Goal: Task Accomplishment & Management: Use online tool/utility

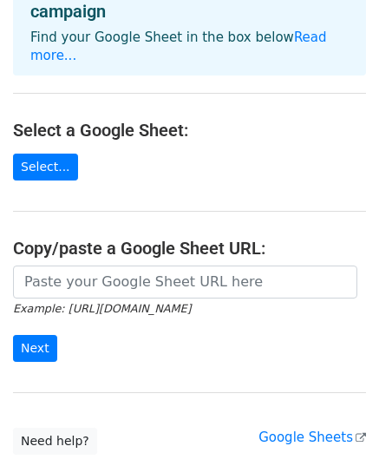
scroll to position [17, 0]
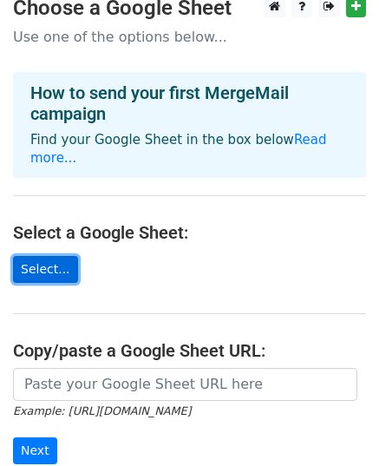
click at [45, 263] on link "Select..." at bounding box center [45, 269] width 65 height 27
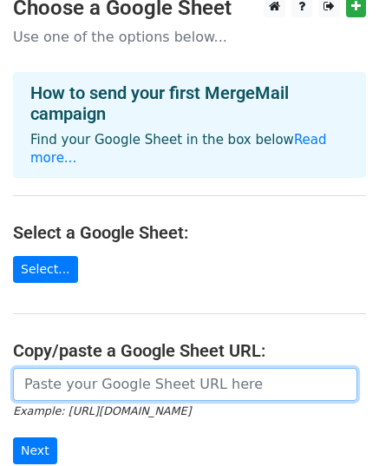
click at [46, 368] on input "url" at bounding box center [185, 384] width 345 height 33
paste input "https://docs.google.com/spreadsheets/d/1IiZh28a94GYHg6XDYwFz23likllO-Fq2Je5A06e…"
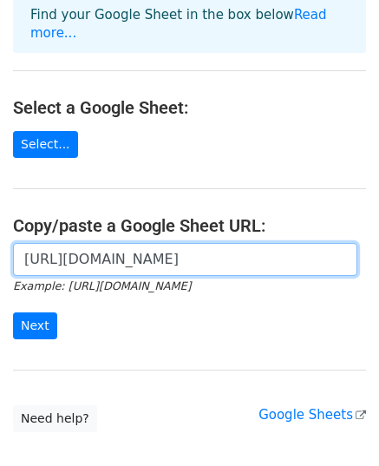
scroll to position [150, 0]
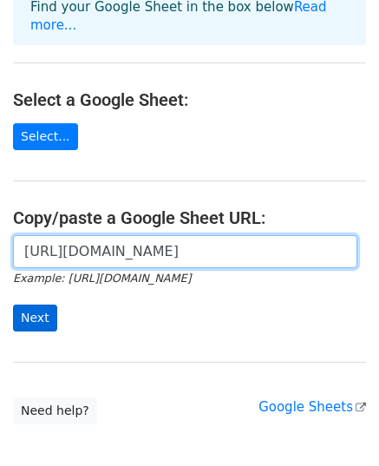
type input "https://docs.google.com/spreadsheets/d/1IiZh28a94GYHg6XDYwFz23likllO-Fq2Je5A06e…"
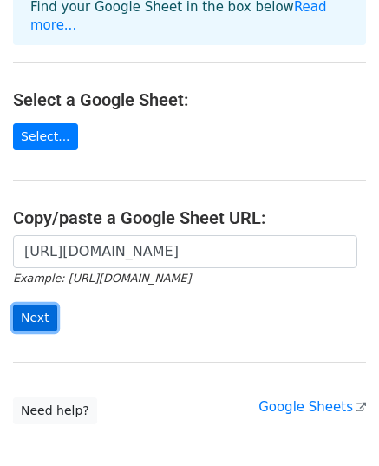
scroll to position [0, 0]
click at [43, 305] on input "Next" at bounding box center [35, 318] width 44 height 27
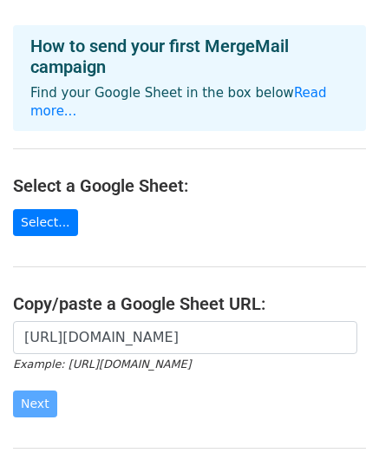
scroll to position [63, 0]
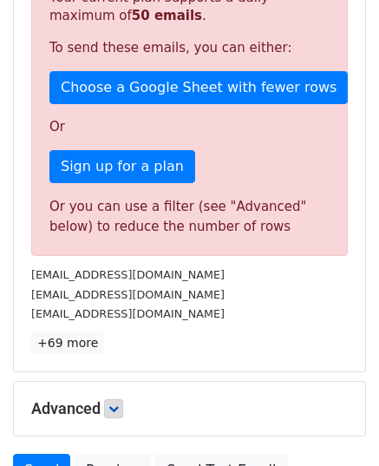
scroll to position [434, 0]
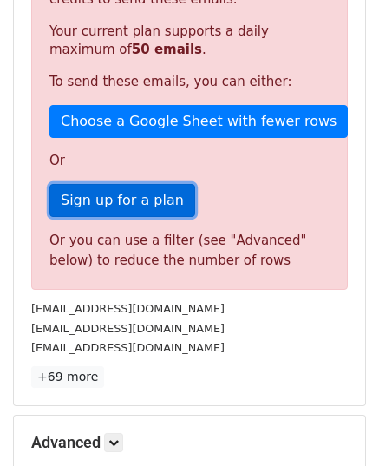
click at [108, 192] on link "Sign up for a plan" at bounding box center [122, 200] width 146 height 33
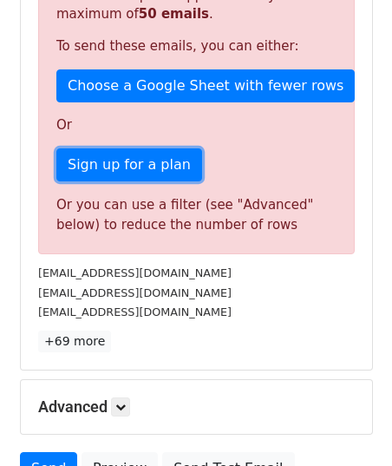
scroll to position [491, 0]
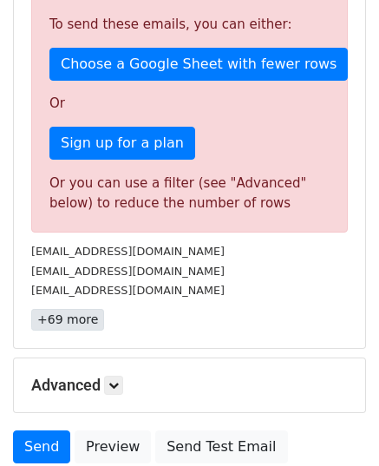
click at [76, 307] on div "72 Recipients Sorry, you don't have enough daily email credits to send these em…" at bounding box center [189, 103] width 351 height 489
click at [72, 309] on link "+69 more" at bounding box center [67, 320] width 73 height 22
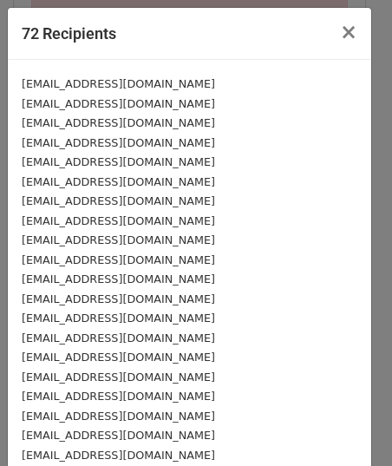
click at [146, 82] on div "[EMAIL_ADDRESS][DOMAIN_NAME]" at bounding box center [190, 84] width 336 height 20
click at [118, 97] on small "[EMAIL_ADDRESS][DOMAIN_NAME]" at bounding box center [119, 103] width 194 height 13
click at [132, 126] on div "[EMAIL_ADDRESS][DOMAIN_NAME]" at bounding box center [190, 123] width 336 height 20
click at [128, 128] on small "[EMAIL_ADDRESS][DOMAIN_NAME]" at bounding box center [119, 122] width 194 height 13
click at [130, 128] on small "[EMAIL_ADDRESS][DOMAIN_NAME]" at bounding box center [119, 122] width 194 height 13
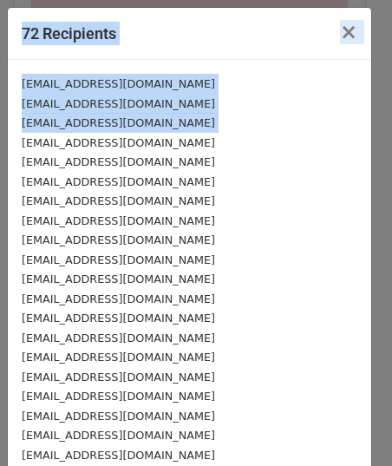
drag, startPoint x: 130, startPoint y: 128, endPoint x: -14, endPoint y: 172, distance: 150.5
click at [0, 172] on html "New Campaign Daily emails left: 50 Google Sheet: Registration Form (Responses) …" at bounding box center [196, 60] width 392 height 1102
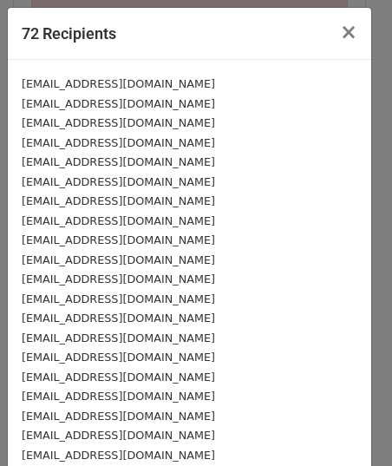
click at [42, 148] on small "[EMAIL_ADDRESS][DOMAIN_NAME]" at bounding box center [119, 142] width 194 height 13
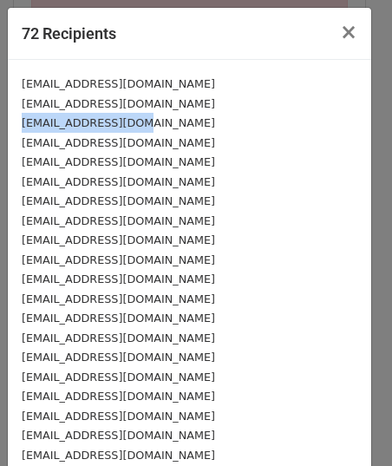
drag, startPoint x: 23, startPoint y: 120, endPoint x: 153, endPoint y: 115, distance: 130.3
click at [152, 115] on div "[EMAIL_ADDRESS][DOMAIN_NAME]" at bounding box center [190, 123] width 336 height 20
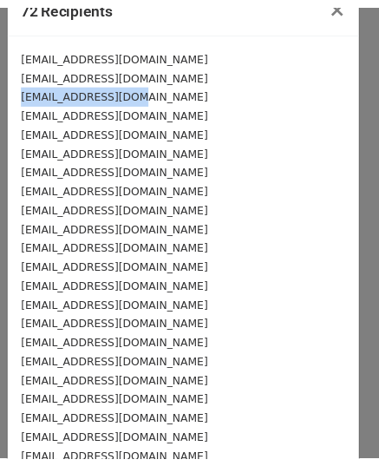
scroll to position [0, 0]
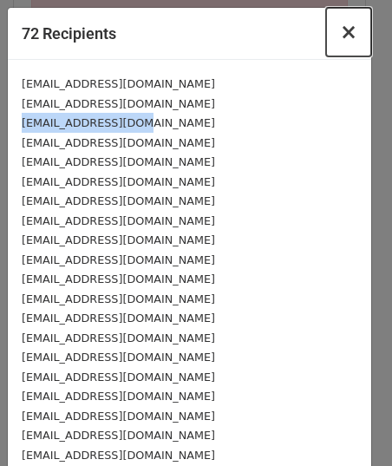
click at [340, 31] on span "×" at bounding box center [348, 32] width 17 height 24
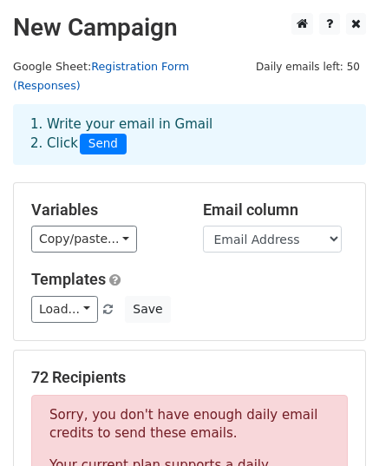
click at [109, 69] on link "Registration Form (Responses)" at bounding box center [101, 76] width 176 height 33
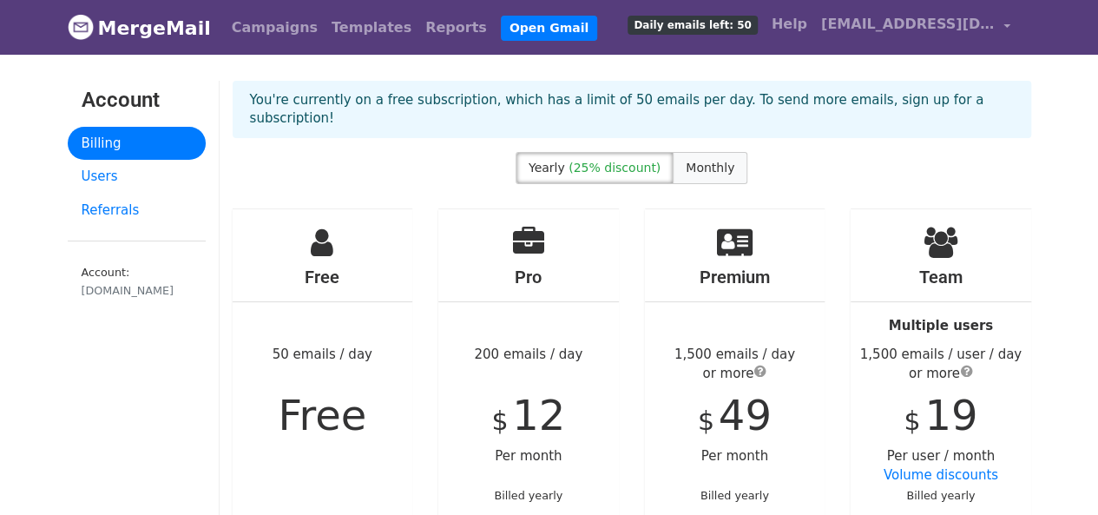
click at [694, 161] on span "Monthly" at bounding box center [710, 168] width 49 height 14
click at [640, 155] on label "Yearly (25% discount)" at bounding box center [595, 168] width 158 height 32
click at [686, 161] on span "Monthly" at bounding box center [710, 168] width 49 height 14
click at [642, 161] on span "(25% discount)" at bounding box center [614, 168] width 92 height 14
click at [709, 161] on span "Monthly" at bounding box center [710, 168] width 49 height 14
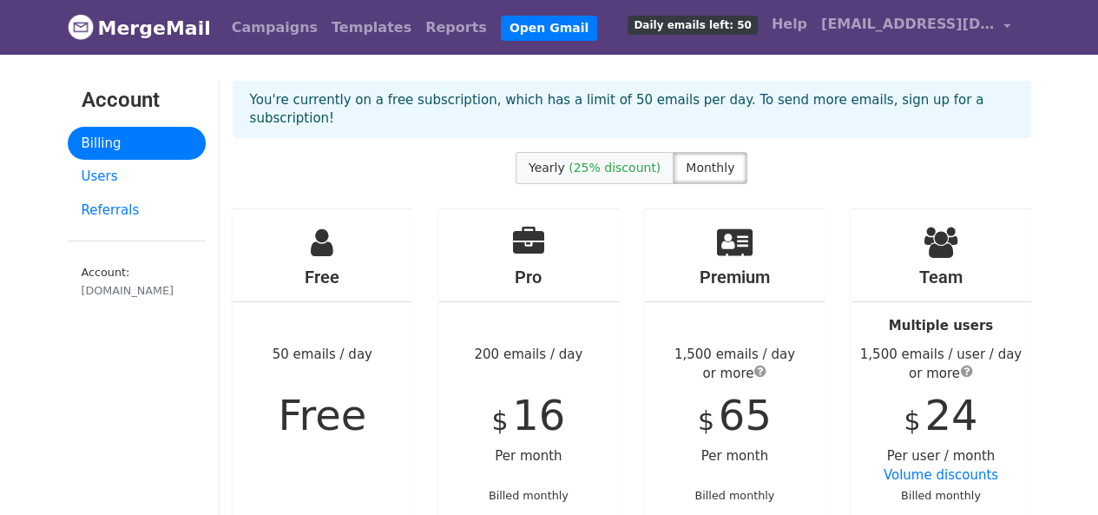
click at [625, 161] on span "(25% discount)" at bounding box center [614, 168] width 92 height 14
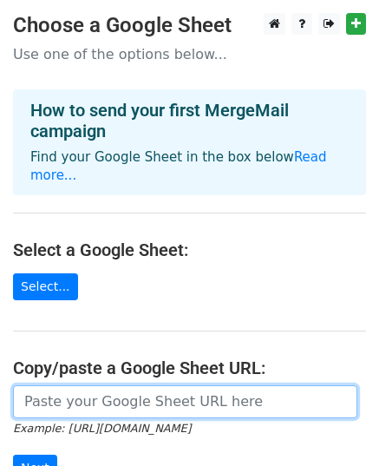
click at [79, 386] on input "url" at bounding box center [185, 401] width 345 height 33
paste input "https://docs.google.com/spreadsheets/d/1g7IMr-QiJfJ7K0XX8_VPliVRYTV1aWe7RxB4vt9…"
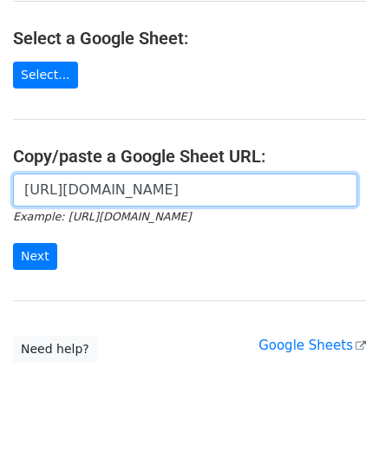
scroll to position [226, 0]
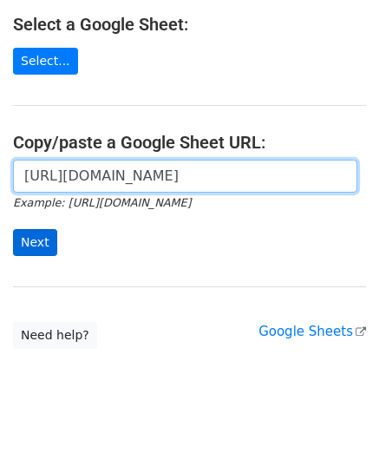
type input "https://docs.google.com/spreadsheets/d/1g7IMr-QiJfJ7K0XX8_VPliVRYTV1aWe7RxB4vt9…"
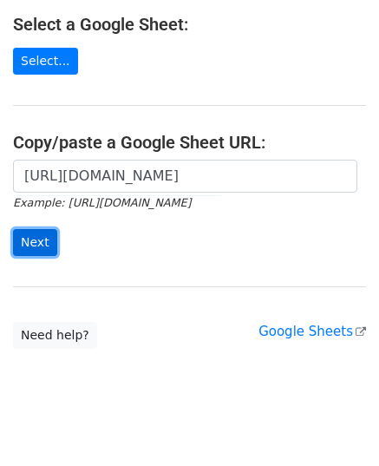
scroll to position [0, 0]
click at [38, 229] on input "Next" at bounding box center [35, 242] width 44 height 27
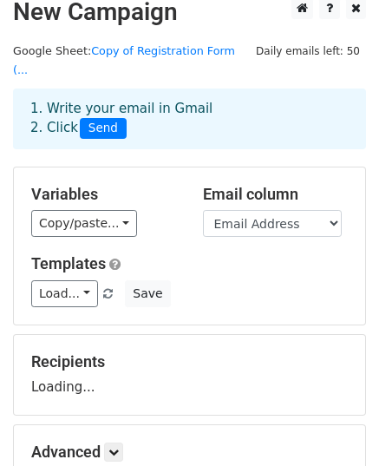
scroll to position [63, 0]
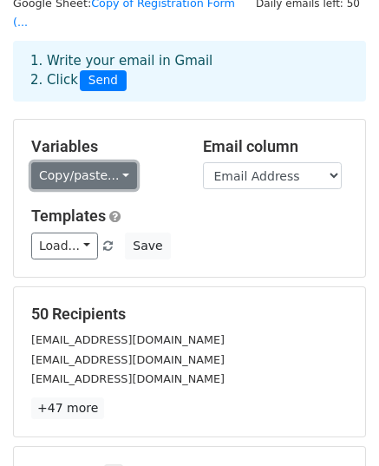
click at [79, 168] on link "Copy/paste..." at bounding box center [84, 175] width 106 height 27
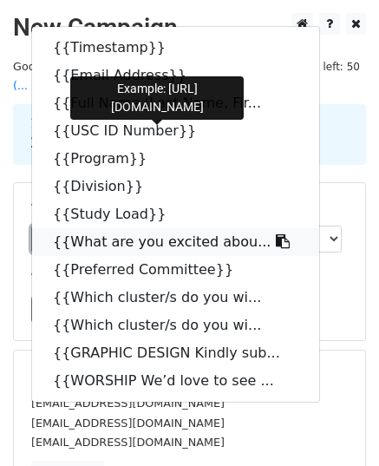
scroll to position [5, 0]
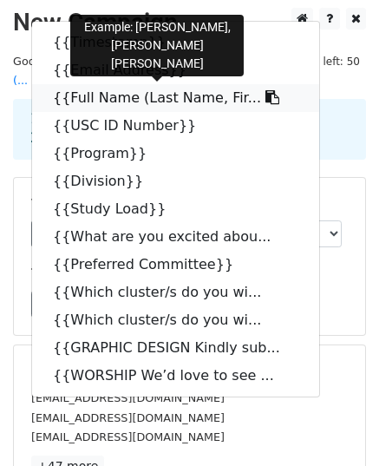
click at [95, 84] on link "{{Full Name (Last Name, Fir..." at bounding box center [175, 98] width 287 height 28
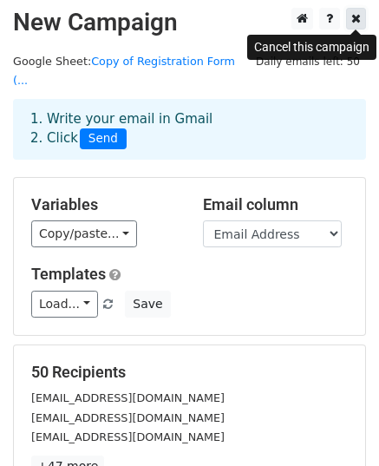
click at [351, 20] on icon at bounding box center [356, 18] width 10 height 12
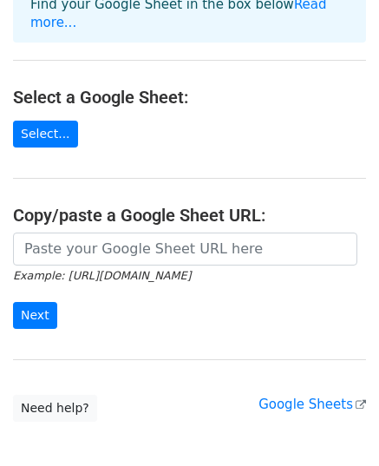
scroll to position [226, 0]
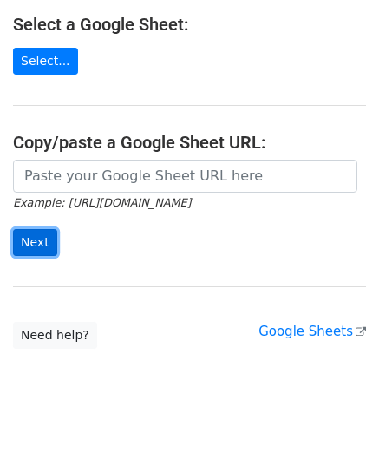
click at [34, 232] on input "Next" at bounding box center [35, 242] width 44 height 27
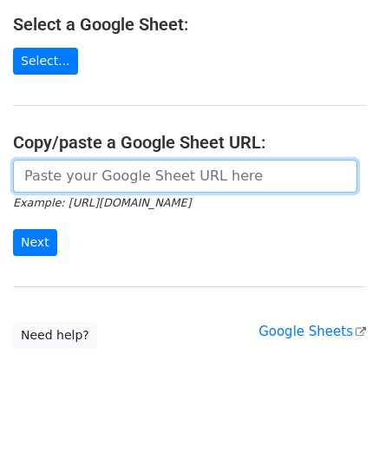
click at [90, 172] on input "url" at bounding box center [185, 176] width 345 height 33
paste input "https://docs.google.com/spreadsheets/d/1g7IMr-QiJfJ7K0XX8_VPliVRYTV1aWe7RxB4vt9…"
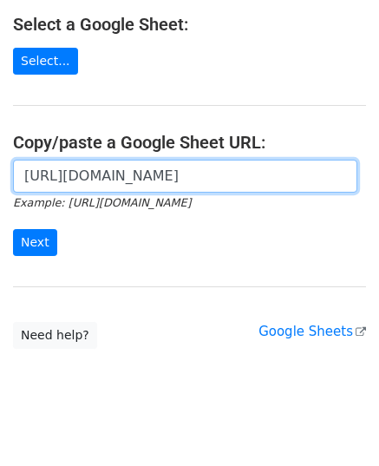
scroll to position [0, 496]
type input "https://docs.google.com/spreadsheets/d/1g7IMr-QiJfJ7K0XX8_VPliVRYTV1aWe7RxB4vt9…"
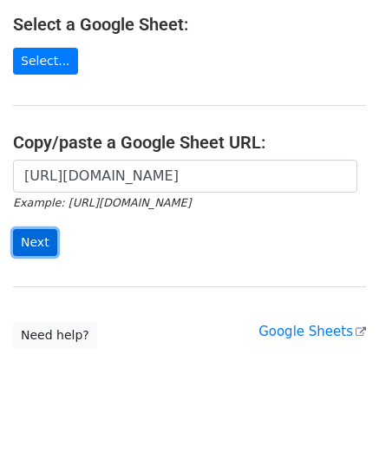
scroll to position [0, 0]
click at [42, 229] on input "Next" at bounding box center [35, 242] width 44 height 27
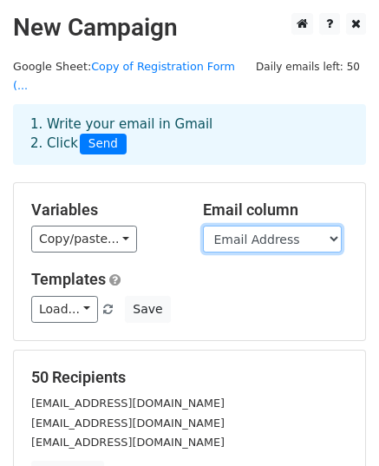
click at [312, 227] on select "Timestamp Email Address Full Name (Last Name, First Name, [GEOGRAPHIC_DATA]) US…" at bounding box center [272, 239] width 139 height 27
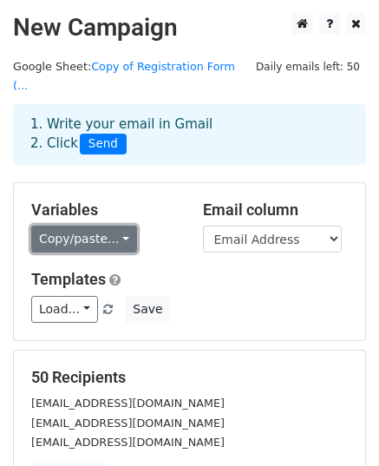
click at [108, 226] on link "Copy/paste..." at bounding box center [84, 239] width 106 height 27
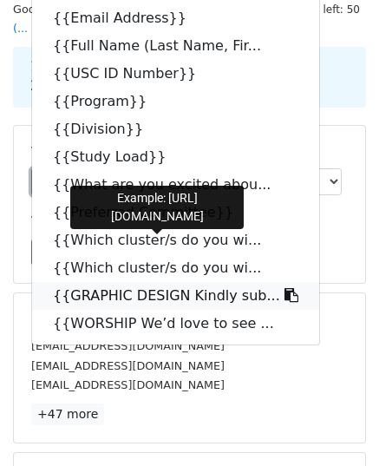
scroll to position [63, 0]
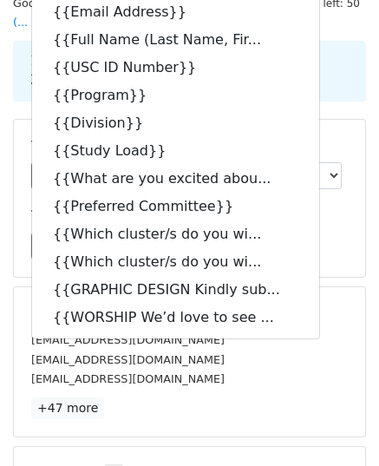
click at [335, 207] on div "Templates Load... No templates saved Save" at bounding box center [189, 233] width 343 height 53
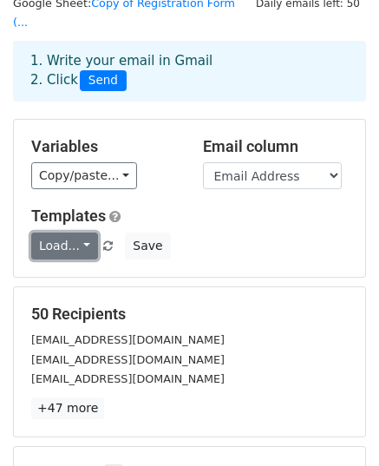
click at [66, 233] on link "Load..." at bounding box center [64, 246] width 67 height 27
click at [67, 233] on link "Load..." at bounding box center [64, 246] width 67 height 27
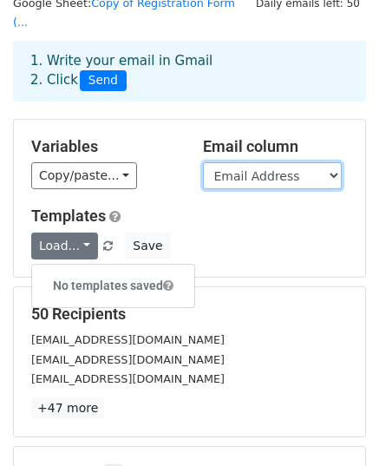
click at [273, 162] on select "Timestamp Email Address Full Name (Last Name, First Name, MI) USC ID Number Pro…" at bounding box center [272, 175] width 139 height 27
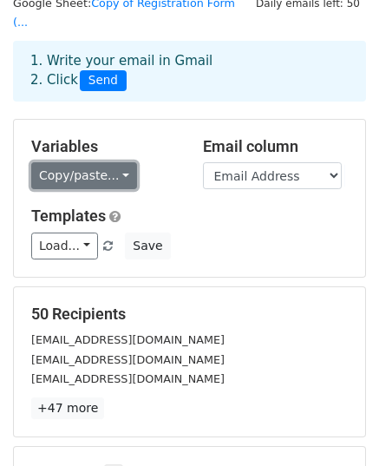
click at [102, 162] on link "Copy/paste..." at bounding box center [84, 175] width 106 height 27
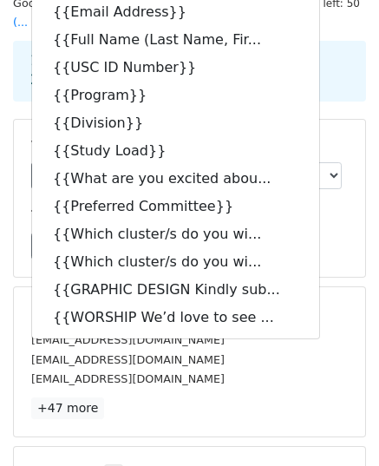
click at [306, 207] on h5 "Templates" at bounding box center [189, 216] width 317 height 19
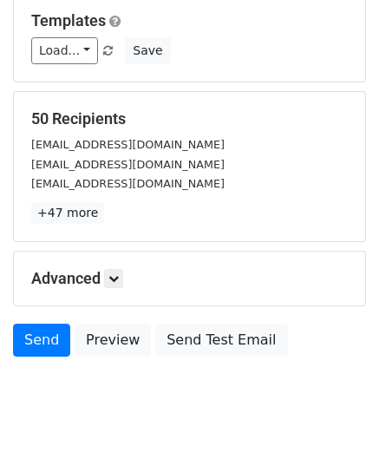
scroll to position [260, 0]
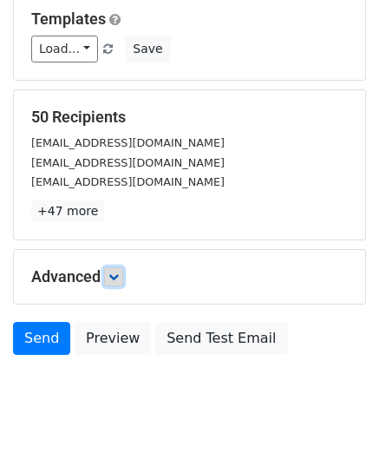
click at [111, 267] on link at bounding box center [113, 276] width 19 height 19
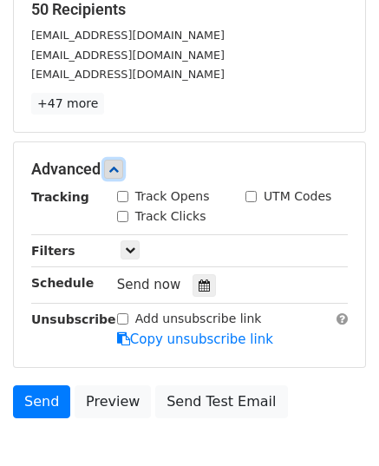
scroll to position [370, 0]
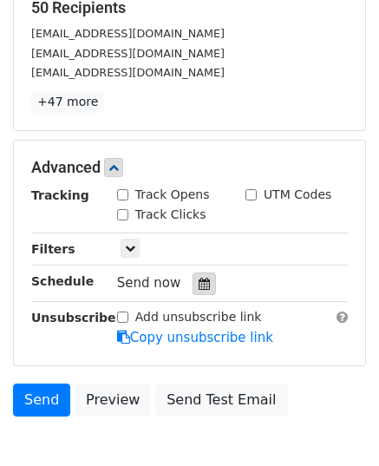
click at [199, 278] on icon at bounding box center [204, 284] width 11 height 12
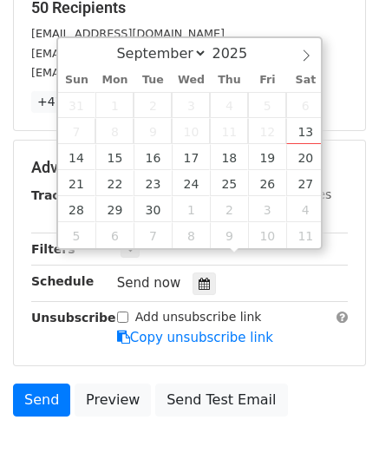
click at [243, 275] on div "Tracking Track Opens UTM Codes Track Clicks Filters Only include spreadsheet ro…" at bounding box center [189, 267] width 317 height 162
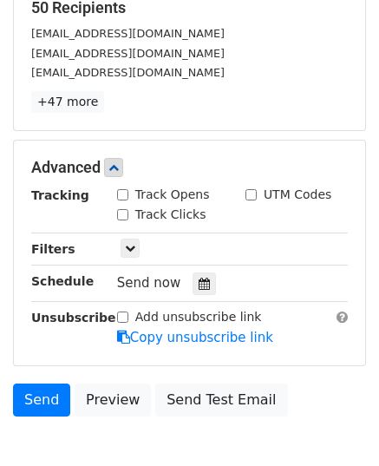
click at [123, 189] on input "Track Opens" at bounding box center [122, 194] width 11 height 11
checkbox input "true"
click at [123, 209] on input "Track Clicks" at bounding box center [122, 214] width 11 height 11
checkbox input "true"
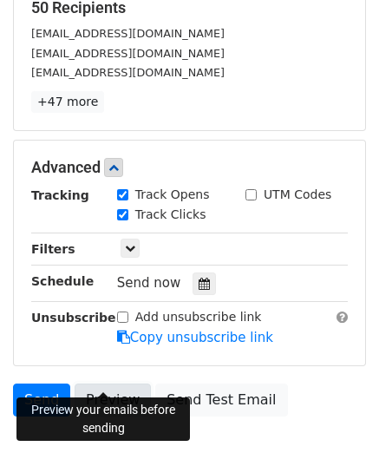
click at [111, 384] on link "Preview" at bounding box center [113, 400] width 76 height 33
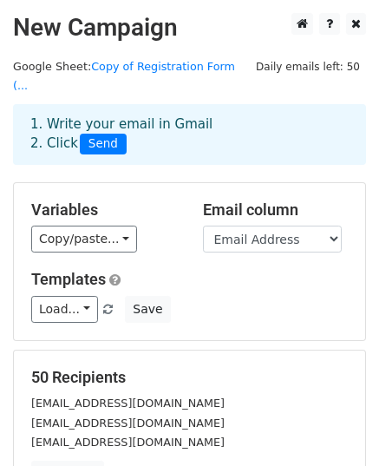
scroll to position [5, 0]
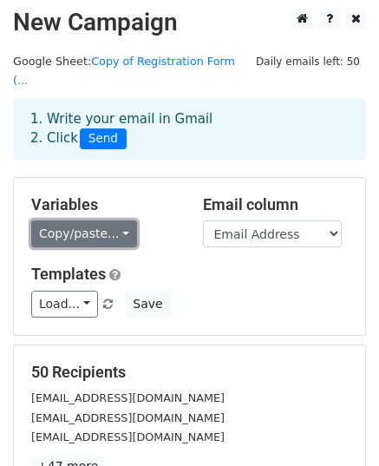
click at [90, 221] on link "Copy/paste..." at bounding box center [84, 233] width 106 height 27
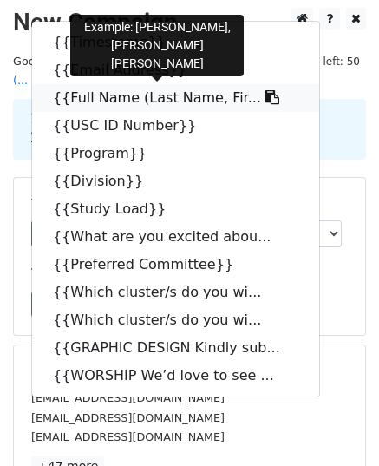
click at [266, 90] on icon at bounding box center [273, 97] width 14 height 14
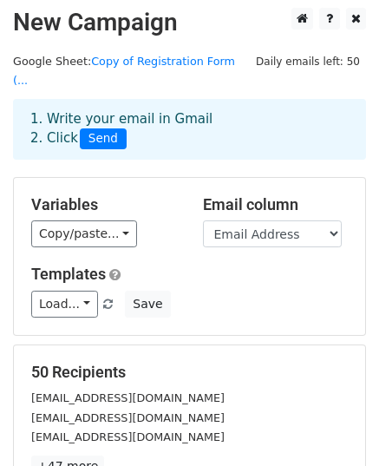
scroll to position [443, 0]
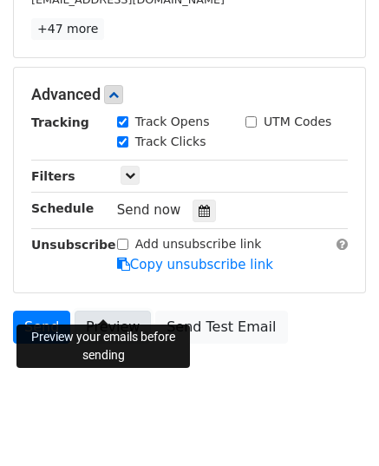
click at [91, 311] on link "Preview" at bounding box center [113, 327] width 76 height 33
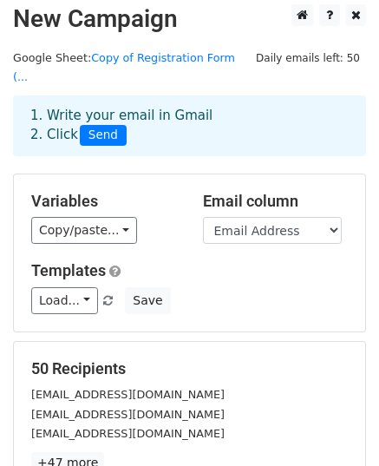
scroll to position [0, 0]
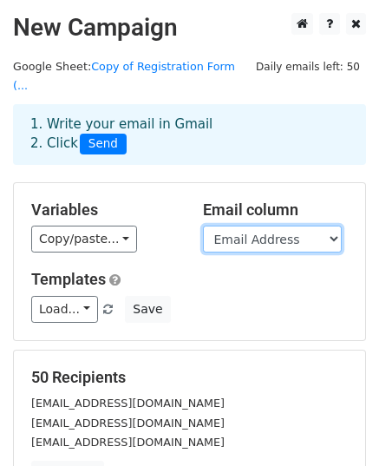
click at [283, 226] on select "Timestamp Email Address Full Name (Last Name, First Name, MI) USC ID Number Pro…" at bounding box center [272, 239] width 139 height 27
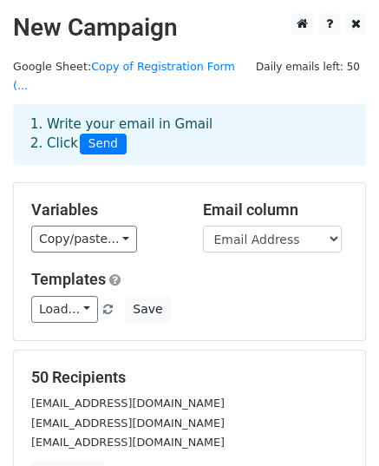
click at [283, 270] on h5 "Templates" at bounding box center [189, 279] width 317 height 19
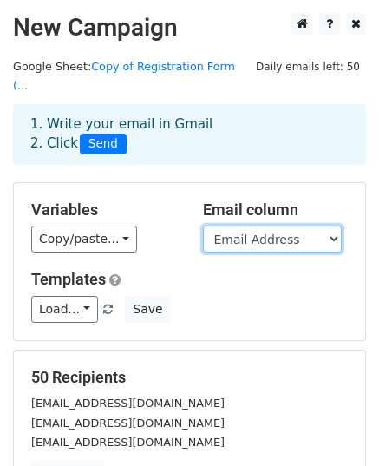
click at [274, 226] on select "Timestamp Email Address Full Name (Last Name, First Name, MI) USC ID Number Pro…" at bounding box center [272, 239] width 139 height 27
click at [203, 226] on select "Timestamp Email Address Full Name (Last Name, First Name, MI) USC ID Number Pro…" at bounding box center [272, 239] width 139 height 27
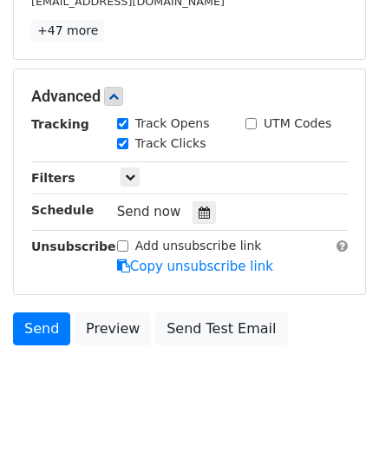
scroll to position [443, 0]
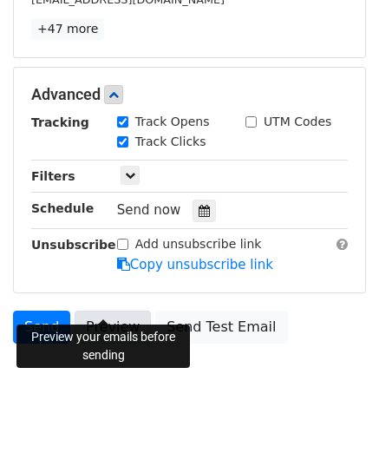
click at [128, 311] on link "Preview" at bounding box center [113, 327] width 76 height 33
click at [93, 311] on link "Preview" at bounding box center [113, 327] width 76 height 33
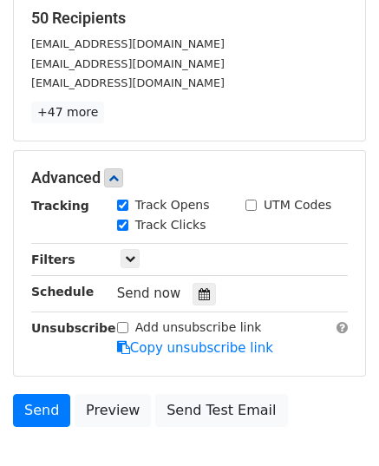
scroll to position [269, 0]
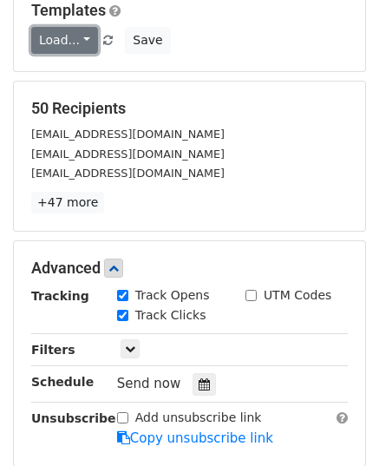
click at [69, 27] on link "Load..." at bounding box center [64, 40] width 67 height 27
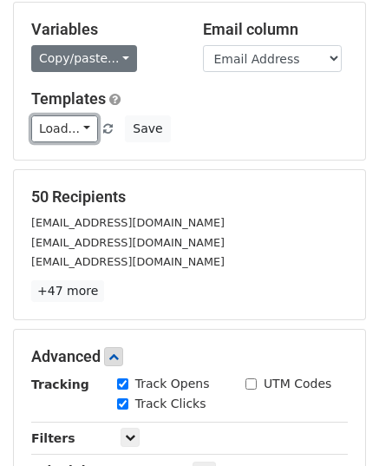
scroll to position [170, 0]
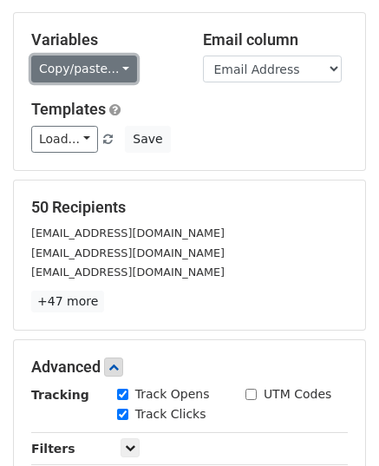
click at [97, 56] on link "Copy/paste..." at bounding box center [84, 69] width 106 height 27
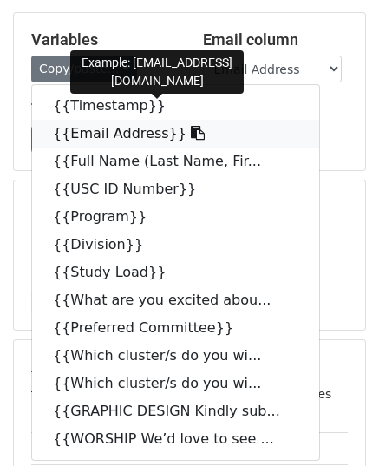
click at [97, 120] on link "{{Email Address}}" at bounding box center [175, 134] width 287 height 28
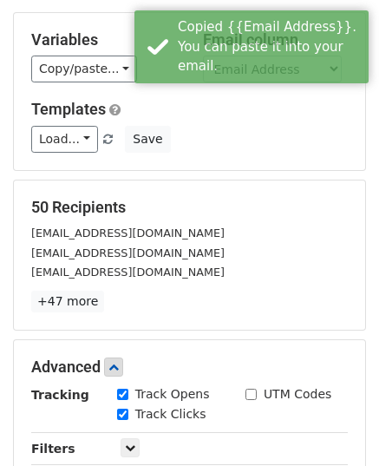
scroll to position [419, 0]
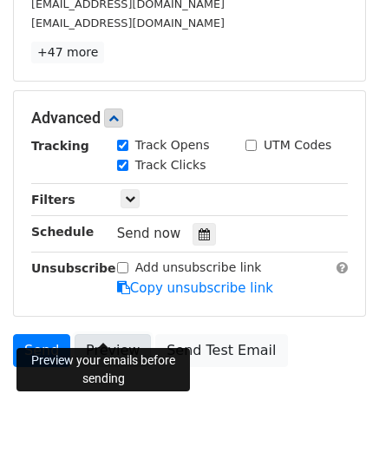
click at [115, 334] on link "Preview" at bounding box center [113, 350] width 76 height 33
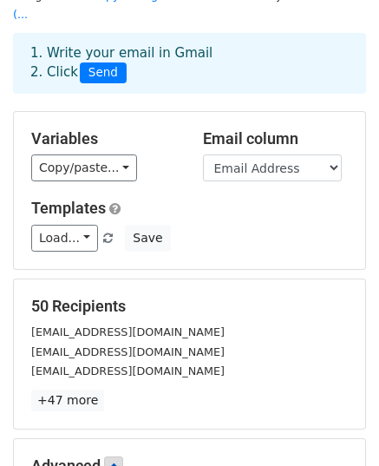
scroll to position [9, 0]
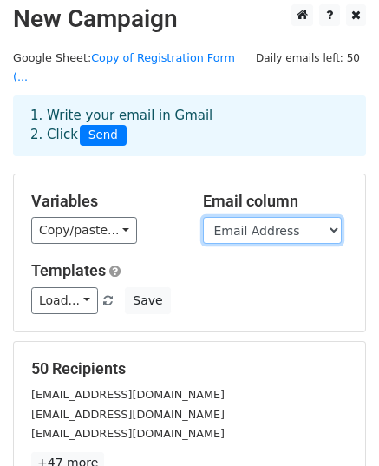
click at [267, 217] on select "Timestamp Email Address Full Name (Last Name, First Name, MI) USC ID Number Pro…" at bounding box center [272, 230] width 139 height 27
click at [203, 217] on select "Timestamp Email Address Full Name (Last Name, First Name, MI) USC ID Number Pro…" at bounding box center [272, 230] width 139 height 27
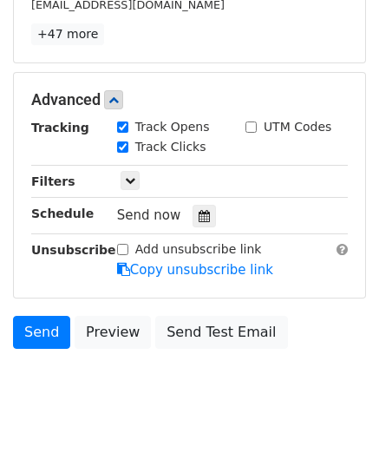
scroll to position [437, 0]
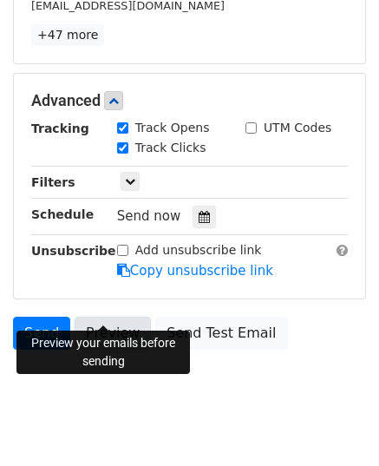
click at [106, 317] on link "Preview" at bounding box center [113, 333] width 76 height 33
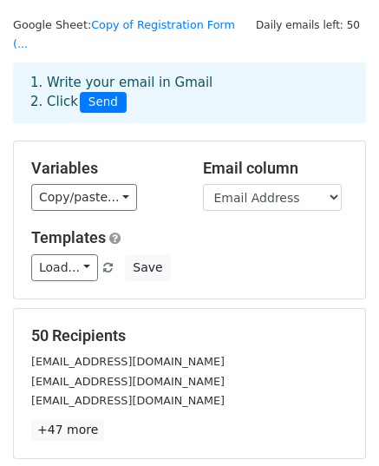
scroll to position [43, 0]
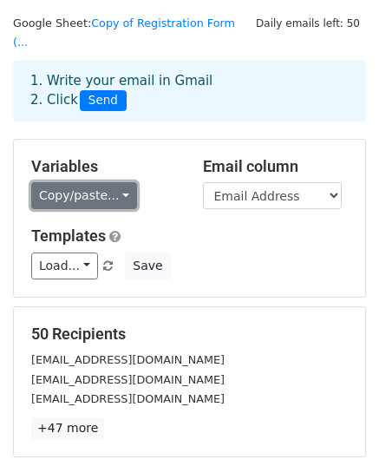
click at [94, 187] on link "Copy/paste..." at bounding box center [84, 195] width 106 height 27
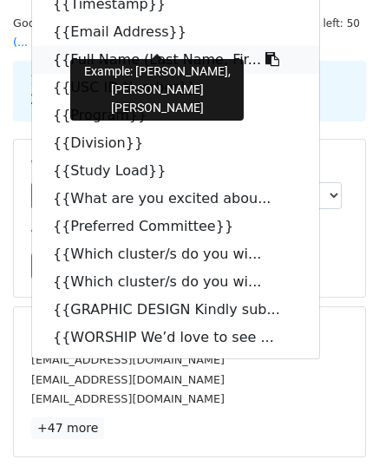
click at [160, 46] on link "{{Full Name (Last Name, Fir..." at bounding box center [175, 60] width 287 height 28
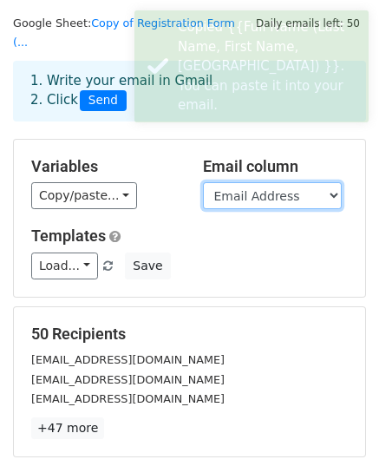
click at [226, 182] on select "Timestamp Email Address Full Name (Last Name, First Name, MI) USC ID Number Pro…" at bounding box center [272, 195] width 139 height 27
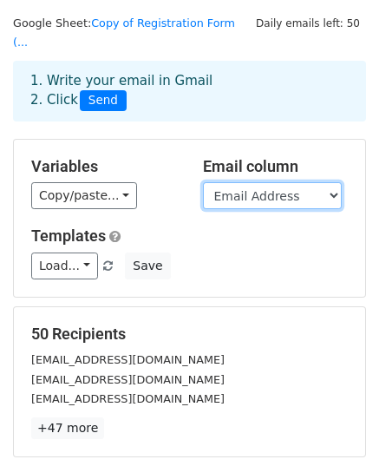
select select "Full Name (Last Name, First Name, MI)"
click at [203, 182] on select "Timestamp Email Address Full Name (Last Name, First Name, MI) USC ID Number Pro…" at bounding box center [272, 195] width 139 height 27
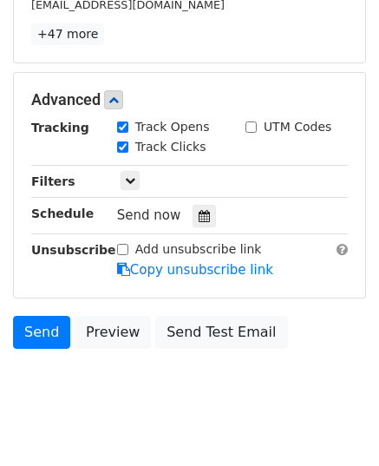
scroll to position [443, 0]
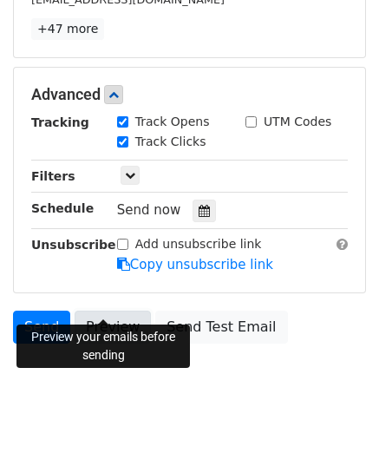
click at [113, 311] on link "Preview" at bounding box center [113, 327] width 76 height 33
click at [99, 312] on link "Preview" at bounding box center [113, 327] width 76 height 33
click at [118, 311] on link "Preview" at bounding box center [113, 327] width 76 height 33
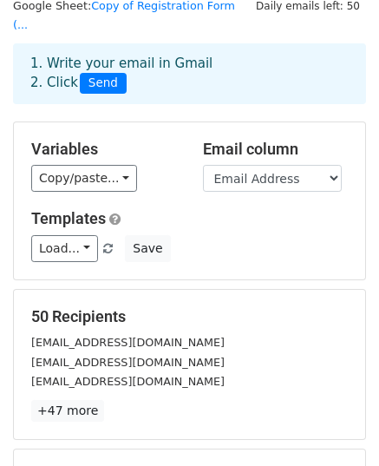
scroll to position [66, 0]
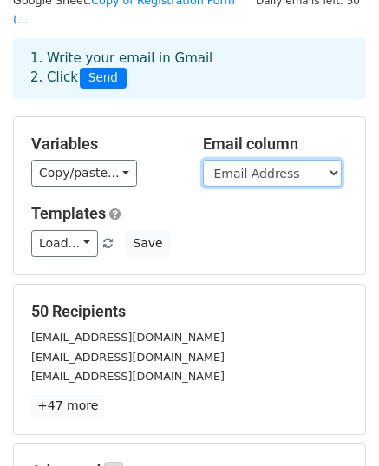
click at [228, 162] on select "Timestamp Email Address Full Name (Last Name, First Name, MI) USC ID Number Pro…" at bounding box center [272, 173] width 139 height 27
click at [170, 135] on div "Variables Copy/paste... {{Timestamp}} {{Email Address}} {{Full Name (Last Name,…" at bounding box center [104, 161] width 172 height 53
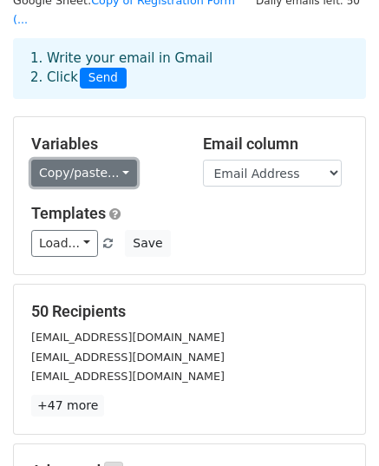
click at [103, 160] on link "Copy/paste..." at bounding box center [84, 173] width 106 height 27
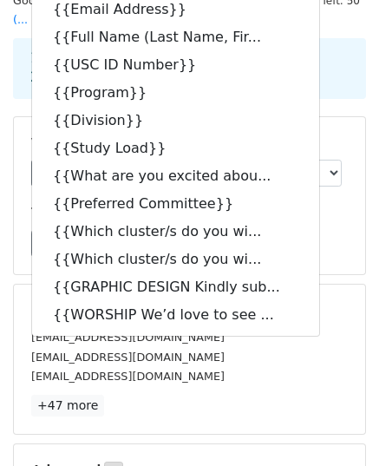
click at [24, 136] on div "Variables Copy/paste... {{Timestamp}} {{Email Address}} {{Full Name (Last Name,…" at bounding box center [104, 161] width 172 height 53
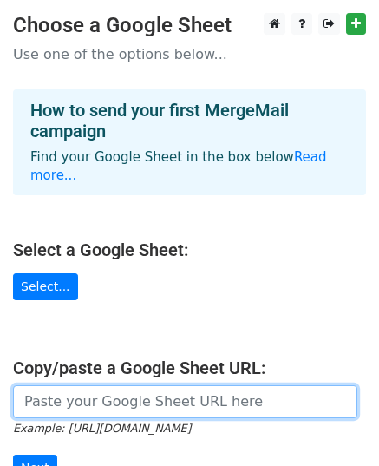
click at [121, 385] on input "url" at bounding box center [185, 401] width 345 height 33
paste input "[URL][DOMAIN_NAME]"
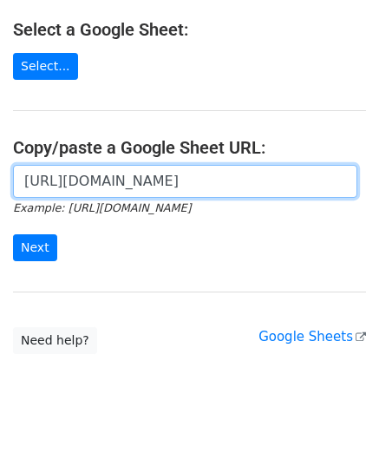
scroll to position [220, 0]
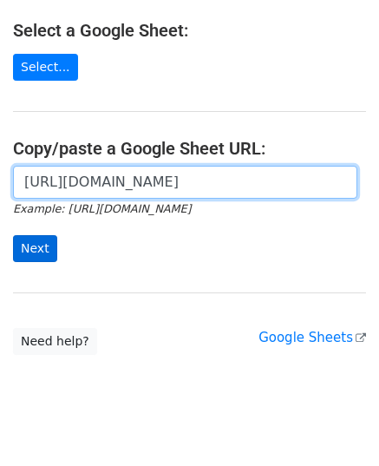
type input "[URL][DOMAIN_NAME]"
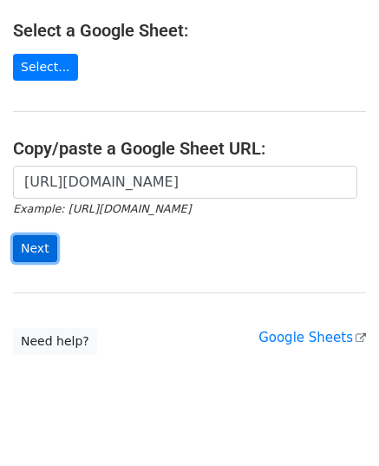
scroll to position [0, 0]
click at [32, 235] on input "Next" at bounding box center [35, 248] width 44 height 27
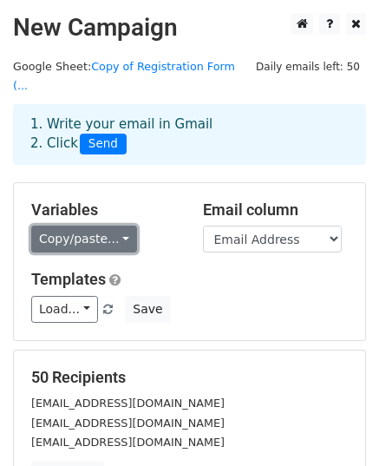
click at [113, 226] on link "Copy/paste..." at bounding box center [84, 239] width 106 height 27
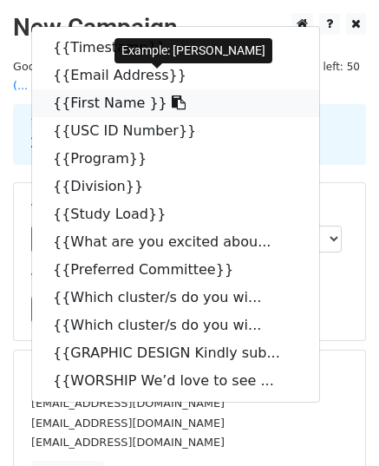
click at [80, 89] on link "{{First Name }}" at bounding box center [175, 103] width 287 height 28
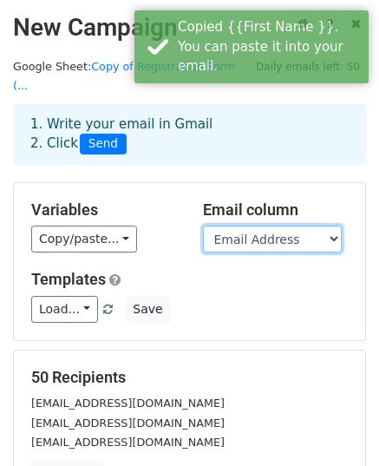
click at [272, 228] on select "Timestamp Email Address First Name USC ID Number Program Division Study Load Wh…" at bounding box center [272, 239] width 139 height 27
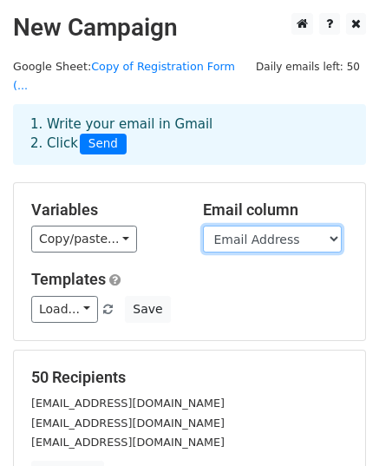
click at [203, 226] on select "Timestamp Email Address First Name USC ID Number Program Division Study Load Wh…" at bounding box center [272, 239] width 139 height 27
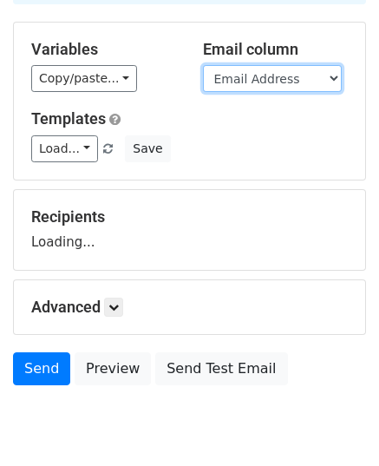
scroll to position [204, 0]
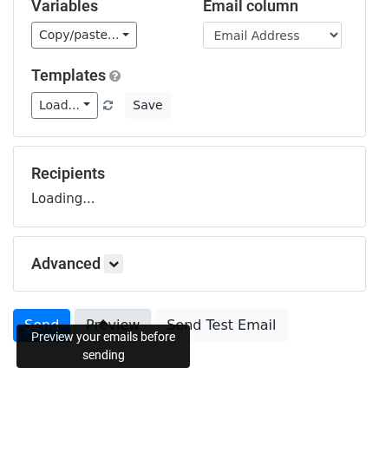
click at [115, 317] on form "Variables Copy/paste... {{Timestamp}} {{Email Address}} {{First Name }} {{USC I…" at bounding box center [189, 164] width 353 height 372
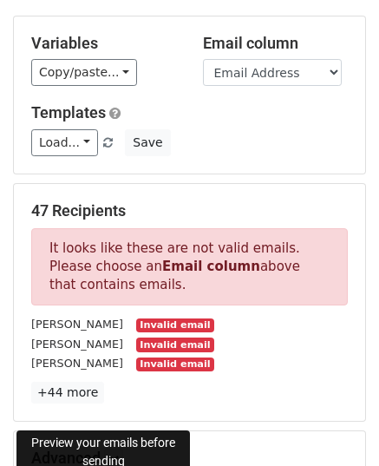
scroll to position [158, 0]
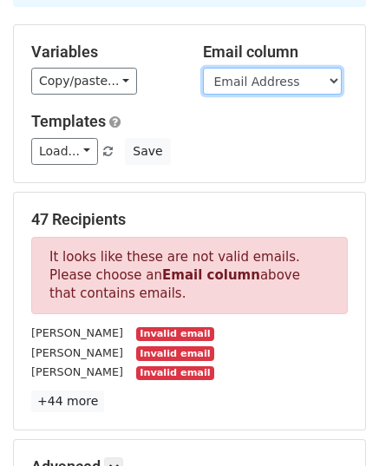
click at [253, 68] on select "Timestamp Email Address First Name USC ID Number Program Division Study Load Wh…" at bounding box center [272, 81] width 139 height 27
select select "Email Address"
click at [203, 68] on select "Timestamp Email Address First Name USC ID Number Program Division Study Load Wh…" at bounding box center [272, 81] width 139 height 27
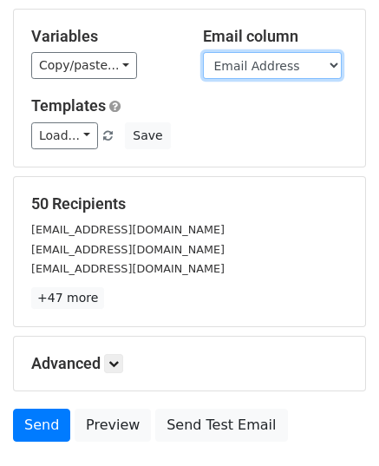
scroll to position [175, 0]
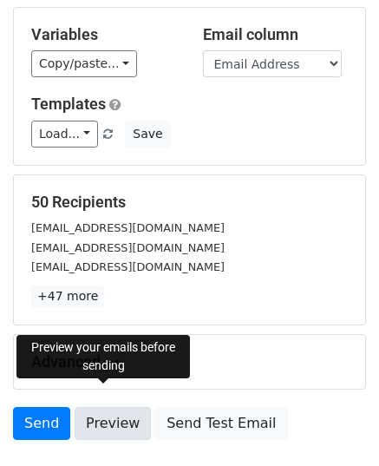
click at [88, 407] on link "Preview" at bounding box center [113, 423] width 76 height 33
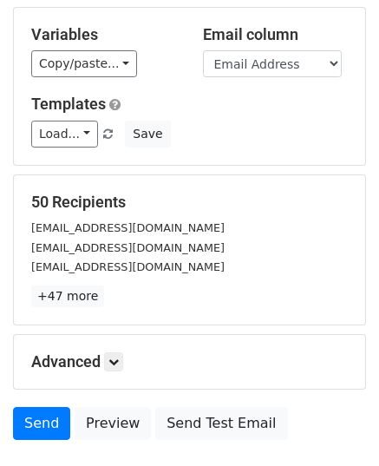
click at [139, 175] on div "50 Recipients 23400050@usc.edu.ph 24105807@usc.edu.ph 11500048@usc.edu.ph +47 m…" at bounding box center [189, 249] width 351 height 149
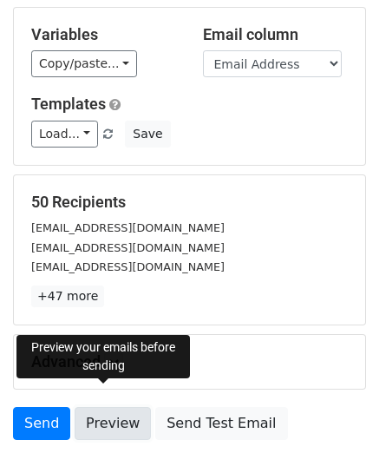
click at [102, 412] on link "Preview" at bounding box center [113, 423] width 76 height 33
click at [122, 407] on link "Preview" at bounding box center [113, 423] width 76 height 33
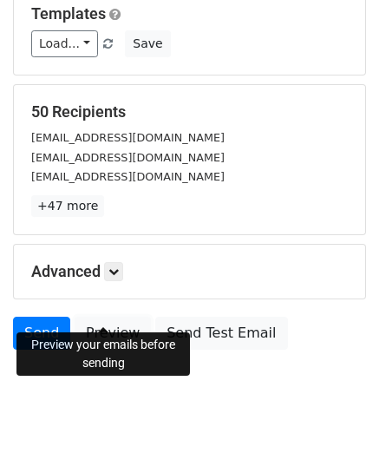
scroll to position [262, 0]
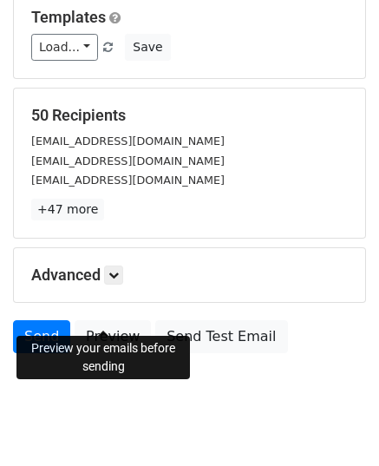
click at [116, 266] on div "Advanced Tracking Track Opens UTM Codes Track Clicks Filters Only include sprea…" at bounding box center [189, 275] width 351 height 54
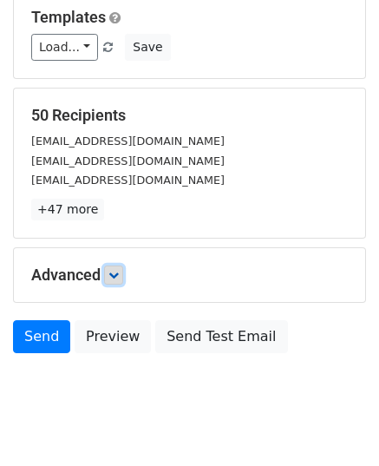
click at [123, 266] on link at bounding box center [113, 275] width 19 height 19
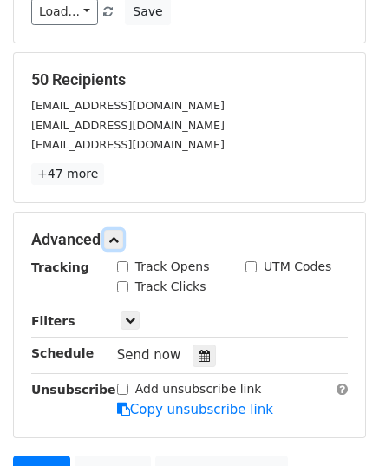
scroll to position [332, 0]
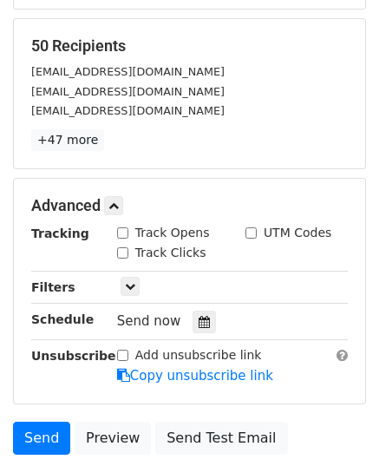
click at [119, 227] on input "Track Opens" at bounding box center [122, 232] width 11 height 11
checkbox input "true"
click at [121, 247] on input "Track Clicks" at bounding box center [122, 252] width 11 height 11
checkbox input "true"
click at [134, 278] on div "Only include spreadsheet rows that match the following filters:" at bounding box center [232, 288] width 257 height 20
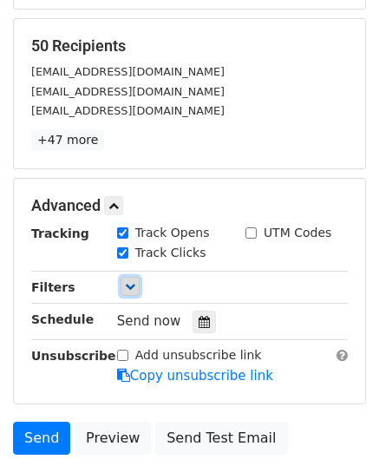
click at [133, 281] on icon at bounding box center [130, 286] width 10 height 10
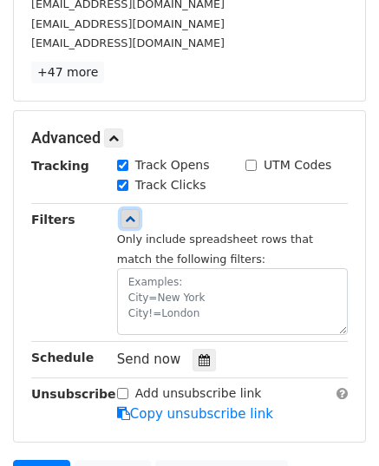
scroll to position [401, 0]
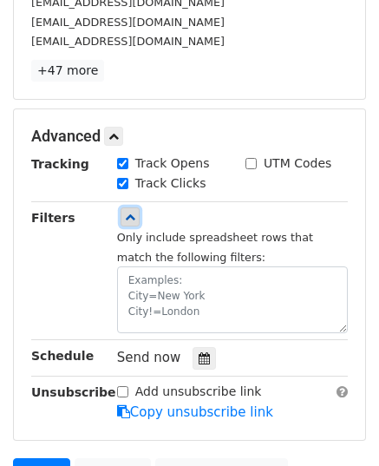
click at [131, 212] on icon at bounding box center [130, 217] width 10 height 10
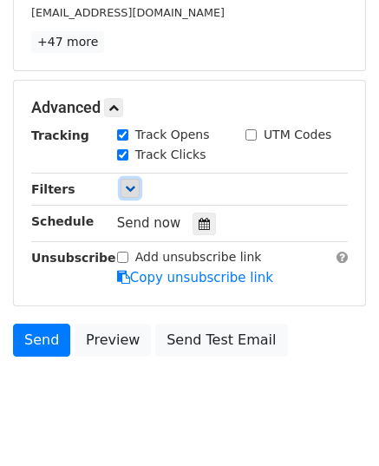
scroll to position [443, 0]
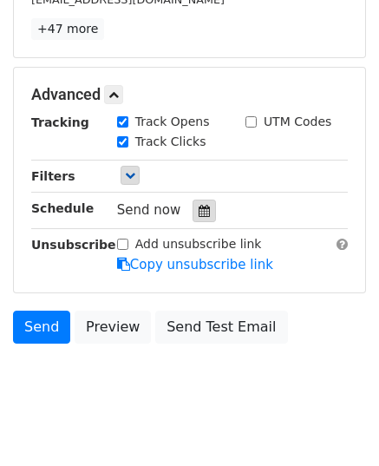
click at [199, 205] on icon at bounding box center [204, 211] width 11 height 12
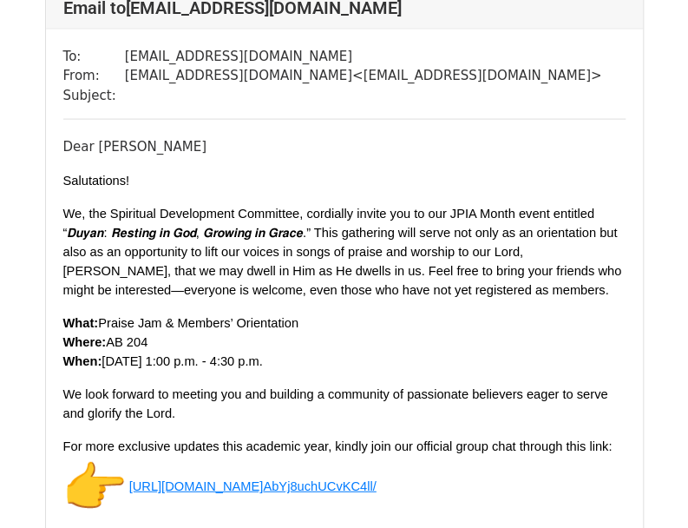
scroll to position [943, 0]
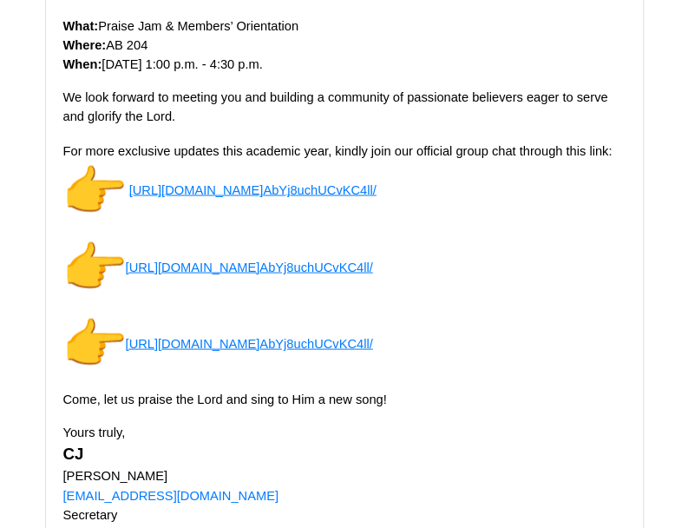
scroll to position [5039, 0]
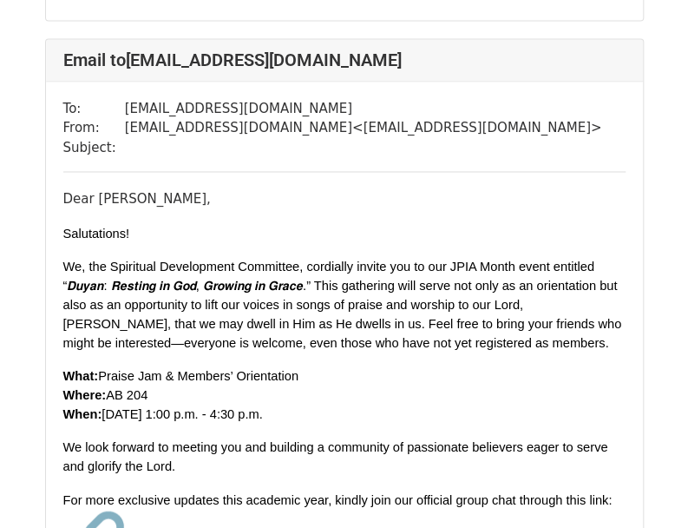
scroll to position [3251, 0]
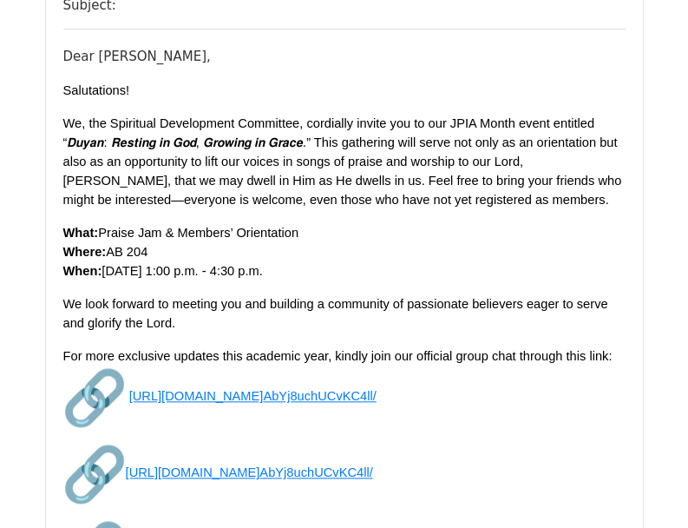
scroll to position [219, 0]
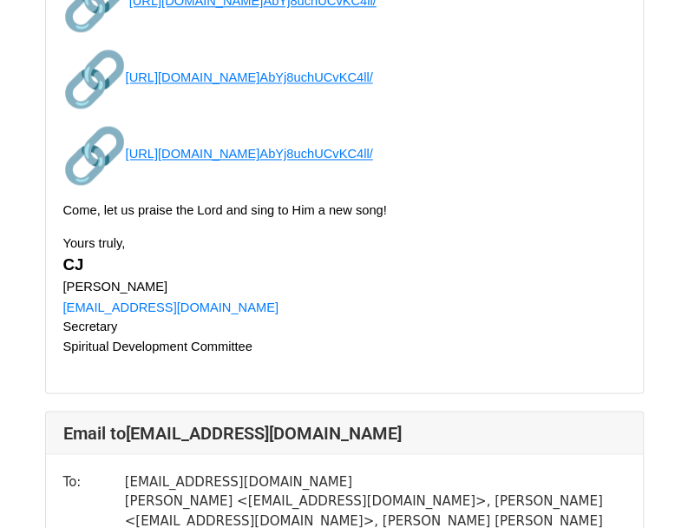
scroll to position [746, 0]
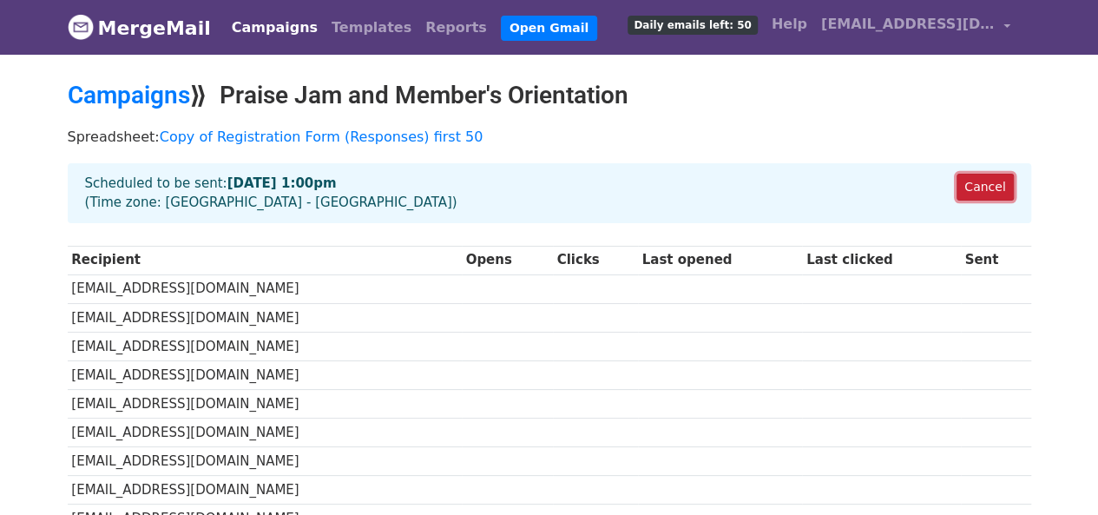
click at [981, 184] on link "Cancel" at bounding box center [984, 187] width 56 height 27
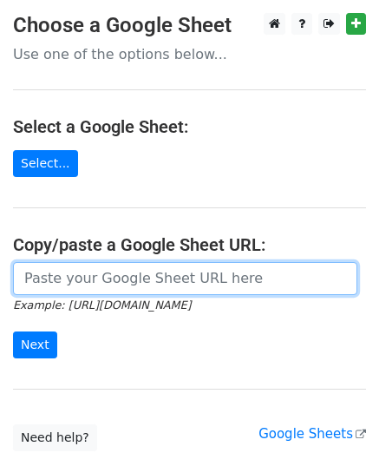
click at [169, 277] on input "url" at bounding box center [185, 278] width 345 height 33
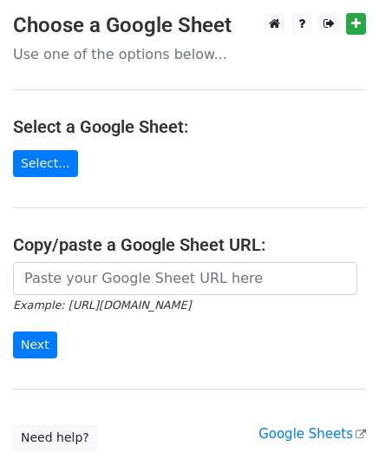
click at [92, 302] on small "Example: [URL][DOMAIN_NAME]" at bounding box center [102, 305] width 178 height 13
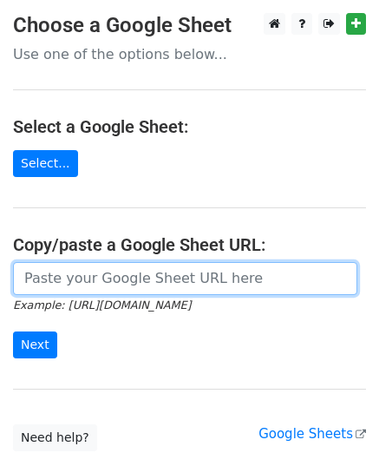
click at [72, 274] on input "url" at bounding box center [185, 278] width 345 height 33
paste input "https://docs.google.com/spreadsheets/d/1g7IMr-QiJfJ7K0XX8_VPliVRYTV1aWe7RxB4vt9…"
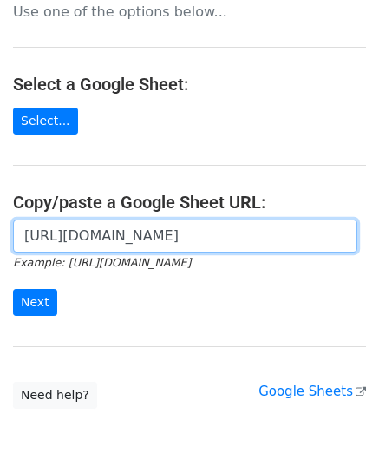
scroll to position [52, 0]
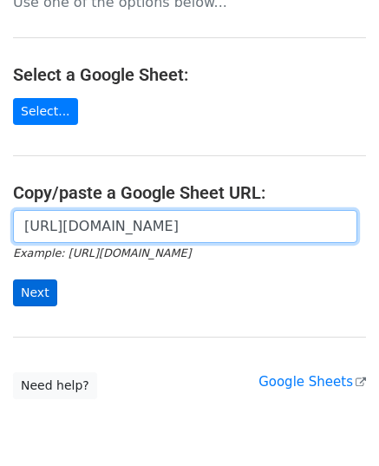
type input "https://docs.google.com/spreadsheets/d/1g7IMr-QiJfJ7K0XX8_VPliVRYTV1aWe7RxB4vt9…"
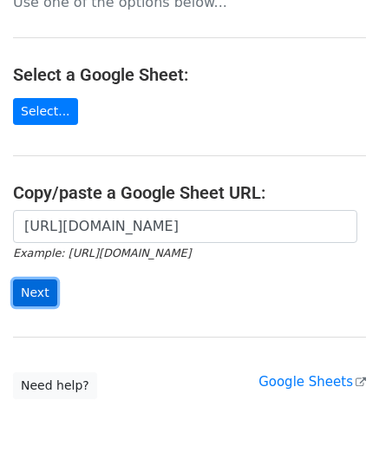
click at [40, 296] on input "Next" at bounding box center [35, 292] width 44 height 27
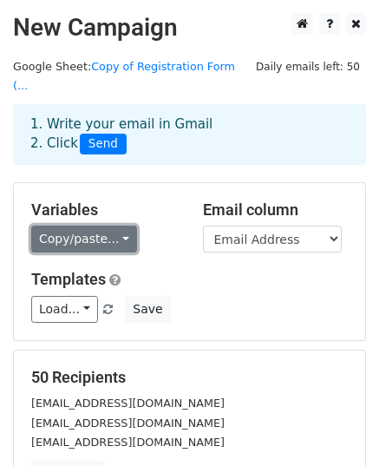
click at [82, 227] on link "Copy/paste..." at bounding box center [84, 239] width 106 height 27
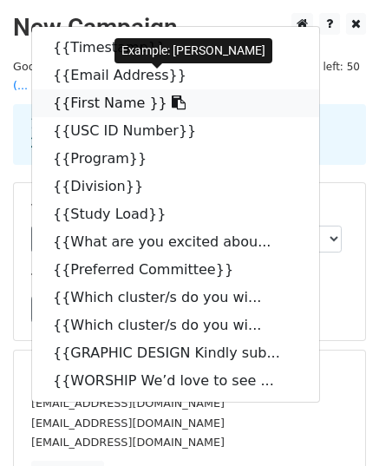
click at [96, 89] on link "{{First Name }}" at bounding box center [175, 103] width 287 height 28
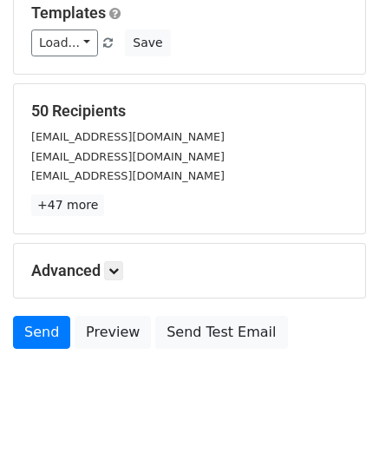
scroll to position [273, 0]
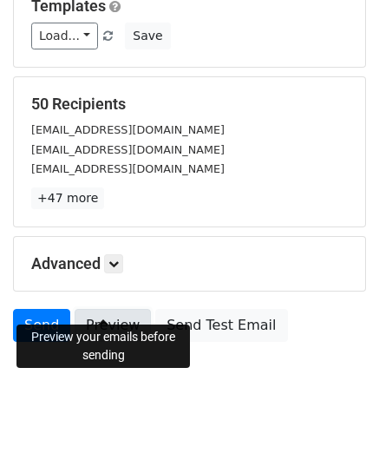
click at [95, 309] on link "Preview" at bounding box center [113, 325] width 76 height 33
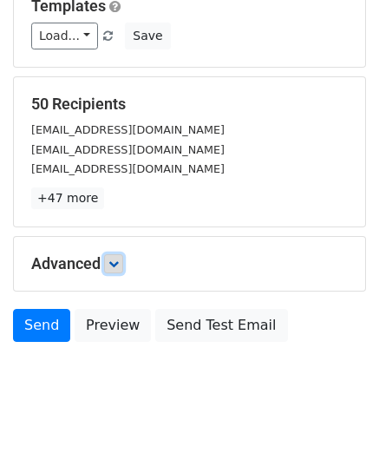
click at [109, 254] on link at bounding box center [113, 263] width 19 height 19
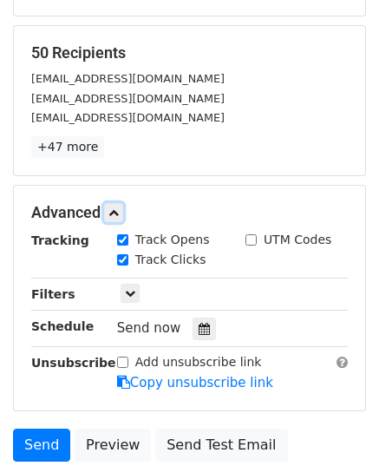
scroll to position [343, 0]
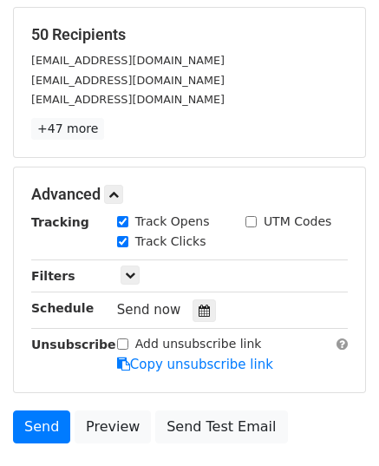
click at [253, 216] on input "UTM Codes" at bounding box center [251, 221] width 11 height 11
checkbox input "true"
click at [130, 270] on icon at bounding box center [130, 275] width 10 height 10
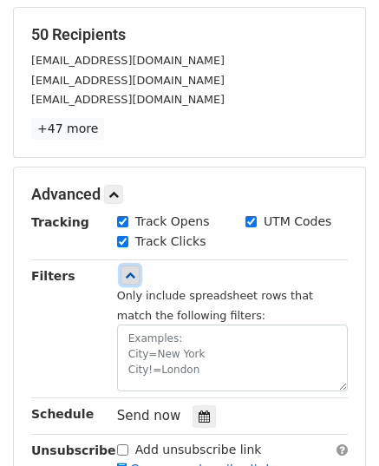
click at [130, 270] on icon at bounding box center [130, 275] width 10 height 10
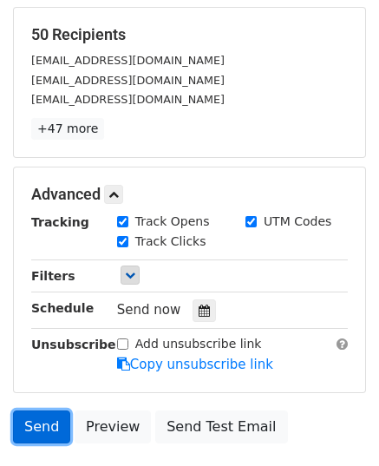
click at [38, 411] on link "Send" at bounding box center [41, 427] width 57 height 33
click at [43, 411] on link "Send" at bounding box center [41, 427] width 57 height 33
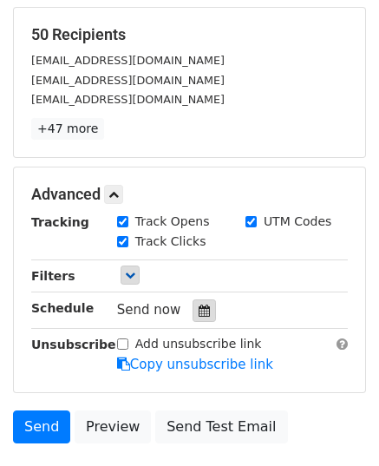
click at [199, 305] on icon at bounding box center [204, 311] width 11 height 12
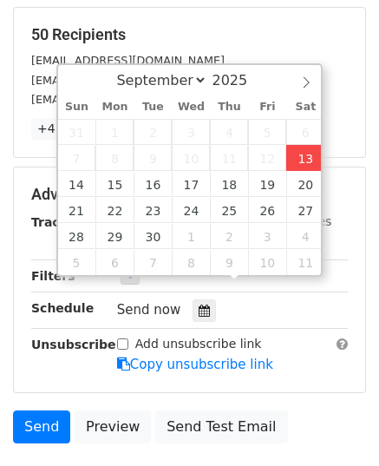
type input "[DATE] 12:28"
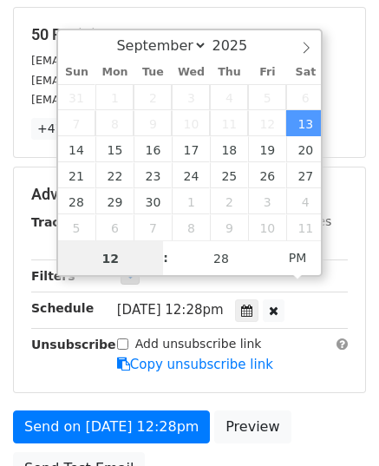
scroll to position [0, 0]
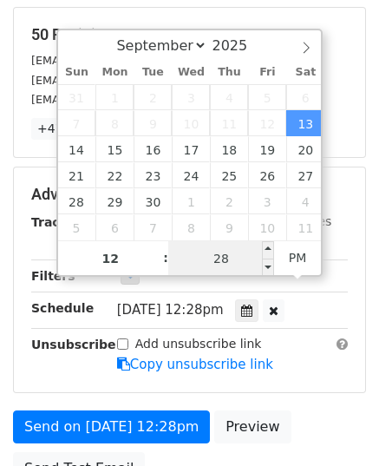
click at [226, 261] on input "28" at bounding box center [221, 258] width 106 height 35
type input "40"
type input "[DATE] 12:40"
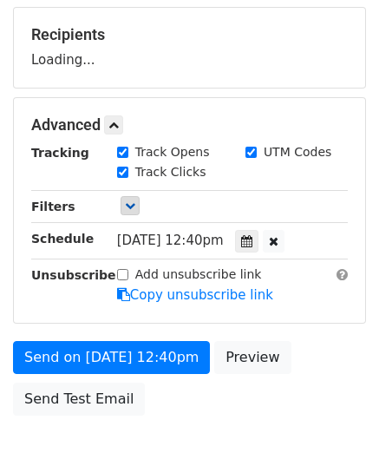
click at [69, 306] on div "Unsubscribe" at bounding box center [61, 286] width 86 height 40
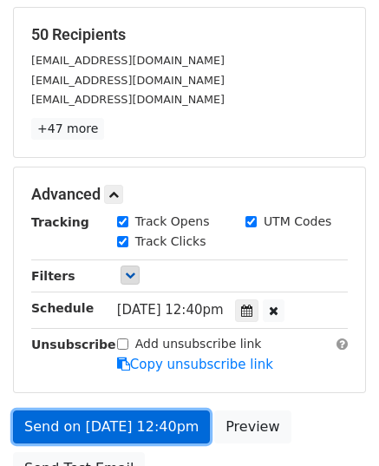
click at [52, 411] on link "Send on Sep 13 at 12:40pm" at bounding box center [111, 427] width 197 height 33
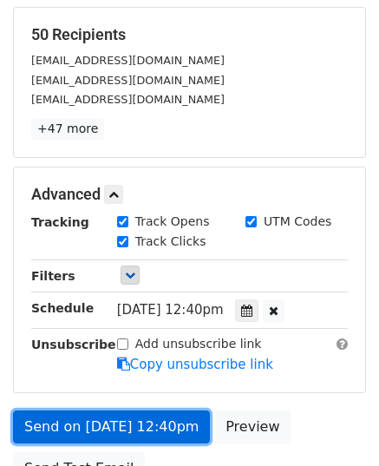
click at [69, 411] on link "Send on Sep 13 at 12:40pm" at bounding box center [111, 427] width 197 height 33
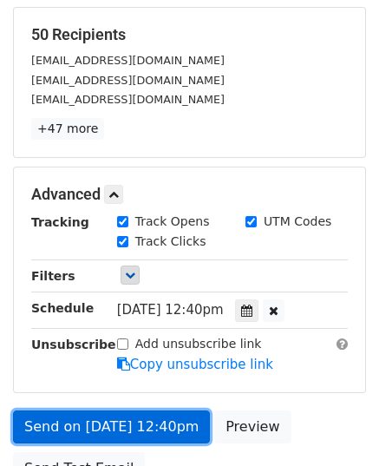
click at [69, 411] on link "Send on Sep 13 at 12:40pm" at bounding box center [111, 427] width 197 height 33
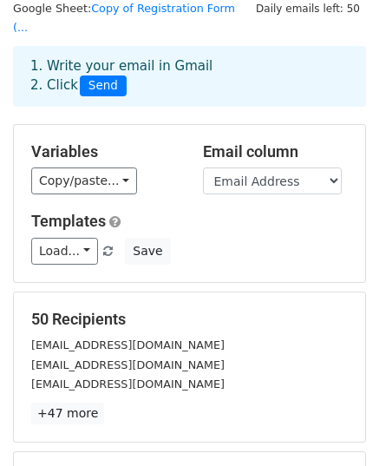
scroll to position [69, 0]
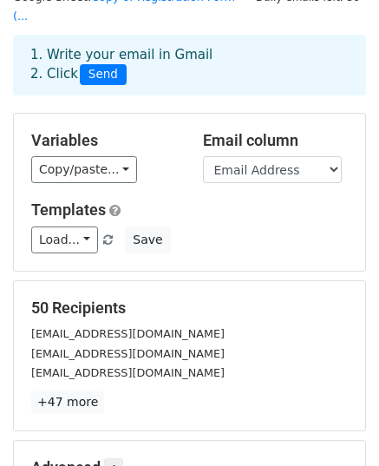
click at [106, 64] on span "Send" at bounding box center [103, 74] width 47 height 21
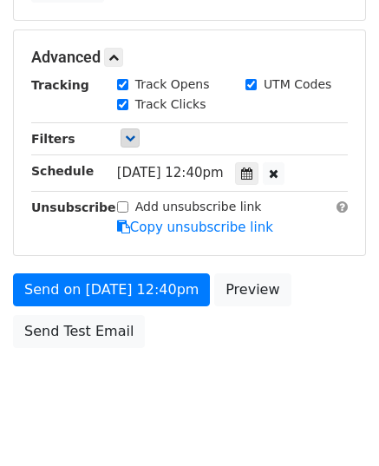
scroll to position [483, 0]
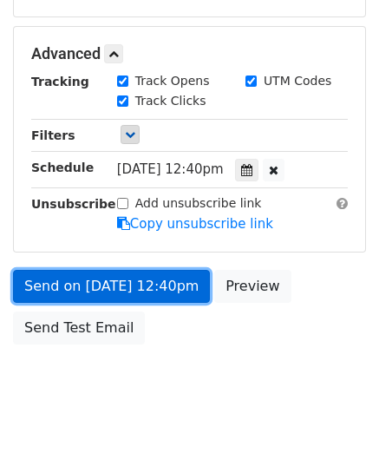
click at [83, 270] on link "Send on Sep 13 at 12:40pm" at bounding box center [111, 286] width 197 height 33
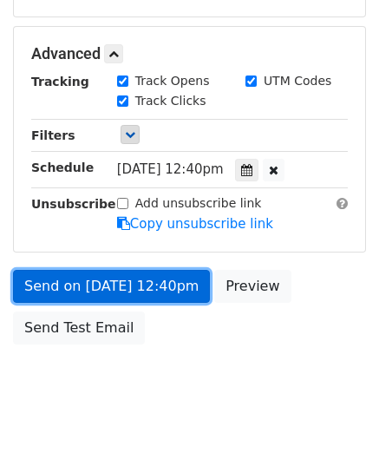
click at [83, 270] on link "Send on Sep 13 at 12:40pm" at bounding box center [111, 286] width 197 height 33
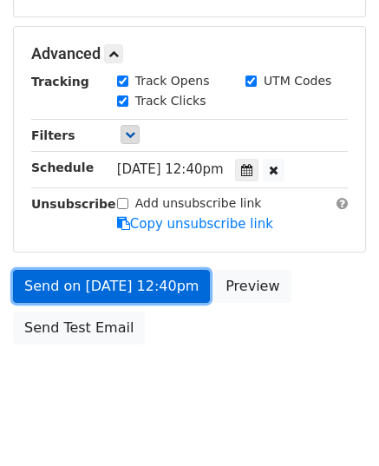
click at [83, 270] on link "Send on Sep 13 at 12:40pm" at bounding box center [111, 286] width 197 height 33
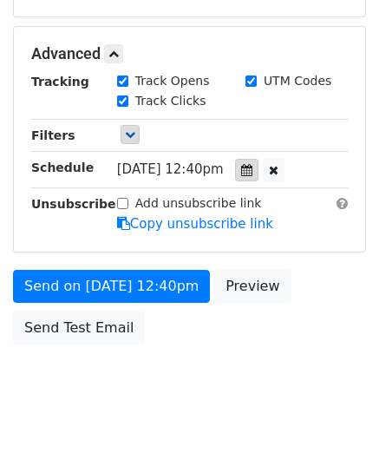
click at [253, 164] on icon at bounding box center [246, 170] width 11 height 12
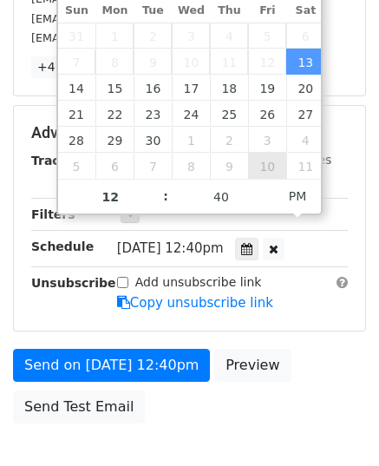
scroll to position [397, 0]
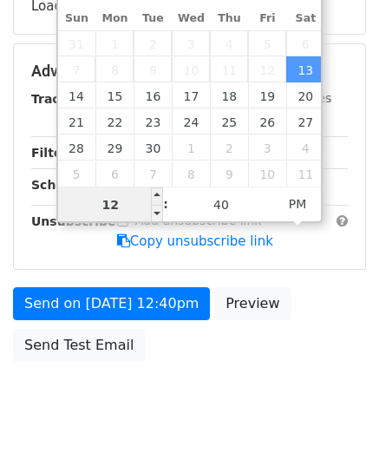
click at [135, 204] on input "12" at bounding box center [111, 204] width 106 height 35
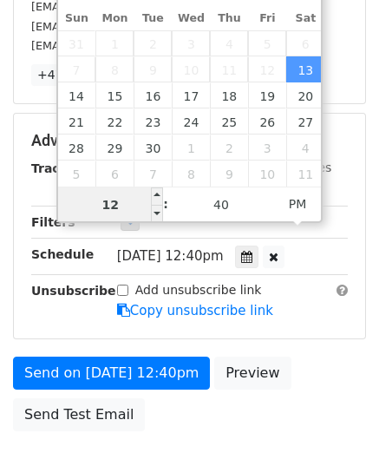
type input "1"
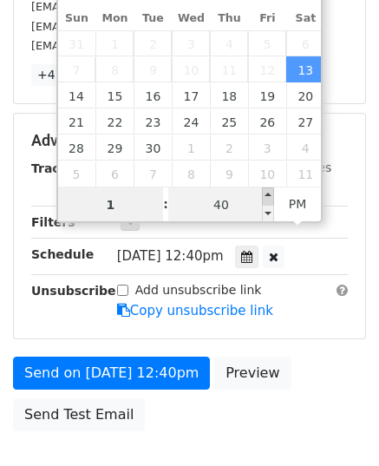
type input "01"
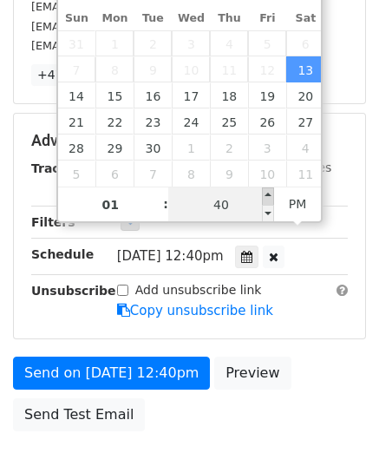
type input "2025-09-13 13:45"
click at [262, 199] on span at bounding box center [268, 195] width 12 height 17
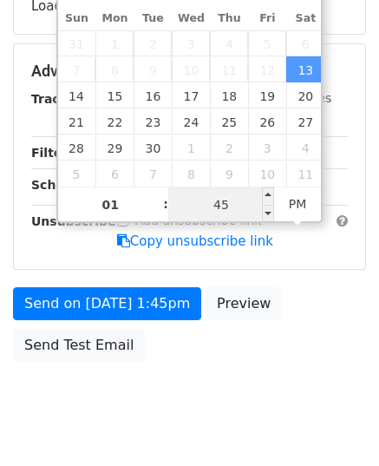
click at [233, 204] on input "45" at bounding box center [221, 204] width 106 height 35
click at [232, 204] on input "45" at bounding box center [221, 204] width 106 height 35
click at [233, 204] on input "45" at bounding box center [221, 204] width 106 height 35
type input "00"
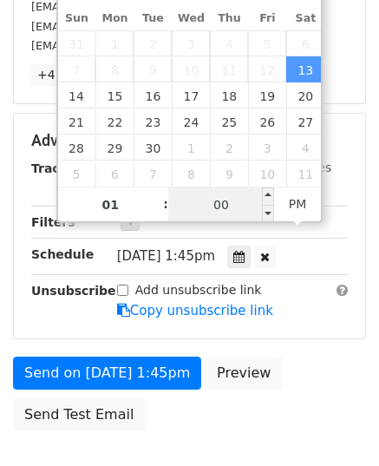
type input "2025-09-13 13:00"
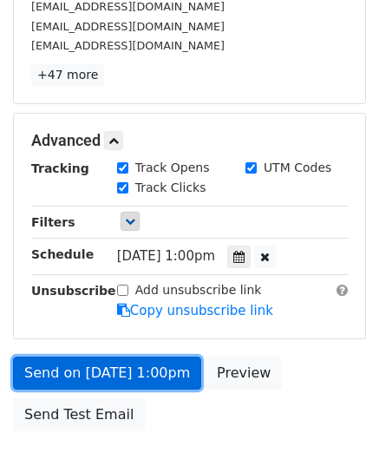
click at [69, 357] on link "Send on Sep 13 at 1:00pm" at bounding box center [107, 373] width 188 height 33
click at [144, 357] on link "Send on Sep 13 at 1:00pm" at bounding box center [107, 373] width 188 height 33
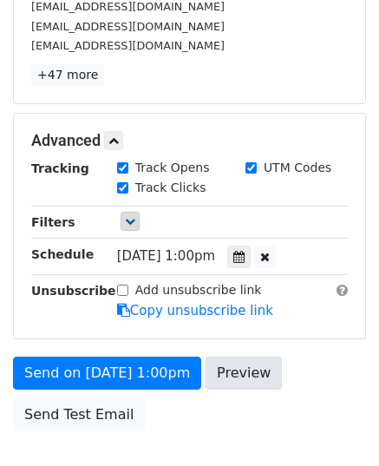
click at [231, 357] on link "Preview" at bounding box center [244, 373] width 76 height 33
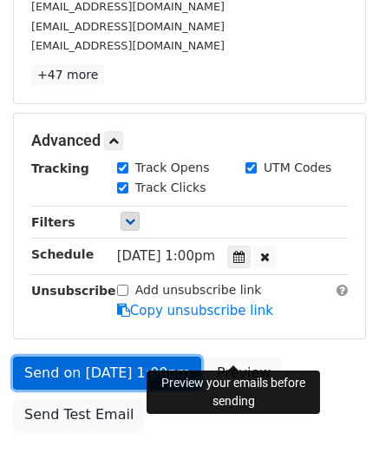
click at [69, 357] on link "Send on Sep 13 at 1:00pm" at bounding box center [107, 373] width 188 height 33
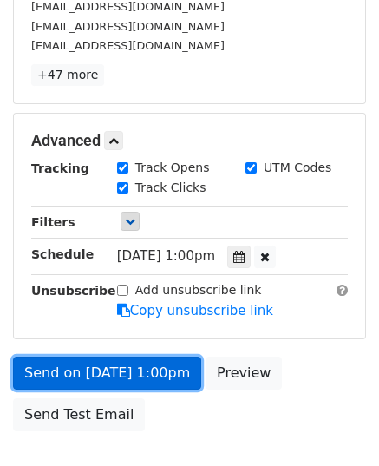
click at [69, 357] on link "Send on Sep 13 at 1:00pm" at bounding box center [107, 373] width 188 height 33
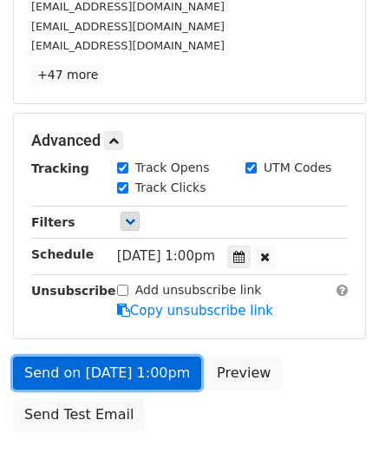
click at [69, 357] on link "Send on Sep 13 at 1:00pm" at bounding box center [107, 373] width 188 height 33
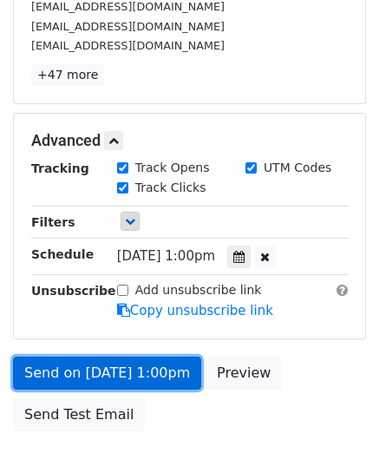
click at [69, 357] on link "Send on Sep 13 at 1:00pm" at bounding box center [107, 373] width 188 height 33
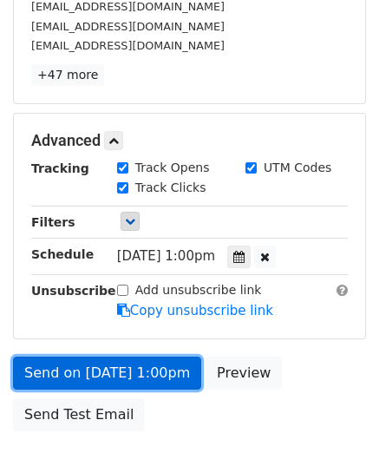
click at [69, 357] on link "Send on Sep 13 at 1:00pm" at bounding box center [107, 373] width 188 height 33
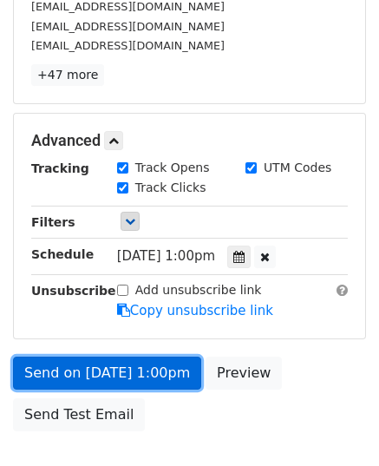
click at [69, 357] on link "Send on Sep 13 at 1:00pm" at bounding box center [107, 373] width 188 height 33
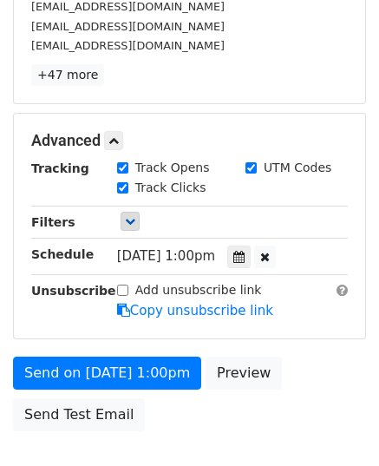
click at [172, 404] on div "Send on Sep 13 at 1:00pm Preview Send Test Email" at bounding box center [189, 398] width 379 height 83
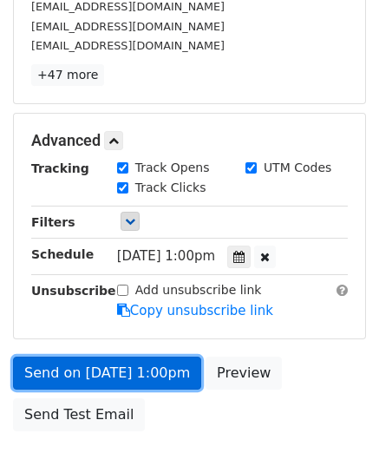
click at [133, 357] on link "Send on Sep 13 at 1:00pm" at bounding box center [107, 373] width 188 height 33
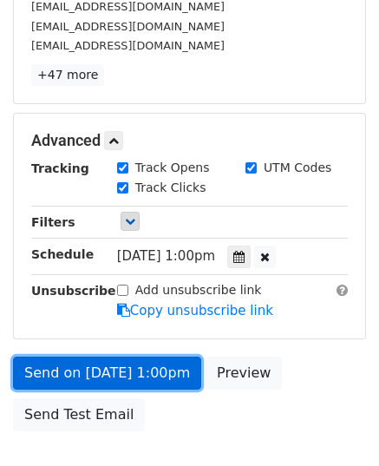
click at [133, 357] on link "Send on Sep 13 at 1:00pm" at bounding box center [107, 373] width 188 height 33
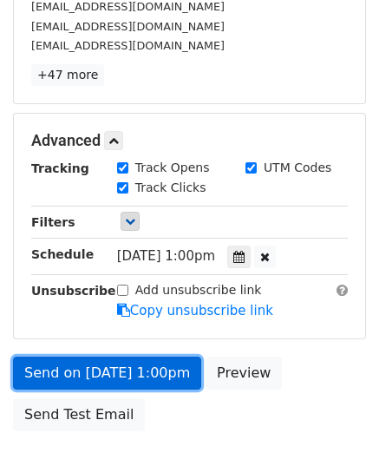
click at [133, 357] on link "Send on Sep 13 at 1:00pm" at bounding box center [107, 373] width 188 height 33
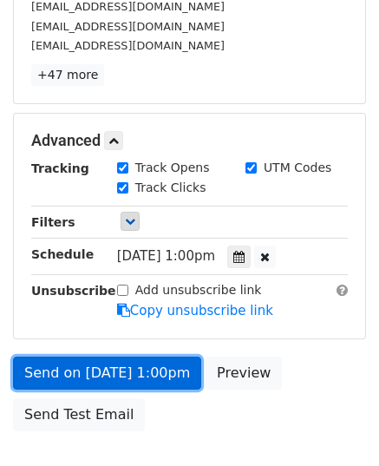
click at [133, 357] on link "Send on Sep 13 at 1:00pm" at bounding box center [107, 373] width 188 height 33
click at [76, 357] on link "Send on Sep 13 at 1:00pm" at bounding box center [107, 373] width 188 height 33
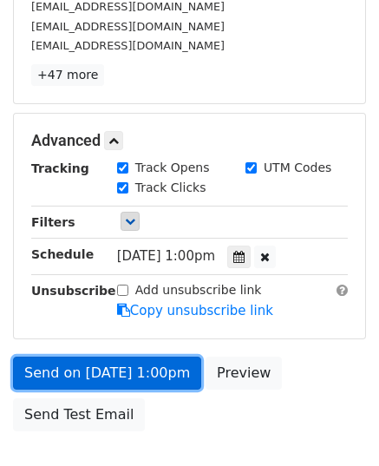
click at [79, 357] on link "Send on Sep 13 at 1:00pm" at bounding box center [107, 373] width 188 height 33
click at [80, 357] on link "Send on Sep 13 at 1:00pm" at bounding box center [107, 373] width 188 height 33
click at [78, 357] on link "Send on Sep 13 at 1:00pm" at bounding box center [107, 373] width 188 height 33
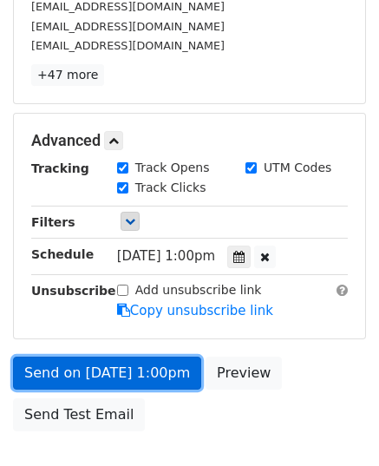
click at [78, 357] on link "Send on Sep 13 at 1:00pm" at bounding box center [107, 373] width 188 height 33
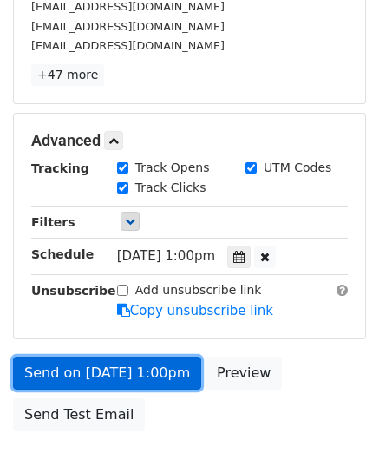
click at [78, 357] on link "Send on Sep 13 at 1:00pm" at bounding box center [107, 373] width 188 height 33
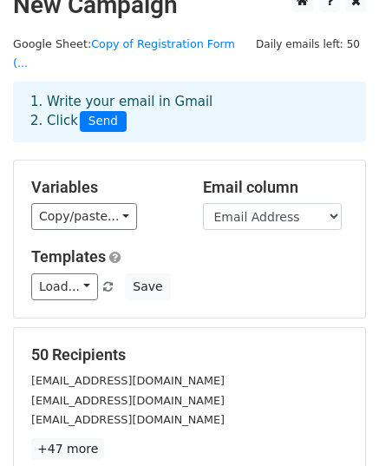
scroll to position [0, 0]
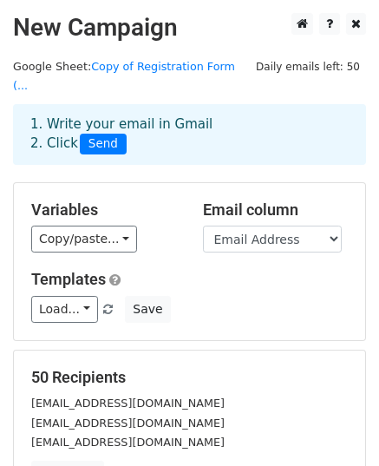
click at [90, 134] on span "Send" at bounding box center [103, 144] width 47 height 21
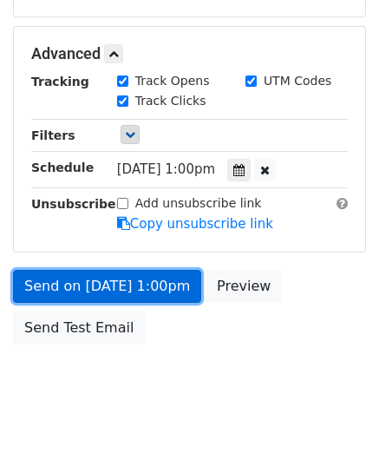
click at [53, 270] on link "Send on Sep 13 at 1:00pm" at bounding box center [107, 286] width 188 height 33
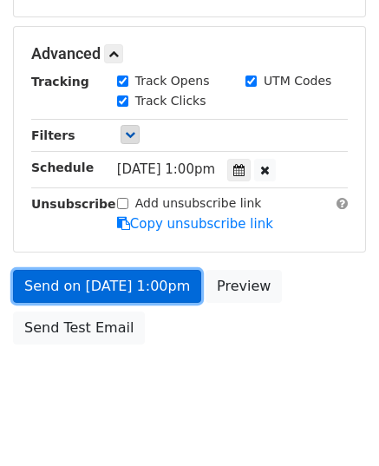
click at [53, 270] on link "Send on Sep 13 at 1:00pm" at bounding box center [107, 286] width 188 height 33
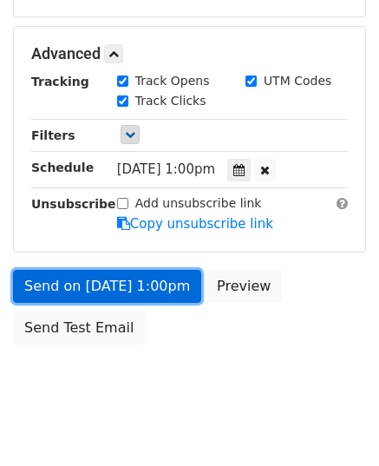
click at [53, 270] on link "Send on Sep 13 at 1:00pm" at bounding box center [107, 286] width 188 height 33
click at [66, 270] on link "Send on Sep 13 at 1:00pm" at bounding box center [107, 286] width 188 height 33
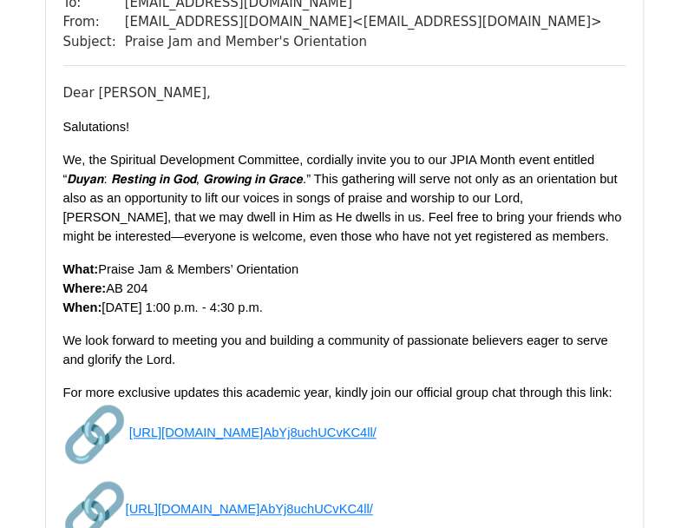
scroll to position [191, 0]
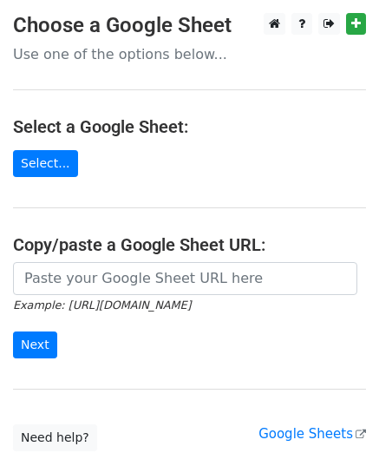
click at [70, 259] on main "Choose a Google Sheet Use one of the options below... Select a Google Sheet: Se…" at bounding box center [189, 232] width 379 height 438
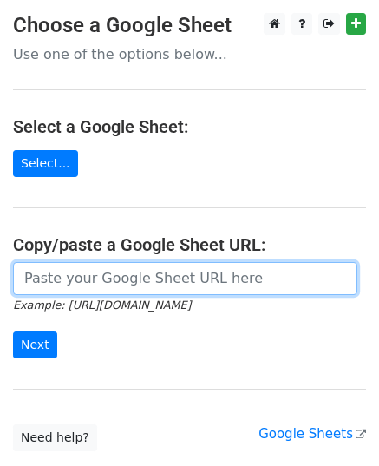
click at [69, 272] on input "url" at bounding box center [185, 278] width 345 height 33
paste input "[URL][DOMAIN_NAME]"
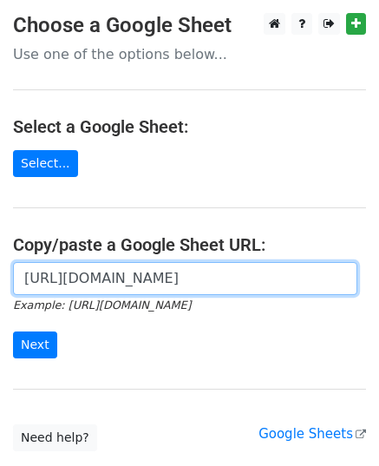
scroll to position [0, 509]
type input "[URL][DOMAIN_NAME]"
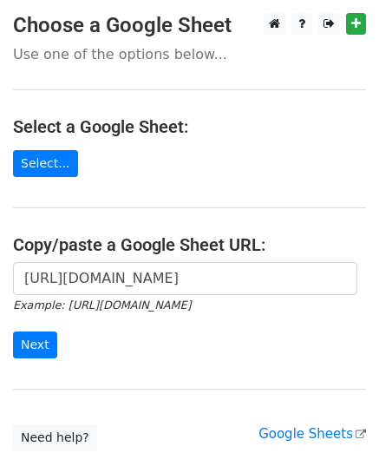
scroll to position [0, 0]
click at [128, 353] on form "[URL][DOMAIN_NAME] Example: [URL][DOMAIN_NAME] Next" at bounding box center [189, 310] width 353 height 97
click at [28, 337] on input "Next" at bounding box center [35, 345] width 44 height 27
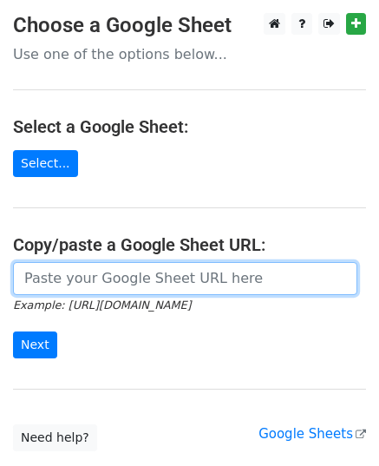
click at [47, 289] on input "url" at bounding box center [185, 278] width 345 height 33
paste input "[URL][DOMAIN_NAME]"
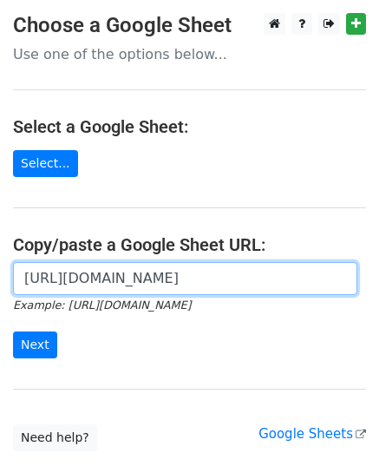
scroll to position [0, 509]
type input "[URL][DOMAIN_NAME]"
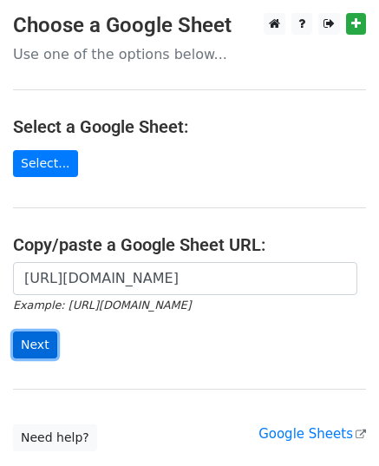
click at [33, 332] on input "Next" at bounding box center [35, 345] width 44 height 27
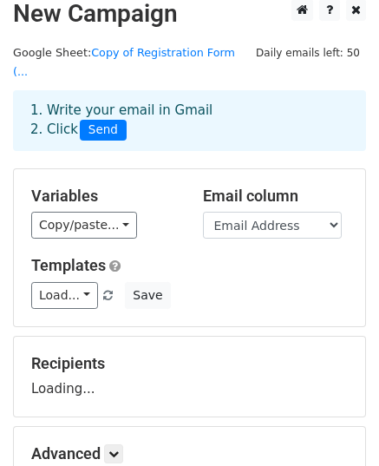
scroll to position [17, 0]
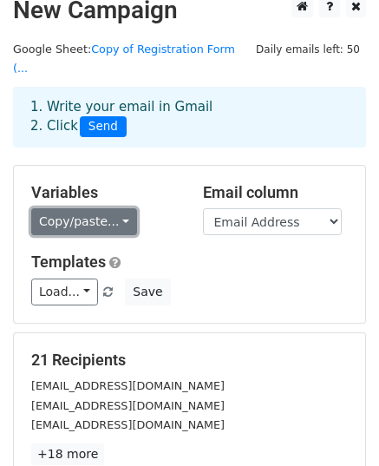
click at [94, 208] on link "Copy/paste..." at bounding box center [84, 221] width 106 height 27
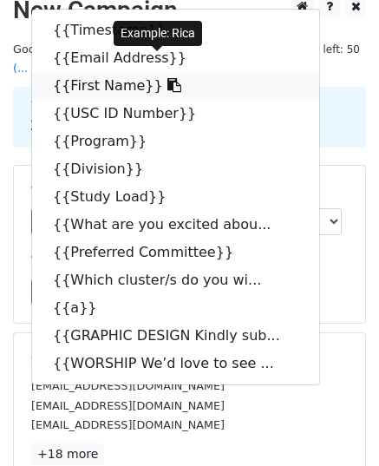
click at [69, 72] on link "{{First Name}}" at bounding box center [175, 86] width 287 height 28
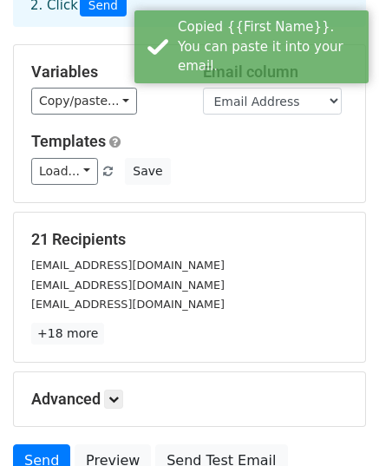
scroll to position [273, 0]
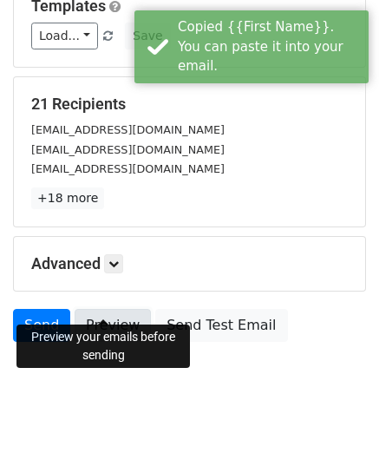
click at [121, 312] on link "Preview" at bounding box center [113, 325] width 76 height 33
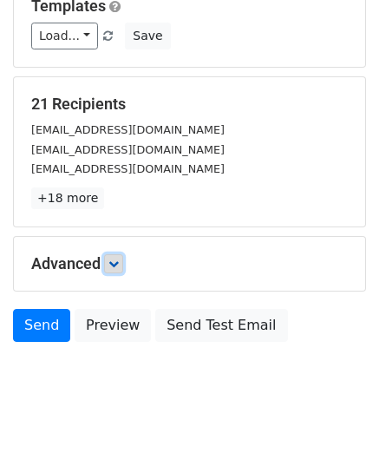
click at [119, 259] on icon at bounding box center [113, 264] width 10 height 10
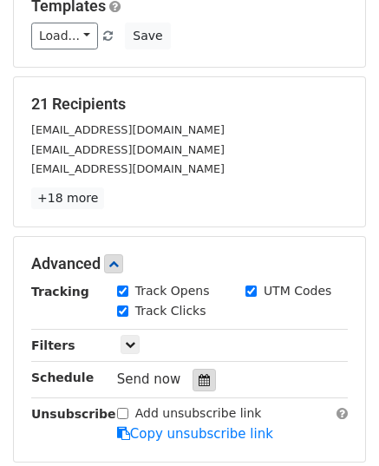
click at [199, 374] on icon at bounding box center [204, 380] width 11 height 12
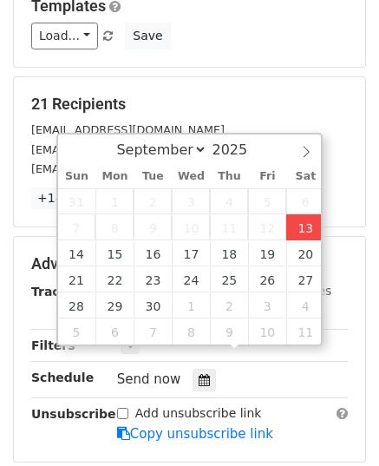
type input "2025-09-13 12:48"
type input "48"
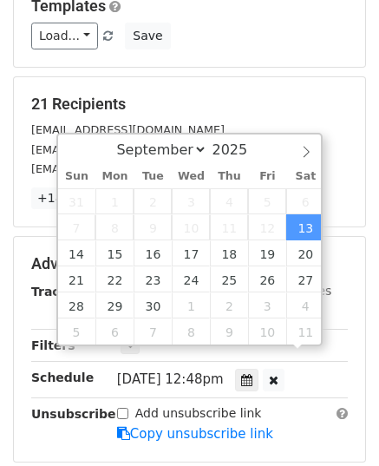
scroll to position [0, 0]
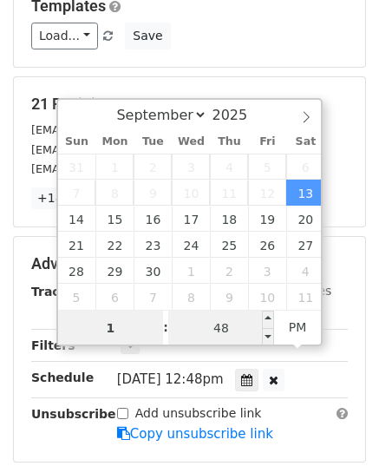
type input "1"
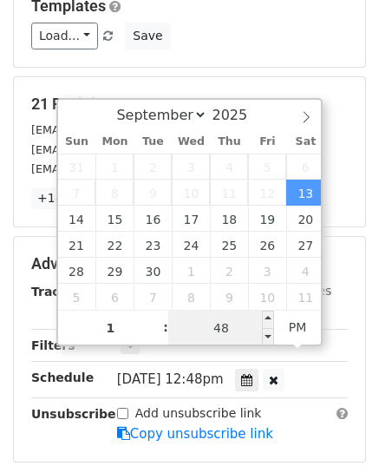
type input "2025-09-13 13:48"
type input "01"
click at [231, 332] on input "48" at bounding box center [221, 328] width 106 height 35
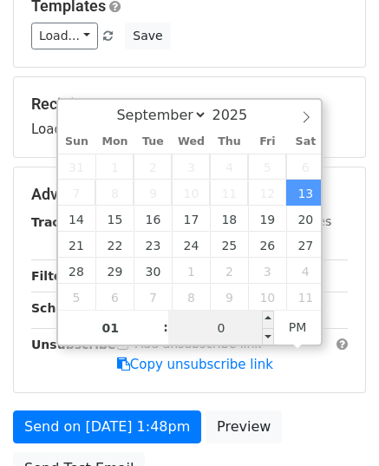
type input "00"
type input "2025-09-13 13:00"
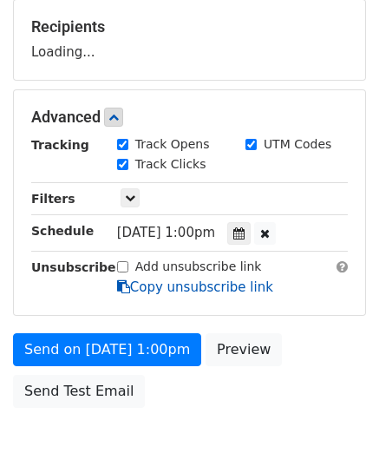
scroll to position [389, 0]
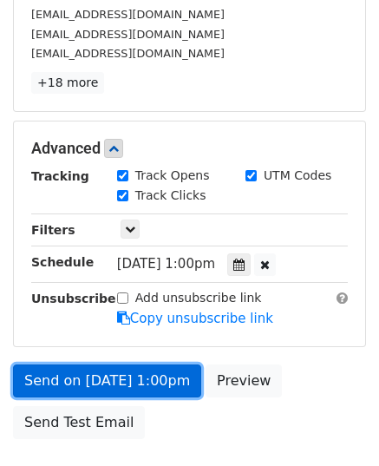
click at [105, 365] on link "Send on Sep 13 at 1:00pm" at bounding box center [107, 381] width 188 height 33
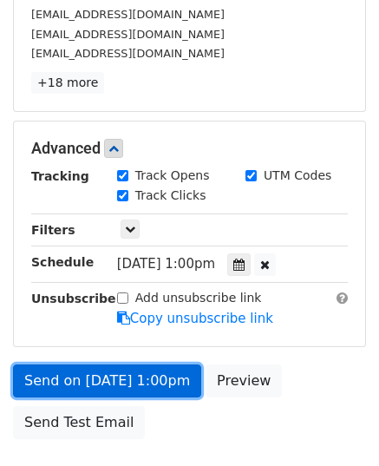
click at [105, 365] on link "Send on Sep 13 at 1:00pm" at bounding box center [107, 381] width 188 height 33
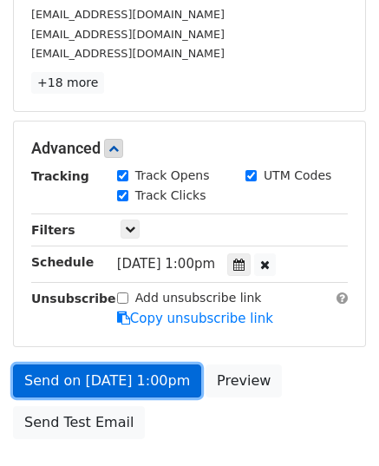
click at [105, 365] on link "Send on Sep 13 at 1:00pm" at bounding box center [107, 381] width 188 height 33
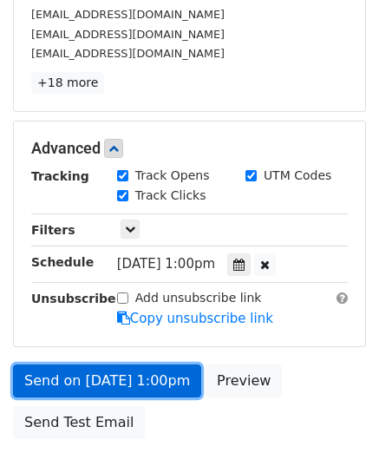
click at [105, 365] on link "Send on Sep 13 at 1:00pm" at bounding box center [107, 381] width 188 height 33
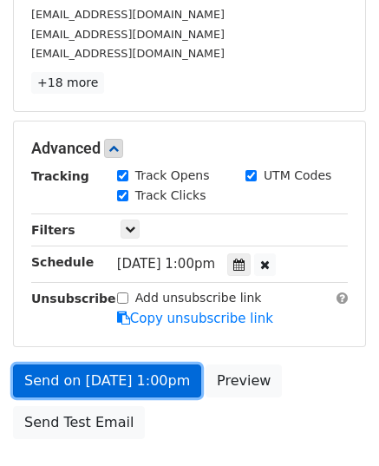
click at [105, 365] on link "Send on Sep 13 at 1:00pm" at bounding box center [107, 381] width 188 height 33
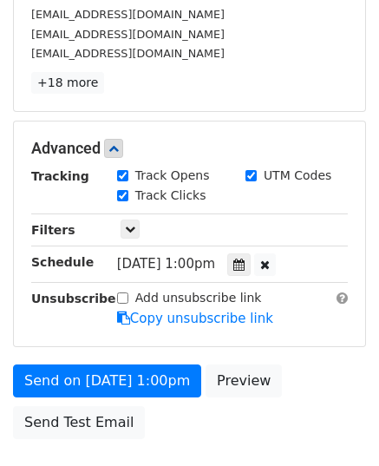
click at [120, 292] on input "Add unsubscribe link" at bounding box center [122, 297] width 11 height 11
checkbox input "false"
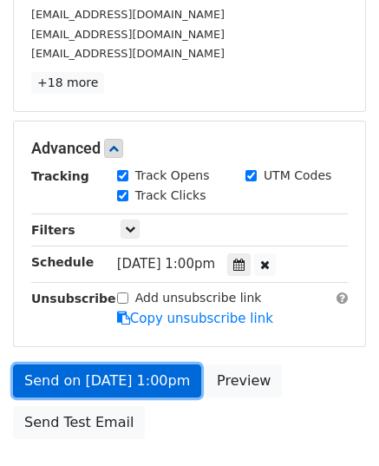
click at [144, 365] on link "Send on Sep 13 at 1:00pm" at bounding box center [107, 381] width 188 height 33
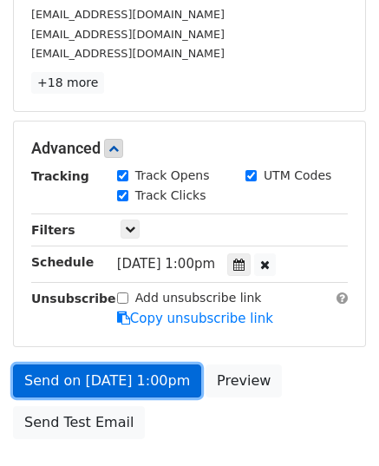
click at [144, 365] on link "Send on Sep 13 at 1:00pm" at bounding box center [107, 381] width 188 height 33
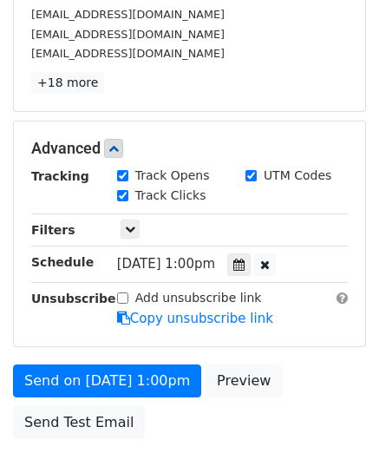
click at [253, 167] on div "UTM Codes" at bounding box center [289, 176] width 86 height 18
click at [246, 170] on input "UTM Codes" at bounding box center [251, 175] width 11 height 11
checkbox input "false"
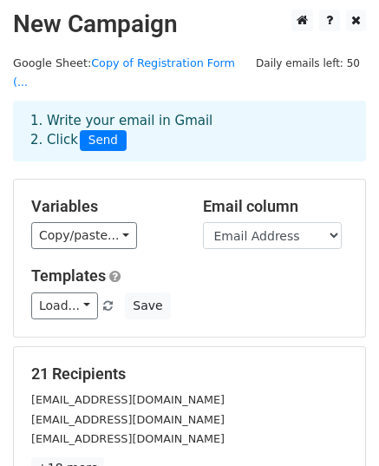
scroll to position [0, 0]
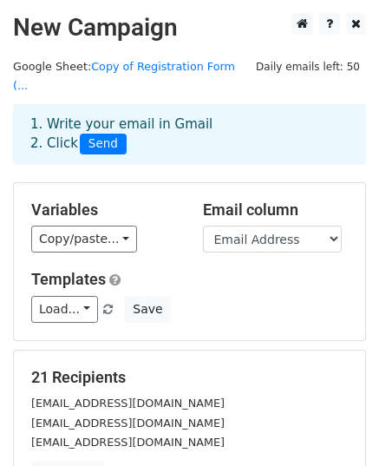
click at [101, 134] on span "Send" at bounding box center [103, 144] width 47 height 21
click at [102, 144] on div "1. Write your email in Gmail 2. Click Send" at bounding box center [189, 134] width 353 height 61
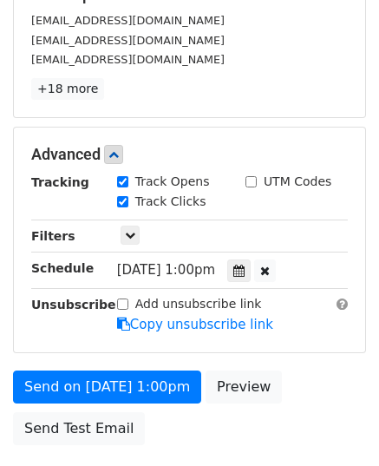
scroll to position [382, 0]
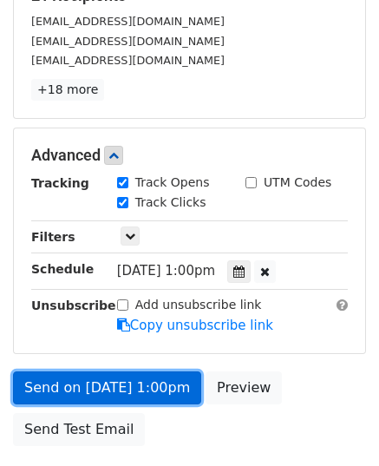
click at [101, 371] on link "Send on Sep 13 at 1:00pm" at bounding box center [107, 387] width 188 height 33
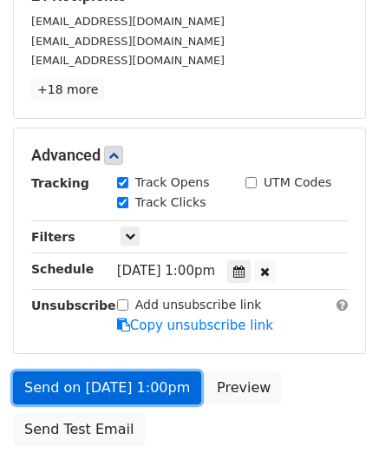
click at [101, 371] on link "Send on Sep 13 at 1:00pm" at bounding box center [107, 387] width 188 height 33
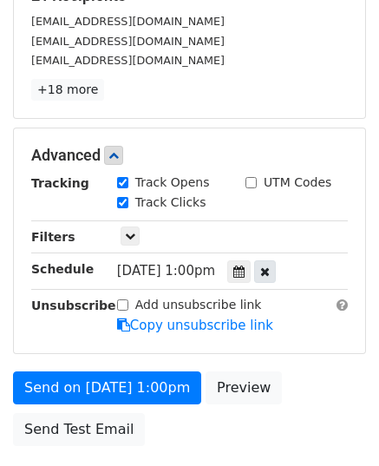
click at [270, 266] on icon at bounding box center [265, 272] width 10 height 12
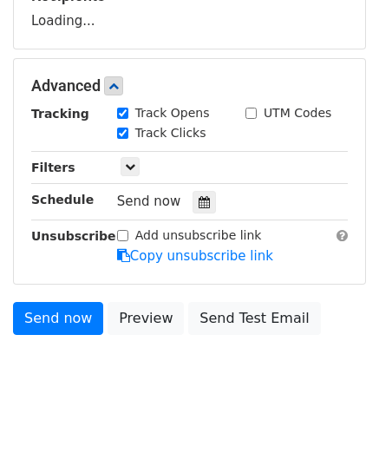
click at [65, 266] on div "Unsubscribe" at bounding box center [61, 247] width 86 height 40
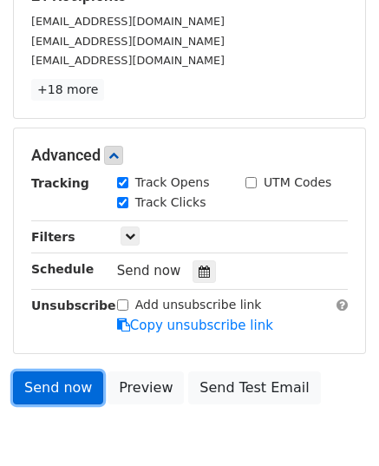
click at [59, 371] on link "Send now" at bounding box center [58, 387] width 90 height 33
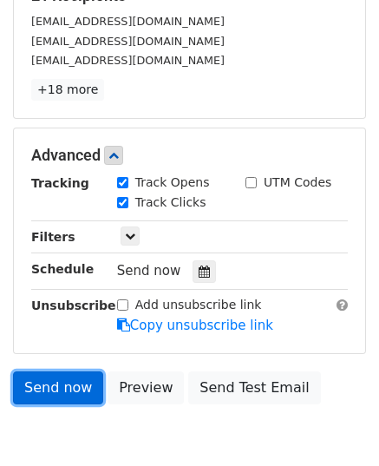
click at [59, 371] on link "Send now" at bounding box center [58, 387] width 90 height 33
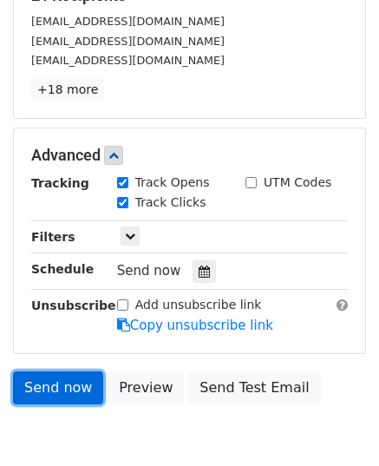
click at [59, 371] on link "Send now" at bounding box center [58, 387] width 90 height 33
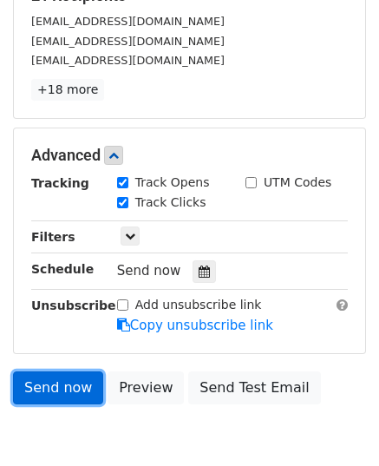
click at [59, 371] on link "Send now" at bounding box center [58, 387] width 90 height 33
click at [51, 371] on link "Send now" at bounding box center [58, 387] width 90 height 33
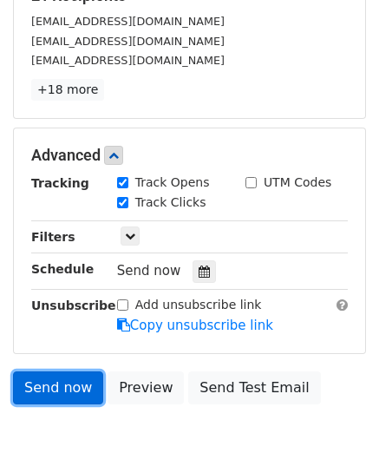
click at [51, 371] on link "Send now" at bounding box center [58, 387] width 90 height 33
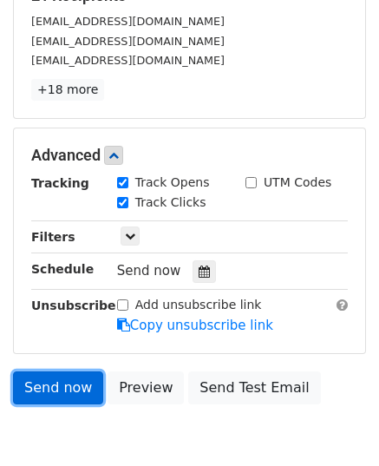
click at [51, 371] on link "Send now" at bounding box center [58, 387] width 90 height 33
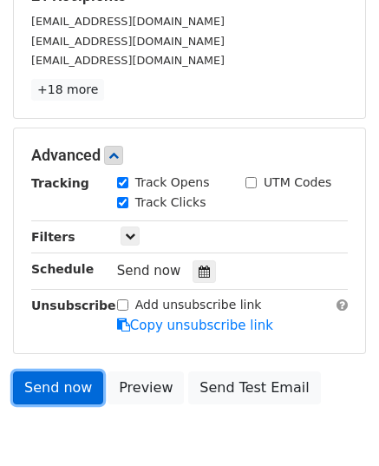
click at [51, 371] on link "Send now" at bounding box center [58, 387] width 90 height 33
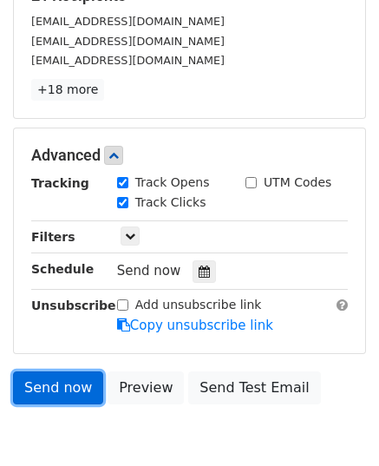
click at [51, 371] on link "Send now" at bounding box center [58, 387] width 90 height 33
click at [60, 371] on link "Send now" at bounding box center [58, 387] width 90 height 33
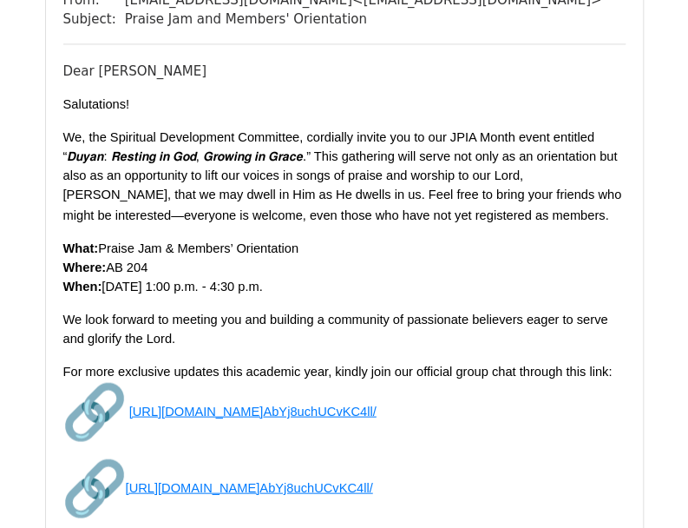
scroll to position [2910, 0]
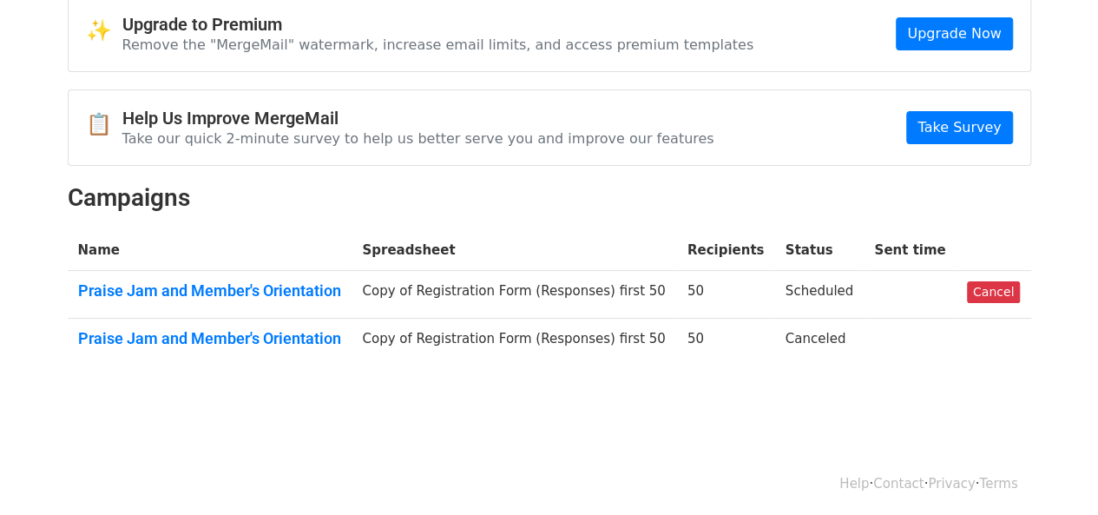
scroll to position [87, 0]
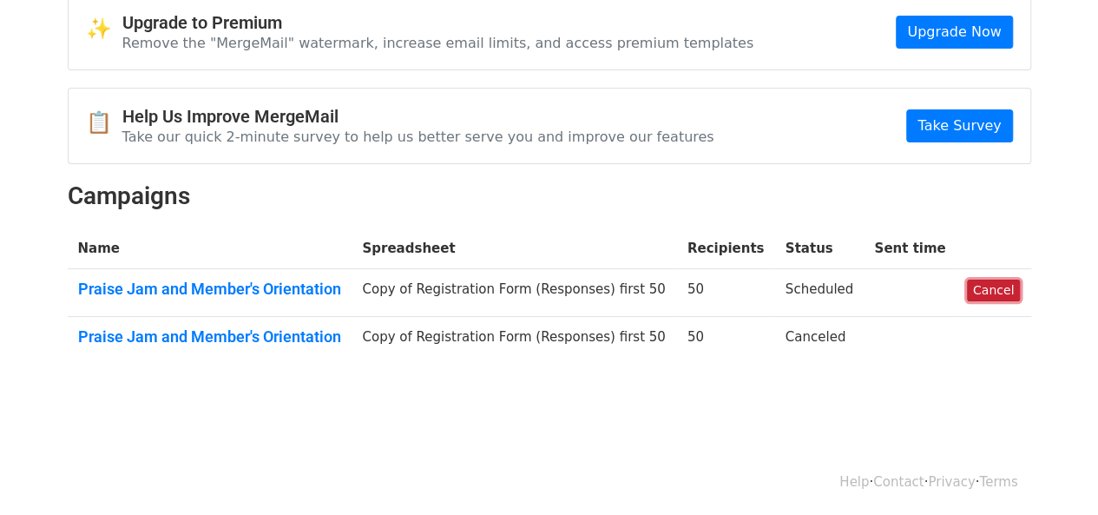
click at [1002, 285] on link "Cancel" at bounding box center [993, 290] width 53 height 22
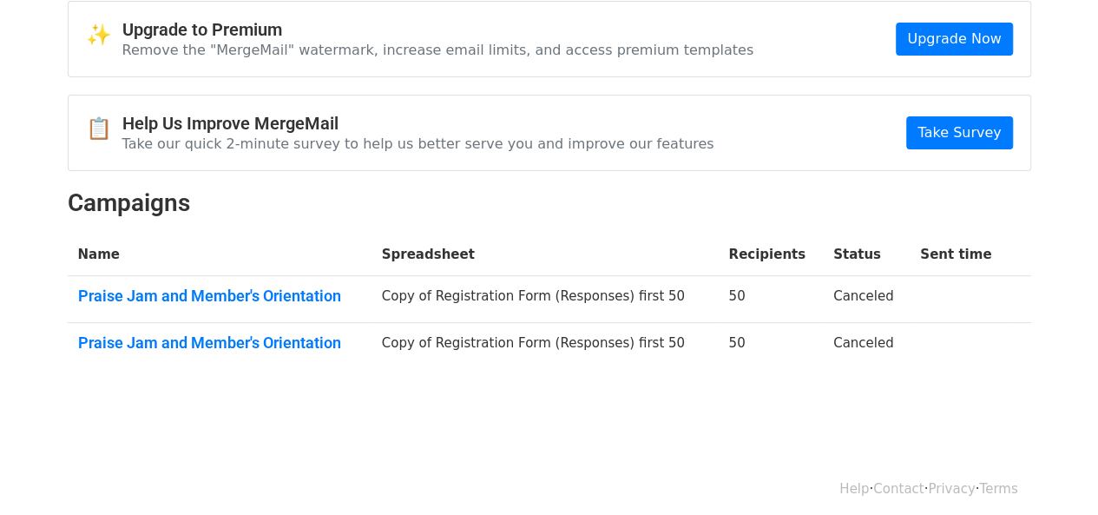
scroll to position [141, 0]
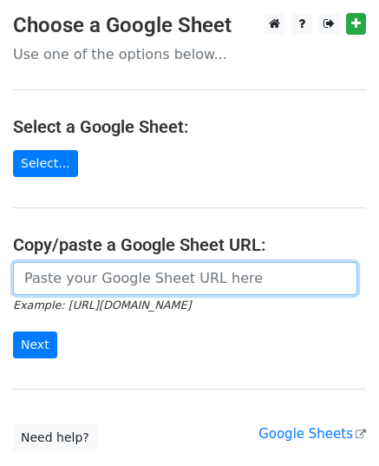
click at [75, 282] on input "url" at bounding box center [185, 278] width 345 height 33
paste input "[URL][DOMAIN_NAME]"
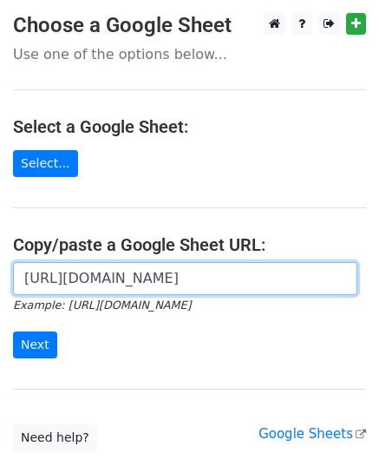
scroll to position [0, 509]
type input "[URL][DOMAIN_NAME]"
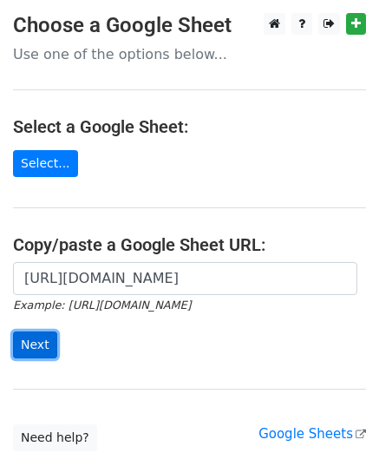
click at [42, 337] on input "Next" at bounding box center [35, 345] width 44 height 27
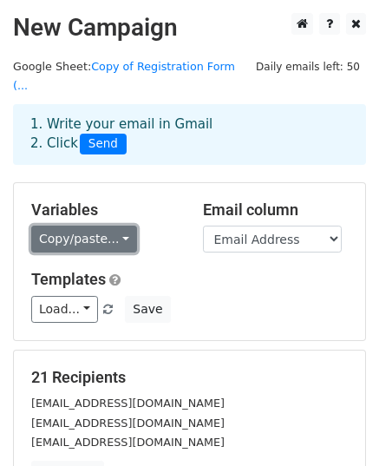
click at [95, 226] on link "Copy/paste..." at bounding box center [84, 239] width 106 height 27
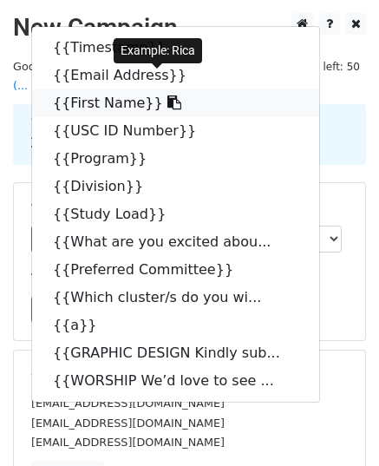
click at [74, 89] on link "{{First Name}}" at bounding box center [175, 103] width 287 height 28
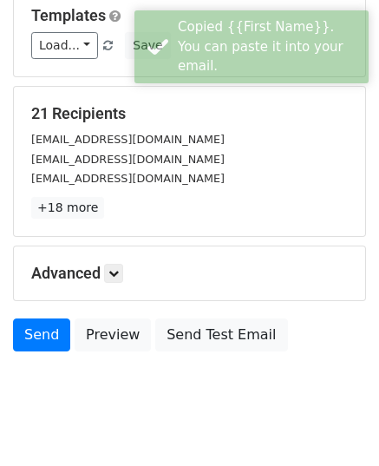
scroll to position [273, 0]
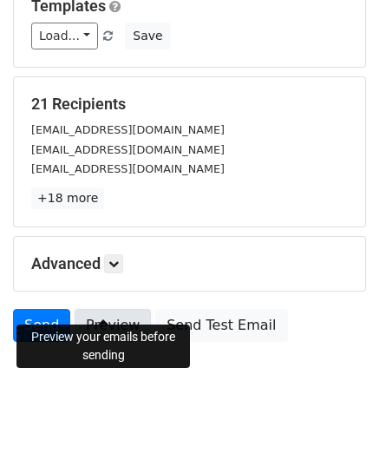
click at [91, 309] on link "Preview" at bounding box center [113, 325] width 76 height 33
click at [119, 254] on link at bounding box center [113, 263] width 19 height 19
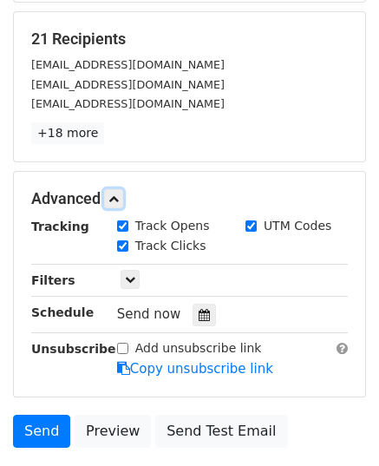
scroll to position [360, 0]
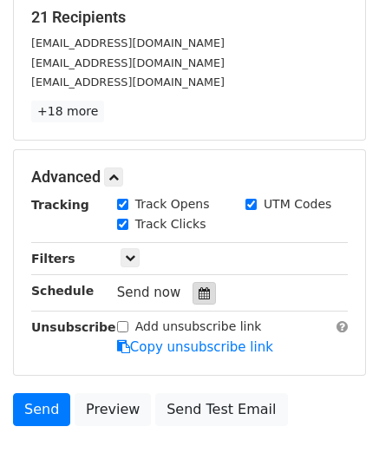
click at [199, 287] on icon at bounding box center [204, 293] width 11 height 12
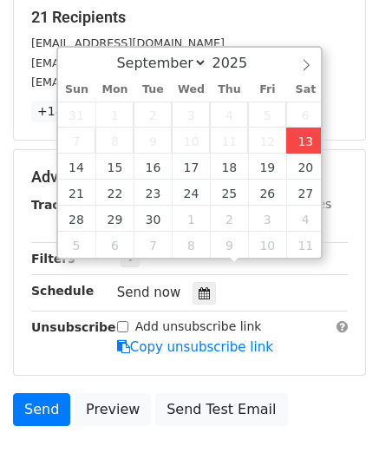
type input "2025-09-13 12:52"
type input "52"
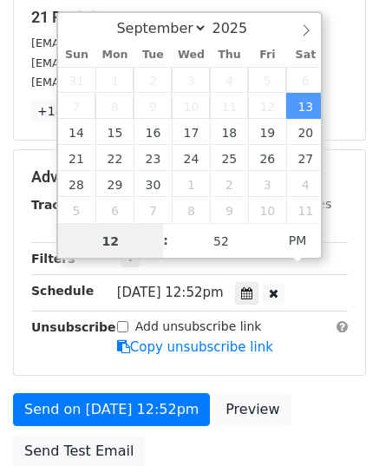
scroll to position [0, 0]
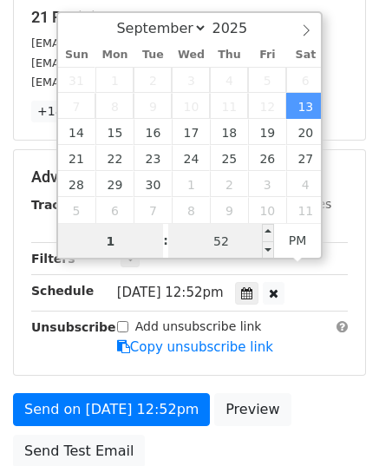
type input "1"
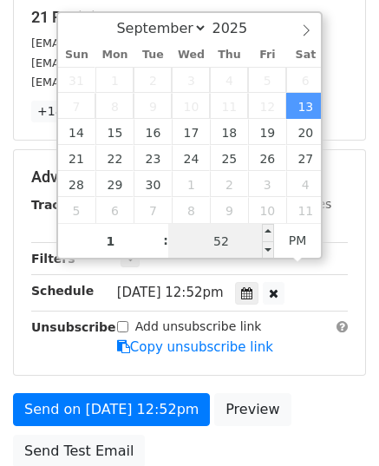
type input "2025-09-13 13:52"
type input "01"
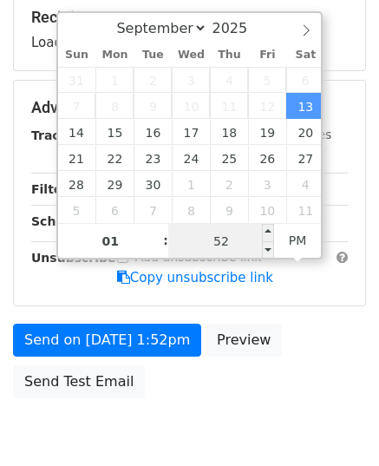
click at [201, 242] on input "52" at bounding box center [221, 241] width 106 height 35
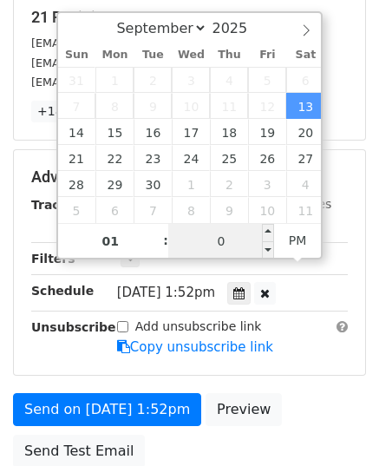
type input "00"
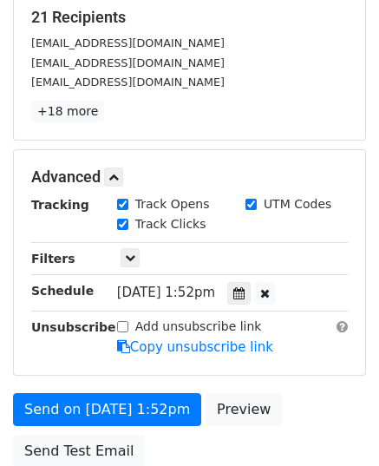
type input "2025-09-13 13:00"
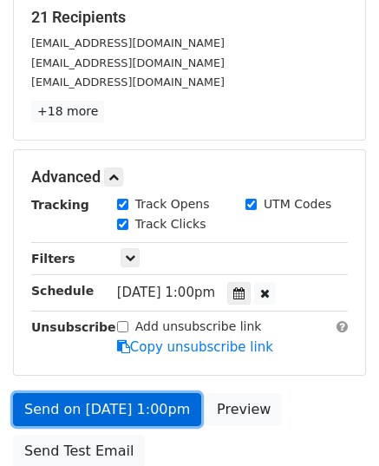
click at [90, 393] on link "Send on Sep 13 at 1:00pm" at bounding box center [107, 409] width 188 height 33
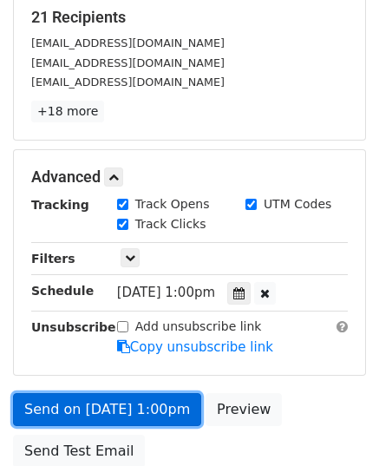
click at [90, 393] on link "Send on Sep 13 at 1:00pm" at bounding box center [107, 409] width 188 height 33
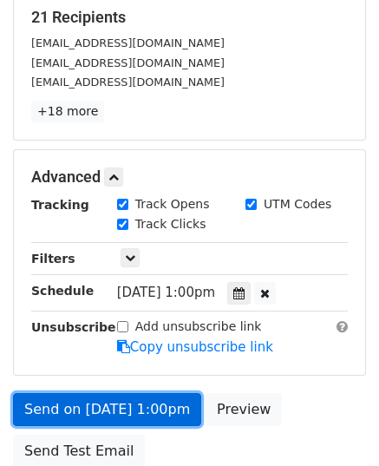
click at [90, 393] on link "Send on Sep 13 at 1:00pm" at bounding box center [107, 409] width 188 height 33
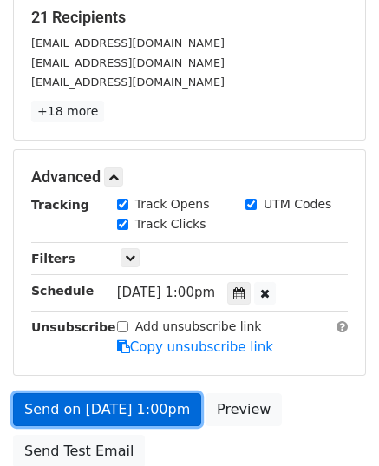
click at [90, 393] on link "Send on Sep 13 at 1:00pm" at bounding box center [107, 409] width 188 height 33
click at [90, 393] on link "Send on [DATE] 1:00pm" at bounding box center [107, 409] width 188 height 33
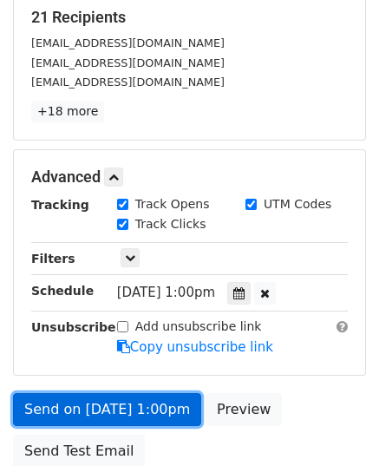
click at [90, 393] on link "Send on [DATE] 1:00pm" at bounding box center [107, 409] width 188 height 33
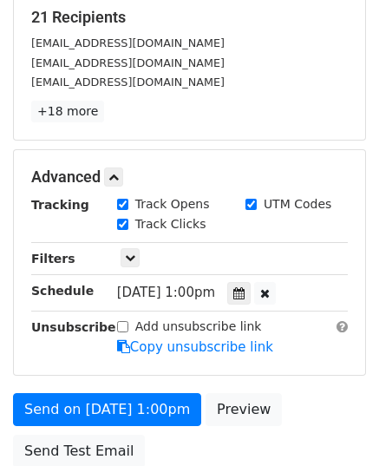
click at [224, 33] on div "[EMAIL_ADDRESS][DOMAIN_NAME]" at bounding box center [189, 43] width 343 height 20
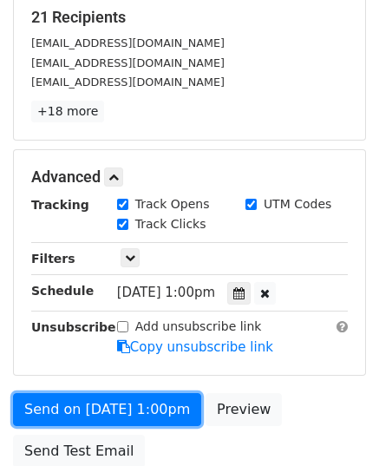
click at [122, 393] on link "Send on [DATE] 1:00pm" at bounding box center [107, 409] width 188 height 33
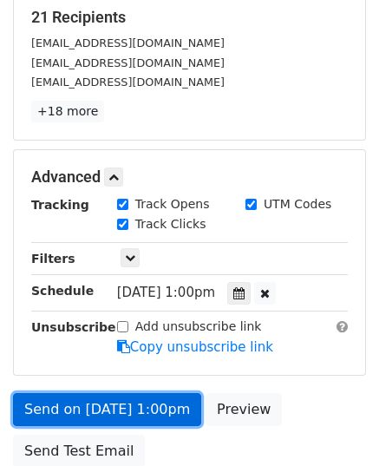
click at [123, 393] on link "Send on [DATE] 1:00pm" at bounding box center [107, 409] width 188 height 33
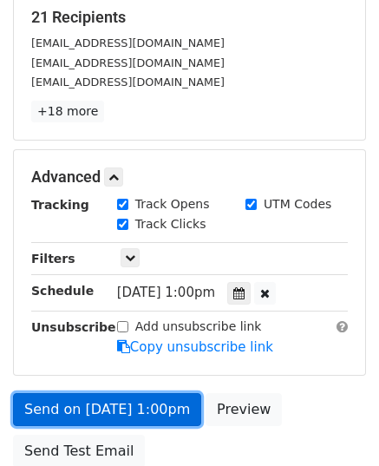
click at [123, 393] on link "Send on [DATE] 1:00pm" at bounding box center [107, 409] width 188 height 33
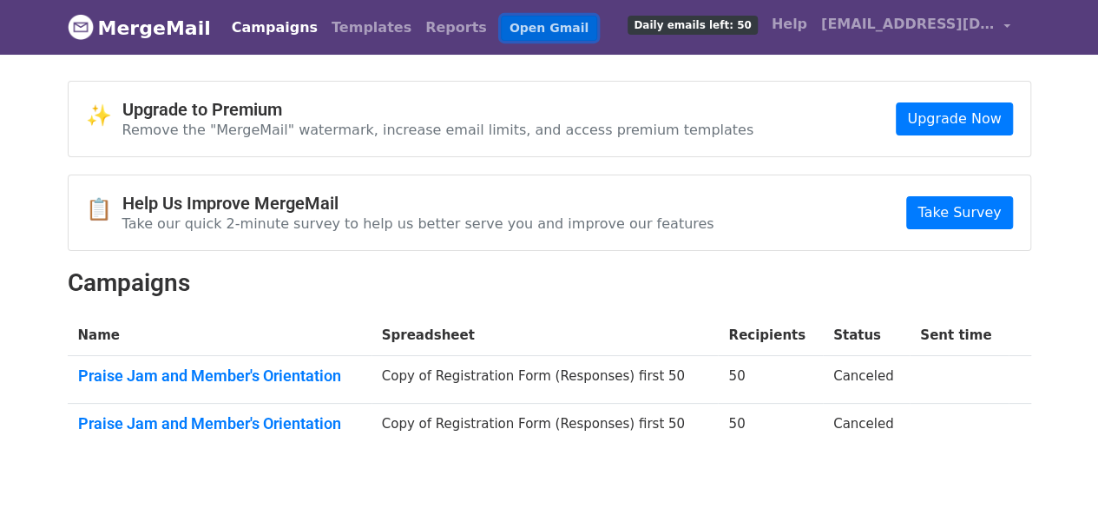
click at [509, 28] on link "Open Gmail" at bounding box center [549, 28] width 96 height 25
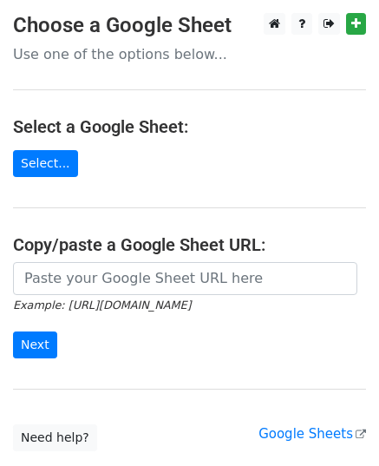
click at [117, 58] on p "Use one of the options below..." at bounding box center [189, 54] width 353 height 18
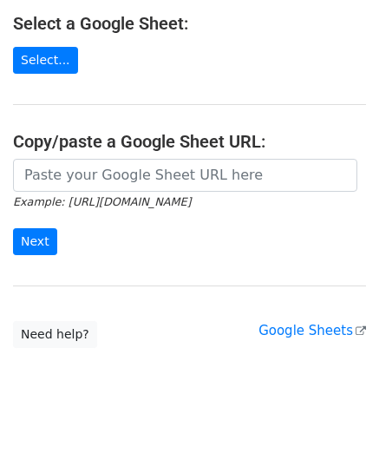
scroll to position [109, 0]
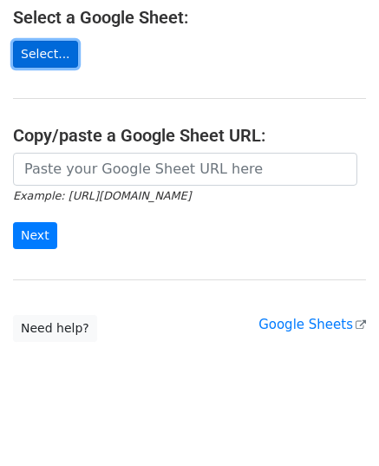
click at [49, 49] on link "Select..." at bounding box center [45, 54] width 65 height 27
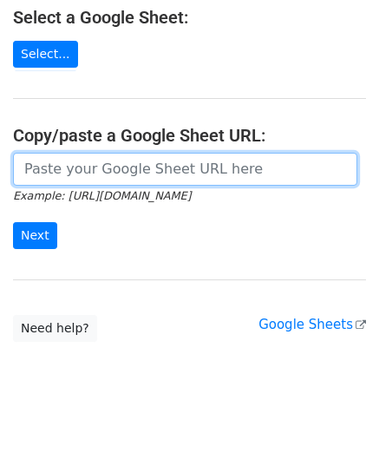
click at [85, 173] on input "url" at bounding box center [185, 169] width 345 height 33
type input "[URL][DOMAIN_NAME]"
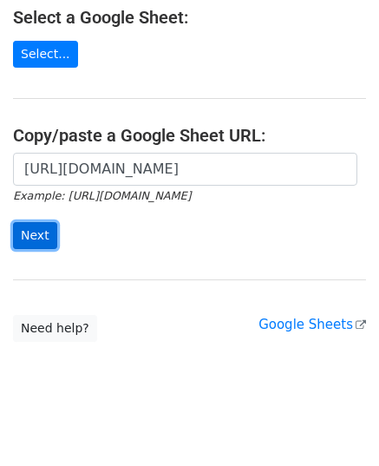
click at [41, 228] on input "Next" at bounding box center [35, 235] width 44 height 27
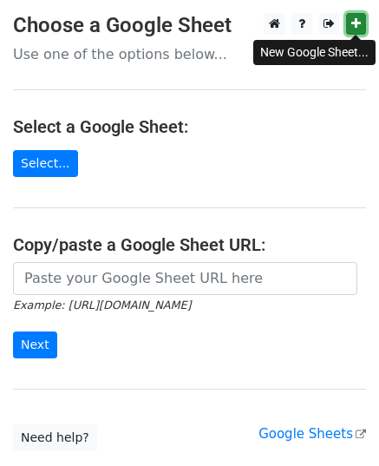
click at [349, 22] on link at bounding box center [356, 24] width 20 height 22
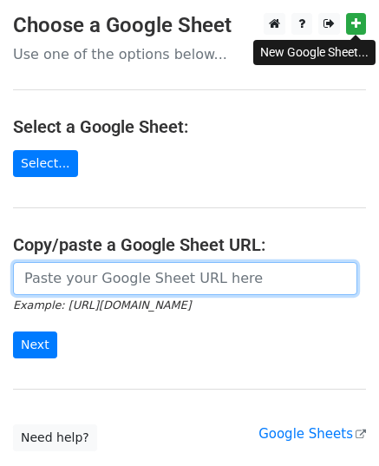
click at [59, 267] on input "url" at bounding box center [185, 278] width 345 height 33
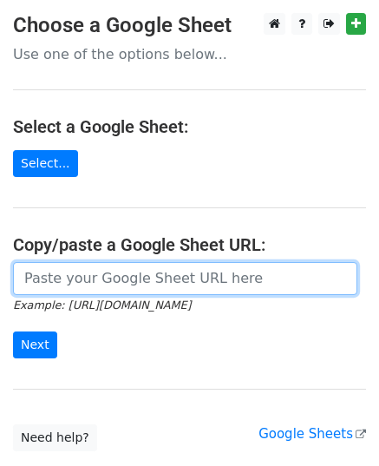
paste input "[URL][DOMAIN_NAME]"
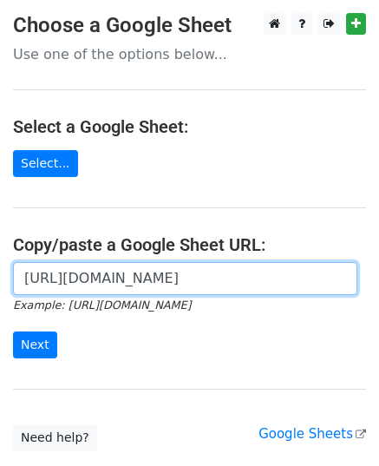
scroll to position [0, 509]
type input "[URL][DOMAIN_NAME]"
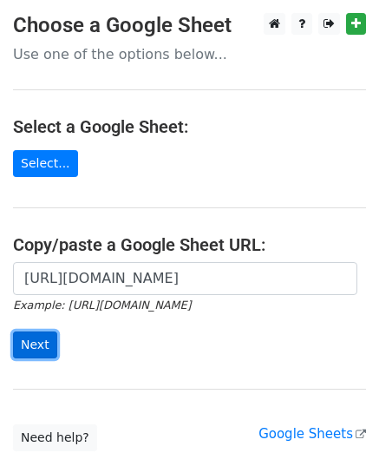
scroll to position [0, 0]
click at [49, 345] on input "Next" at bounding box center [35, 345] width 44 height 27
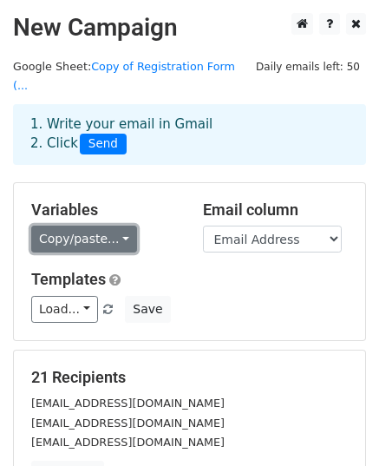
click at [96, 226] on link "Copy/paste..." at bounding box center [84, 239] width 106 height 27
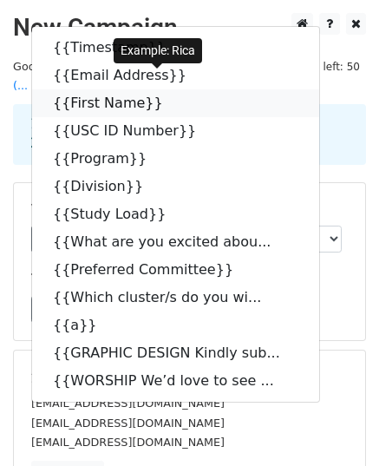
click at [85, 89] on link "{{First Name}}" at bounding box center [175, 103] width 287 height 28
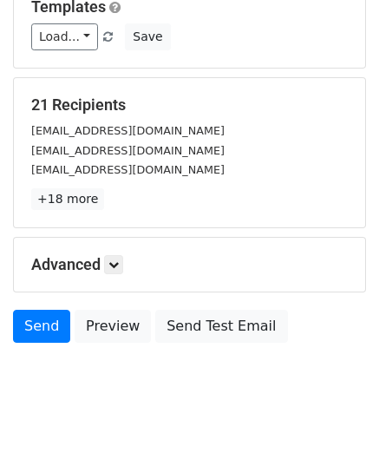
scroll to position [273, 0]
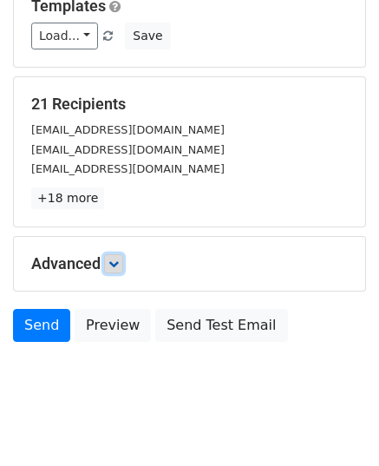
click at [116, 259] on icon at bounding box center [113, 264] width 10 height 10
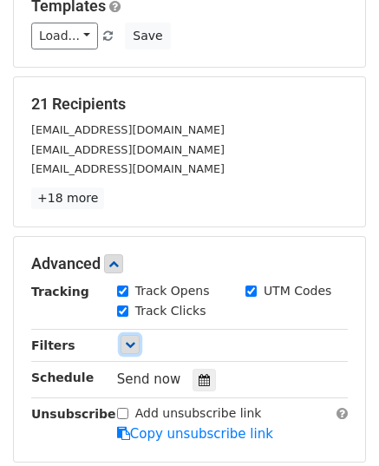
click at [125, 339] on icon at bounding box center [130, 344] width 10 height 10
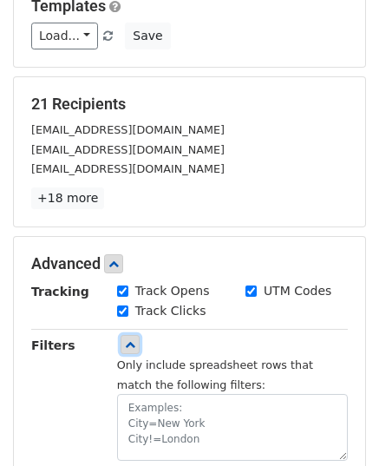
click at [125, 339] on icon at bounding box center [130, 344] width 10 height 10
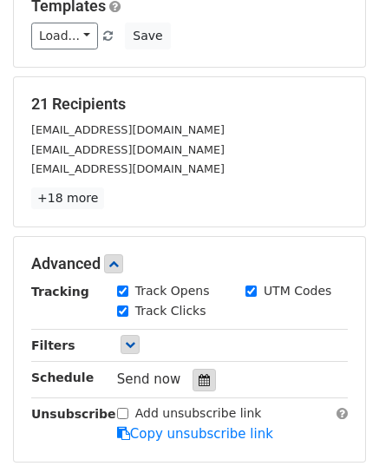
click at [195, 369] on div at bounding box center [204, 380] width 23 height 23
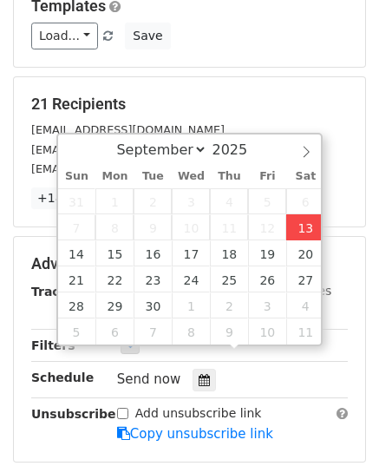
type input "[DATE] 12:55"
type input "55"
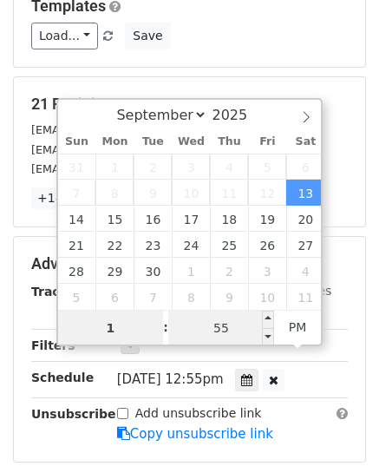
type input "1"
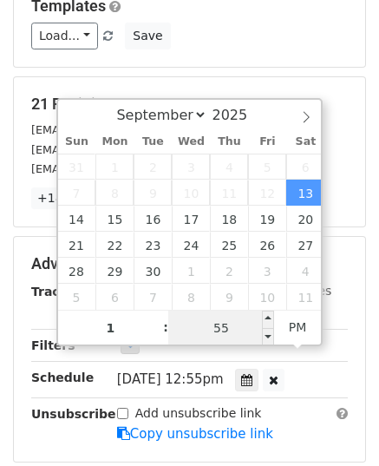
type input "[DATE] 13:55"
type input "01"
click at [208, 325] on input "55" at bounding box center [221, 328] width 106 height 35
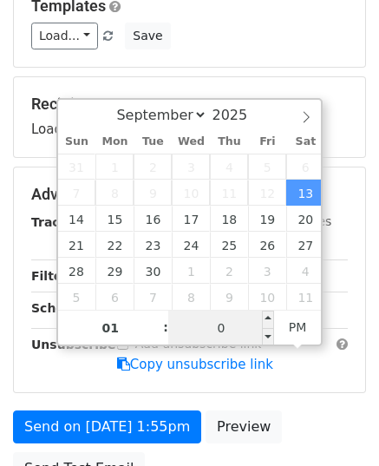
type input "00"
type input "[DATE] 13:00"
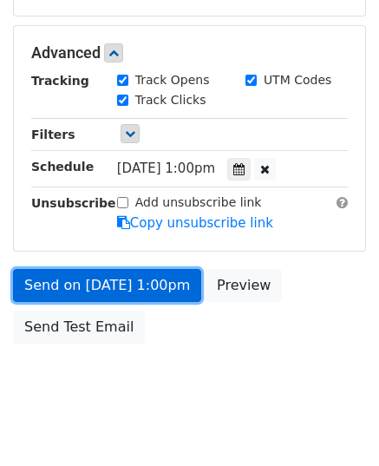
click at [109, 269] on link "Send on [DATE] 1:00pm" at bounding box center [107, 285] width 188 height 33
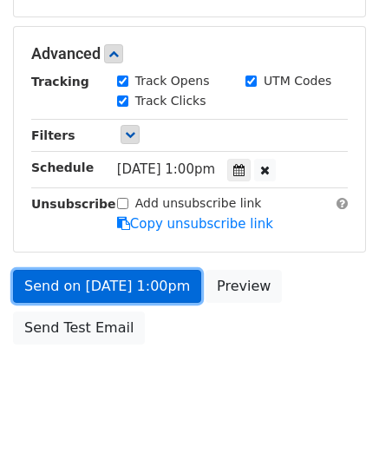
click at [109, 270] on link "Send on [DATE] 1:00pm" at bounding box center [107, 286] width 188 height 33
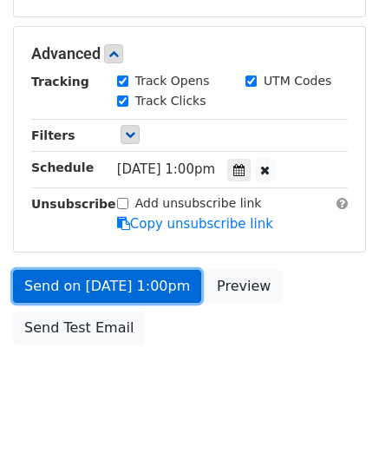
click at [109, 270] on link "Send on [DATE] 1:00pm" at bounding box center [107, 286] width 188 height 33
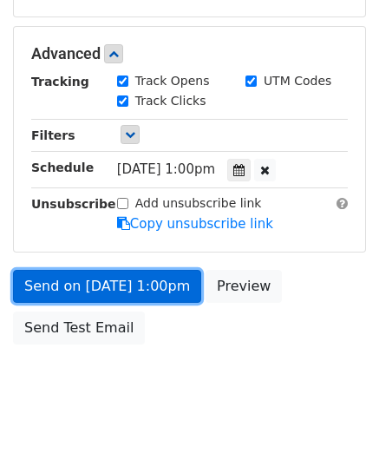
click at [109, 270] on link "Send on [DATE] 1:00pm" at bounding box center [107, 286] width 188 height 33
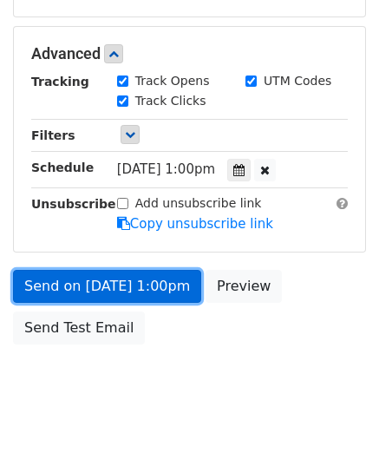
click at [109, 270] on link "Send on [DATE] 1:00pm" at bounding box center [107, 286] width 188 height 33
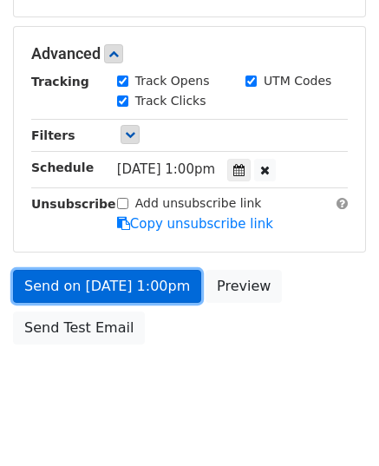
click at [109, 270] on link "Send on [DATE] 1:00pm" at bounding box center [107, 286] width 188 height 33
click at [109, 270] on link "Send on Sep 13 at 1:00pm" at bounding box center [107, 286] width 188 height 33
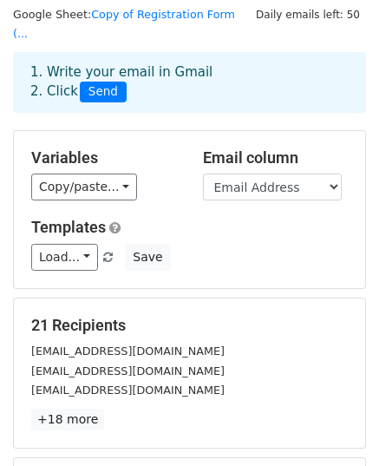
scroll to position [63, 0]
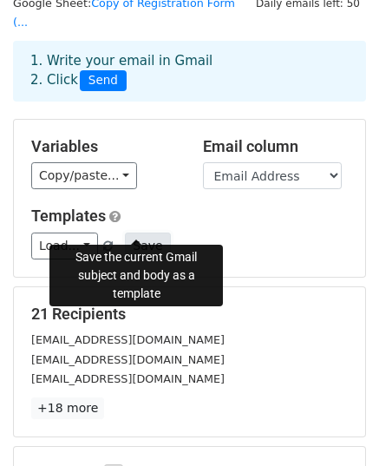
click at [135, 233] on button "Save" at bounding box center [147, 246] width 45 height 27
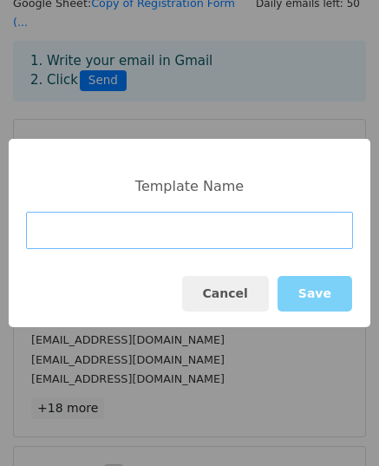
type input "P"
type input "Orientation"
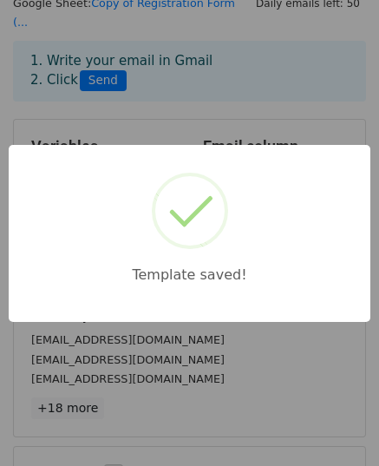
click at [172, 356] on div "Template saved!" at bounding box center [189, 233] width 379 height 466
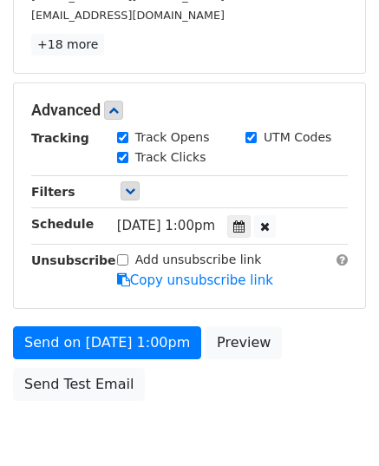
scroll to position [483, 0]
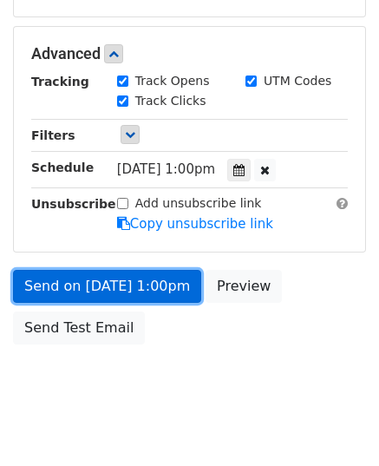
click at [130, 270] on link "Send on Sep 13 at 1:00pm" at bounding box center [107, 286] width 188 height 33
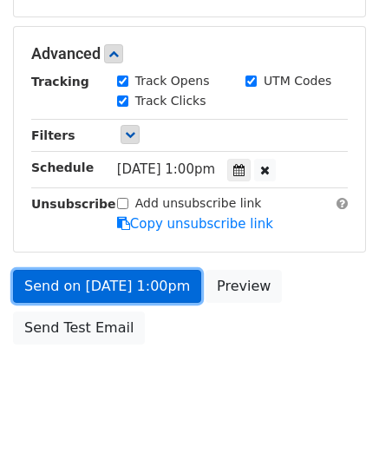
click at [130, 270] on link "Send on Sep 13 at 1:00pm" at bounding box center [107, 286] width 188 height 33
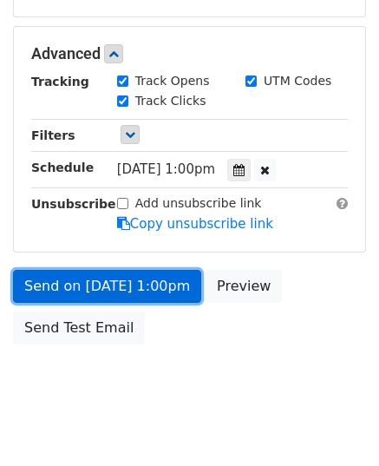
click at [130, 270] on link "Send on Sep 13 at 1:00pm" at bounding box center [107, 286] width 188 height 33
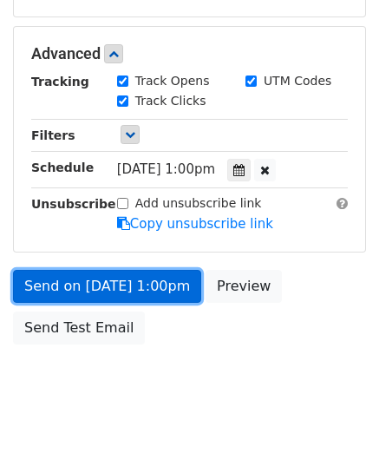
click at [130, 270] on link "Send on Sep 13 at 1:00pm" at bounding box center [107, 286] width 188 height 33
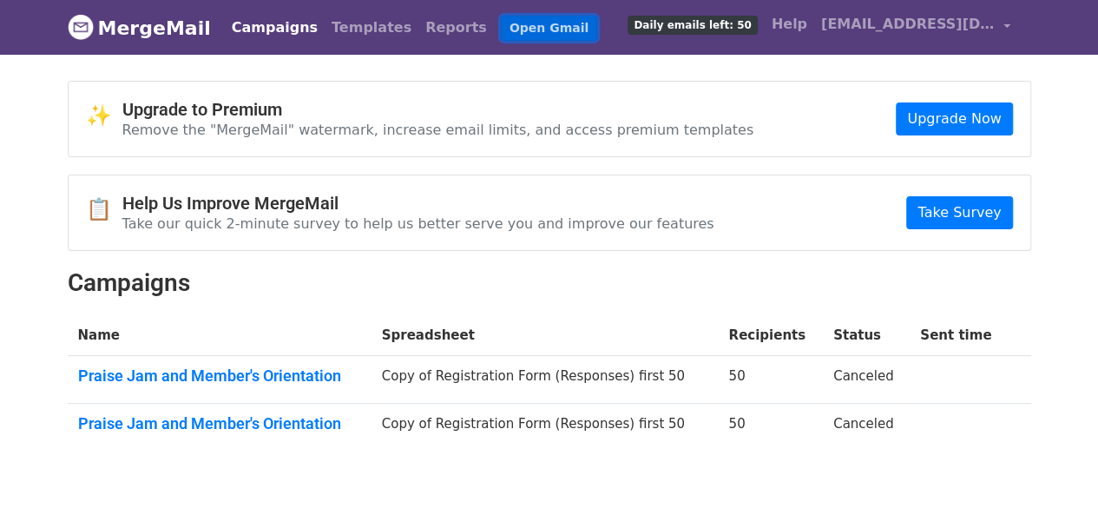
click at [501, 23] on link "Open Gmail" at bounding box center [549, 28] width 96 height 25
click at [529, 21] on link "Open Gmail" at bounding box center [549, 28] width 96 height 25
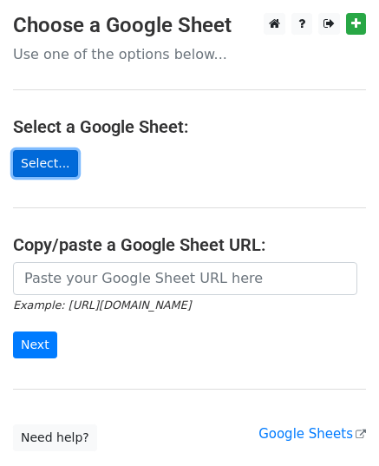
click at [49, 166] on link "Select..." at bounding box center [45, 163] width 65 height 27
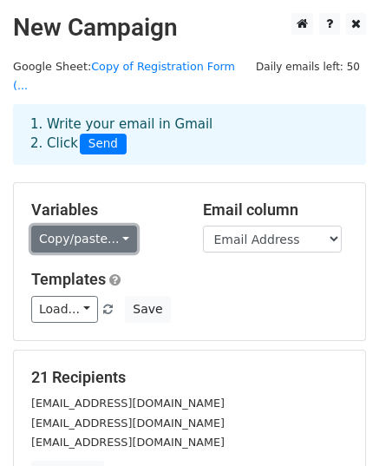
click at [122, 226] on link "Copy/paste..." at bounding box center [84, 239] width 106 height 27
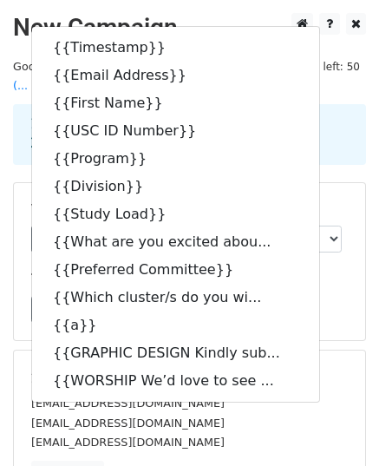
click at [23, 202] on div "Variables Copy/paste... {{Timestamp}} {{Email Address}} {{First Name}} {{USC ID…" at bounding box center [104, 226] width 172 height 53
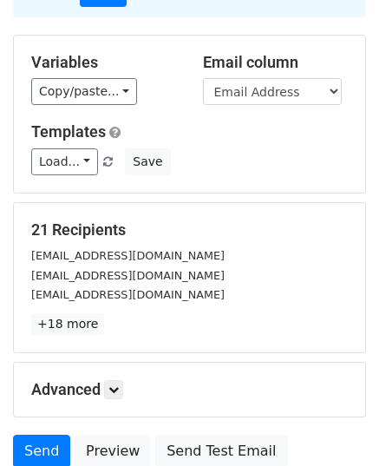
scroll to position [139, 0]
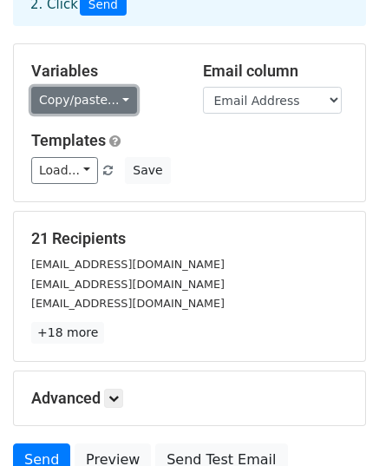
click at [107, 87] on link "Copy/paste..." at bounding box center [84, 100] width 106 height 27
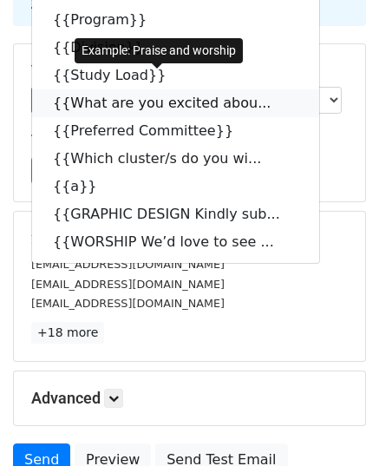
click at [107, 89] on link "{{What are you excited abou..." at bounding box center [175, 103] width 287 height 28
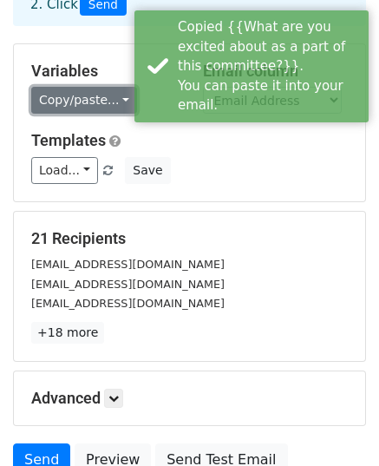
click at [108, 87] on link "Copy/paste..." at bounding box center [84, 100] width 106 height 27
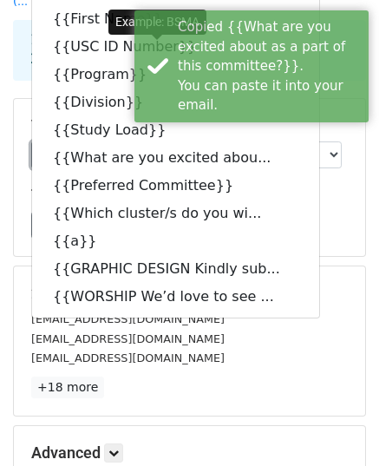
scroll to position [57, 0]
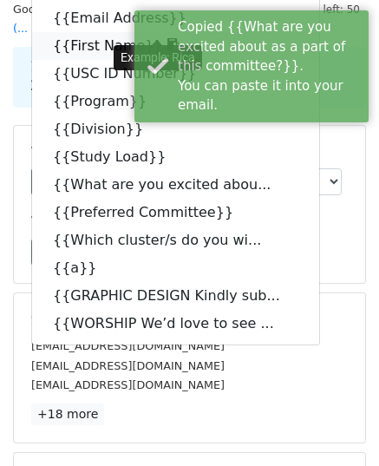
click at [89, 32] on link "{{First Name}}" at bounding box center [175, 46] width 287 height 28
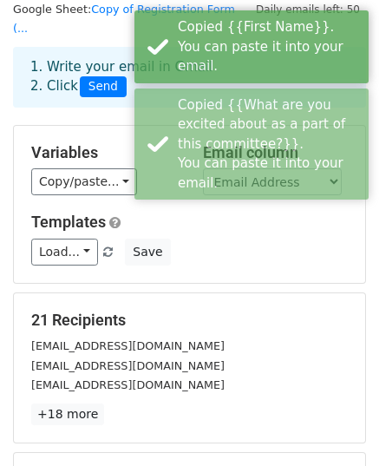
click at [156, 188] on div "Variables Copy/paste... {{Timestamp}} {{Email Address}} {{First Name}} {{USC ID…" at bounding box center [189, 204] width 351 height 157
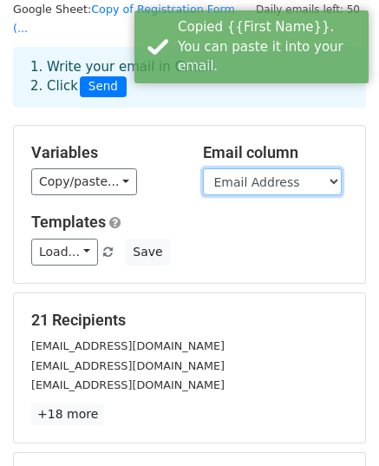
click at [265, 168] on select "Timestamp Email Address First Name USC ID Number Program Division Study Load Wh…" at bounding box center [272, 181] width 139 height 27
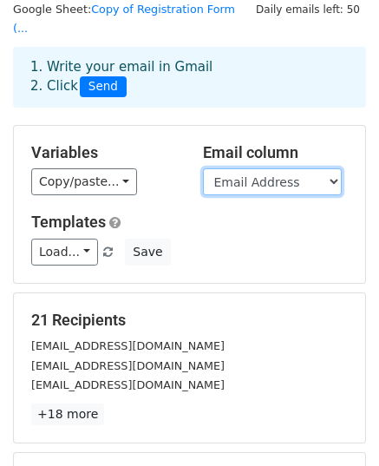
click at [203, 168] on select "Timestamp Email Address First Name USC ID Number Program Division Study Load Wh…" at bounding box center [272, 181] width 139 height 27
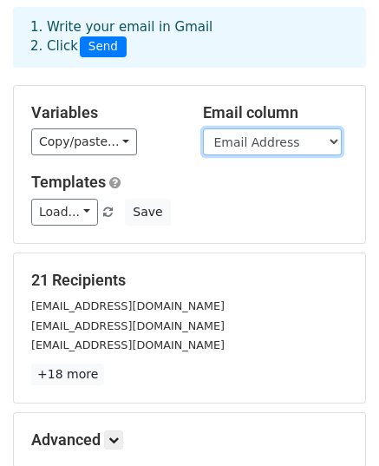
scroll to position [150, 0]
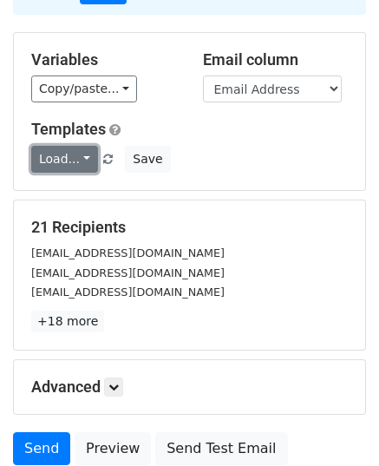
click at [85, 146] on link "Load..." at bounding box center [64, 159] width 67 height 27
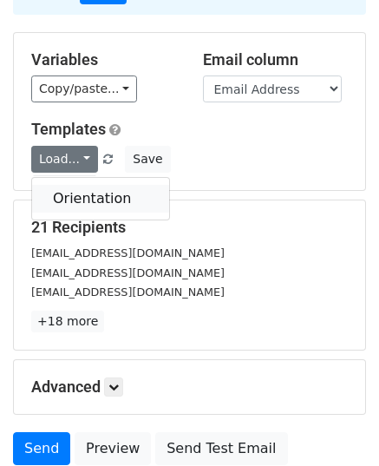
click at [82, 185] on link "Orientation" at bounding box center [100, 199] width 137 height 28
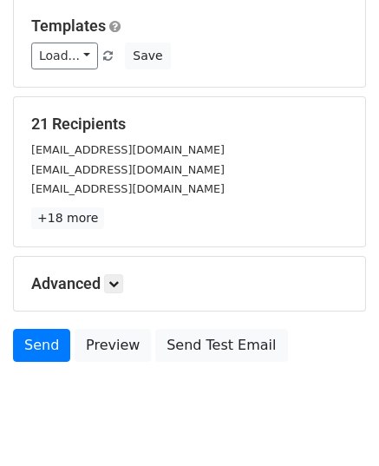
scroll to position [273, 0]
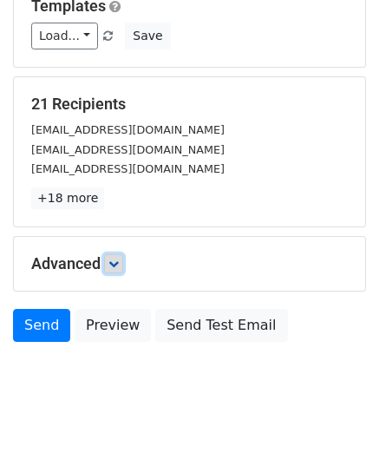
click at [112, 259] on icon at bounding box center [113, 264] width 10 height 10
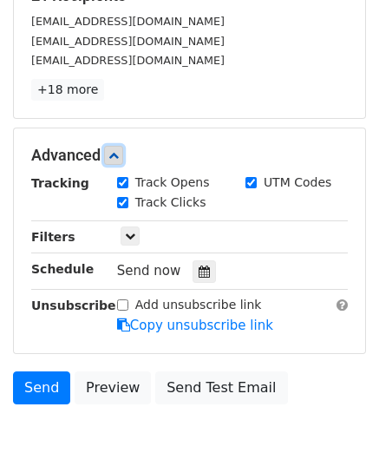
scroll to position [406, 0]
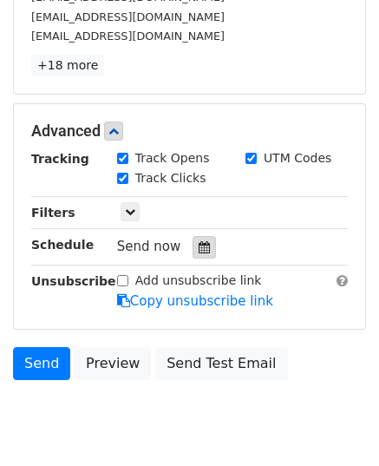
click at [199, 241] on icon at bounding box center [204, 247] width 11 height 12
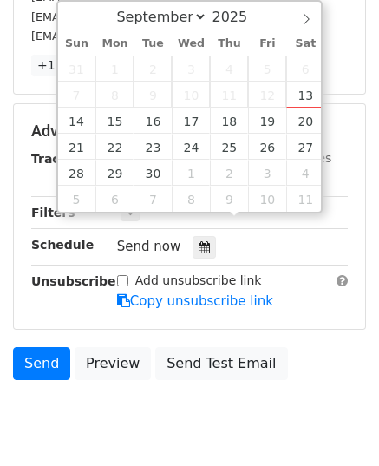
click at [37, 287] on div "Advanced Tracking Track Opens UTM Codes Track Clicks Filters Only include sprea…" at bounding box center [189, 216] width 351 height 225
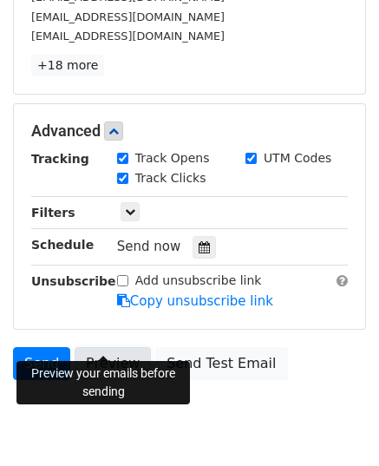
click at [106, 347] on link "Preview" at bounding box center [113, 363] width 76 height 33
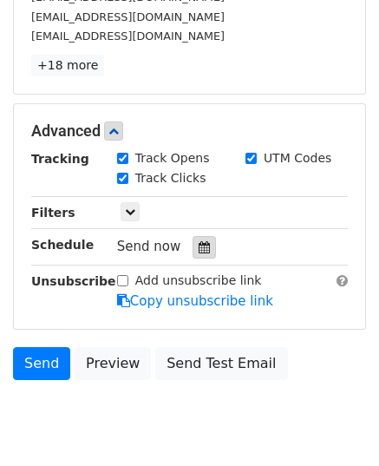
click at [195, 236] on div at bounding box center [204, 247] width 23 height 23
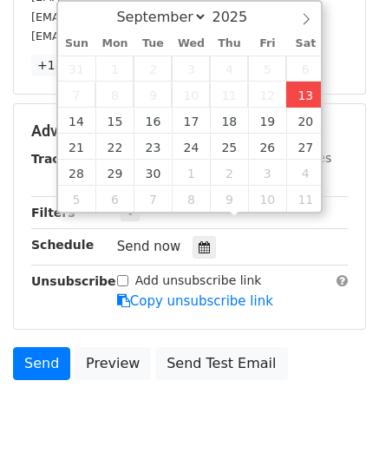
type input "2025-09-13 13:10"
type input "01"
type input "10"
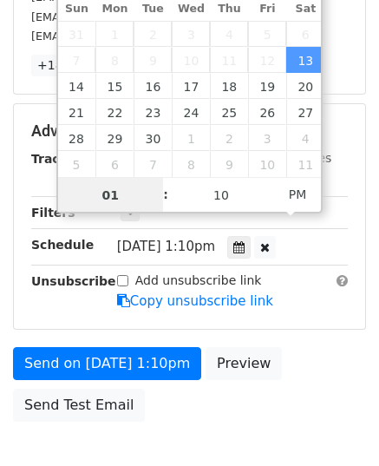
scroll to position [0, 0]
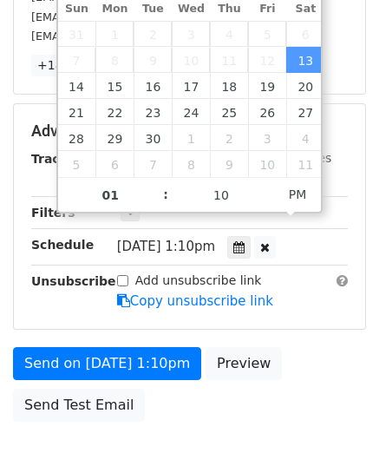
click at [336, 199] on div "Tracking Track Opens UTM Codes Track Clicks Filters Only include spreadsheet ro…" at bounding box center [189, 230] width 317 height 162
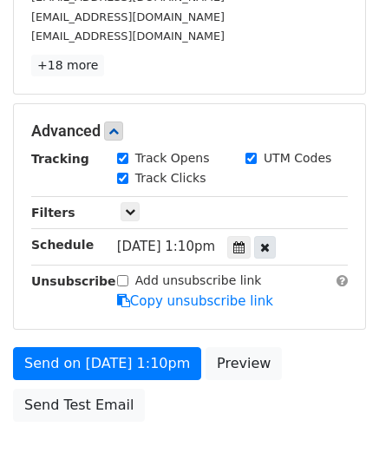
click at [270, 241] on icon at bounding box center [265, 247] width 10 height 12
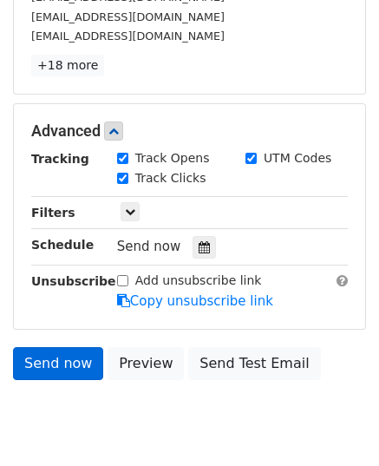
scroll to position [373, 0]
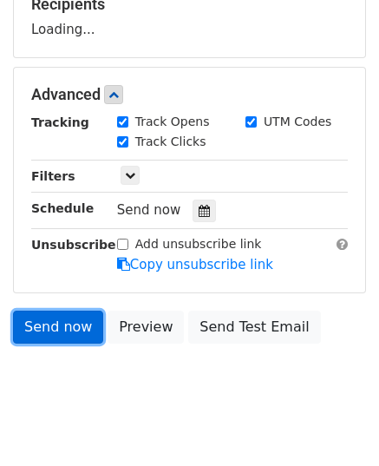
click at [68, 309] on form "Variables Copy/paste... {{Timestamp}} {{Email Address}} {{First Name}} {{USC ID…" at bounding box center [189, 80] width 353 height 543
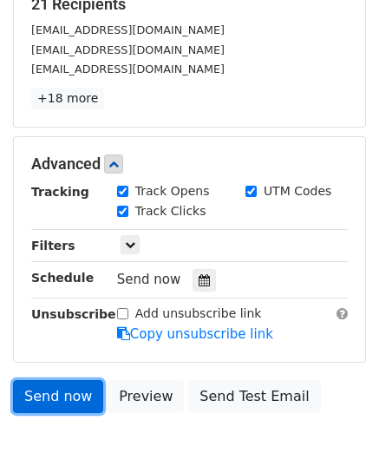
click at [64, 380] on link "Send now" at bounding box center [58, 396] width 90 height 33
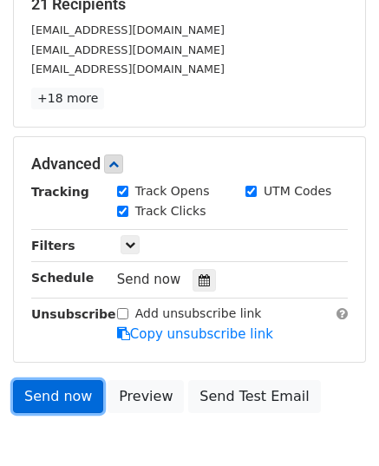
click at [64, 380] on link "Send now" at bounding box center [58, 396] width 90 height 33
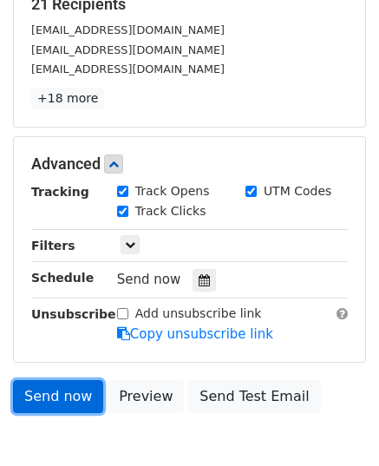
click at [64, 380] on link "Send now" at bounding box center [58, 396] width 90 height 33
drag, startPoint x: 64, startPoint y: 364, endPoint x: 55, endPoint y: 374, distance: 14.1
click at [55, 380] on link "Send now" at bounding box center [58, 396] width 90 height 33
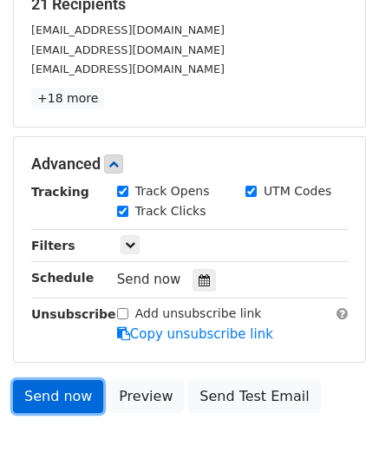
click at [55, 380] on link "Send now" at bounding box center [58, 396] width 90 height 33
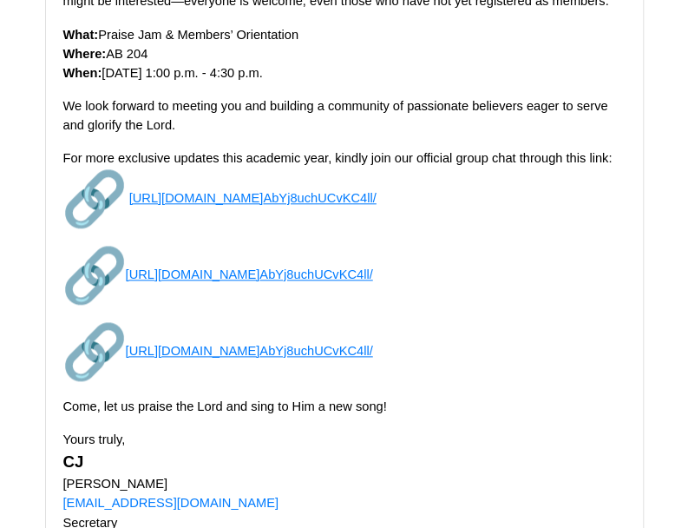
scroll to position [833, 0]
